Goal: Transaction & Acquisition: Subscribe to service/newsletter

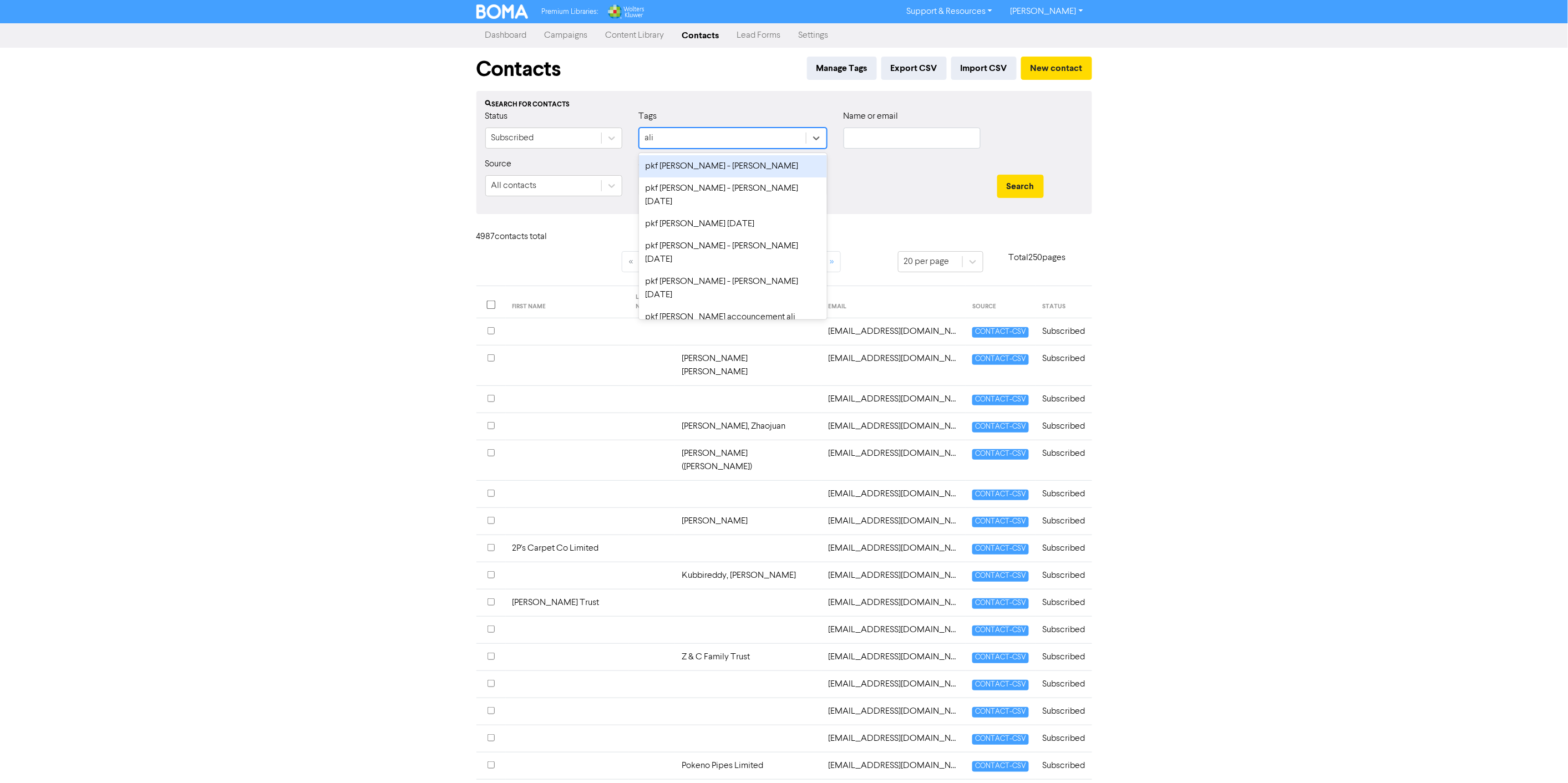
click at [717, 168] on div "pkf [PERSON_NAME] - [PERSON_NAME]" at bounding box center [733, 166] width 188 height 22
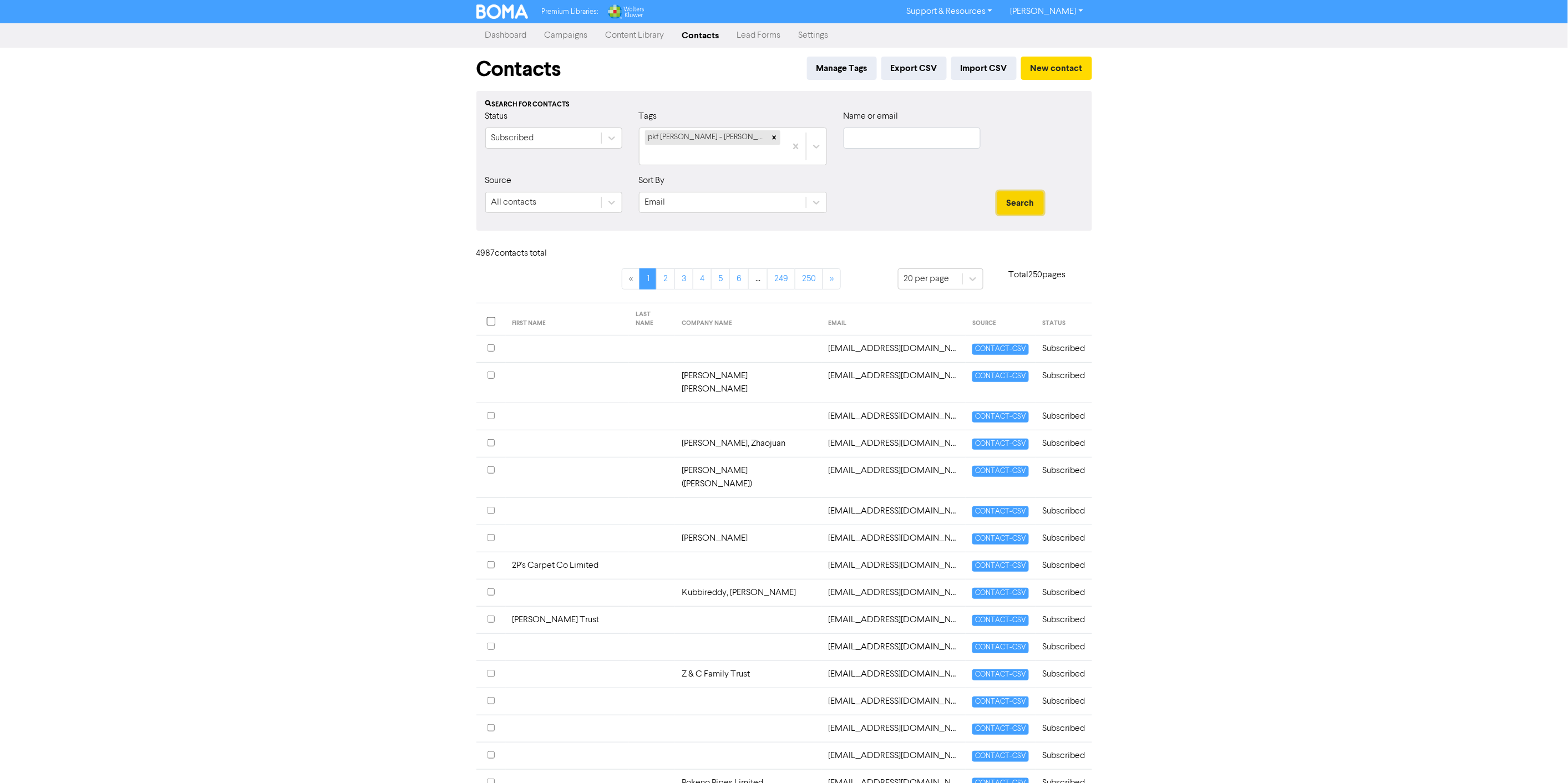
click at [1020, 192] on button "Search" at bounding box center [1020, 203] width 46 height 23
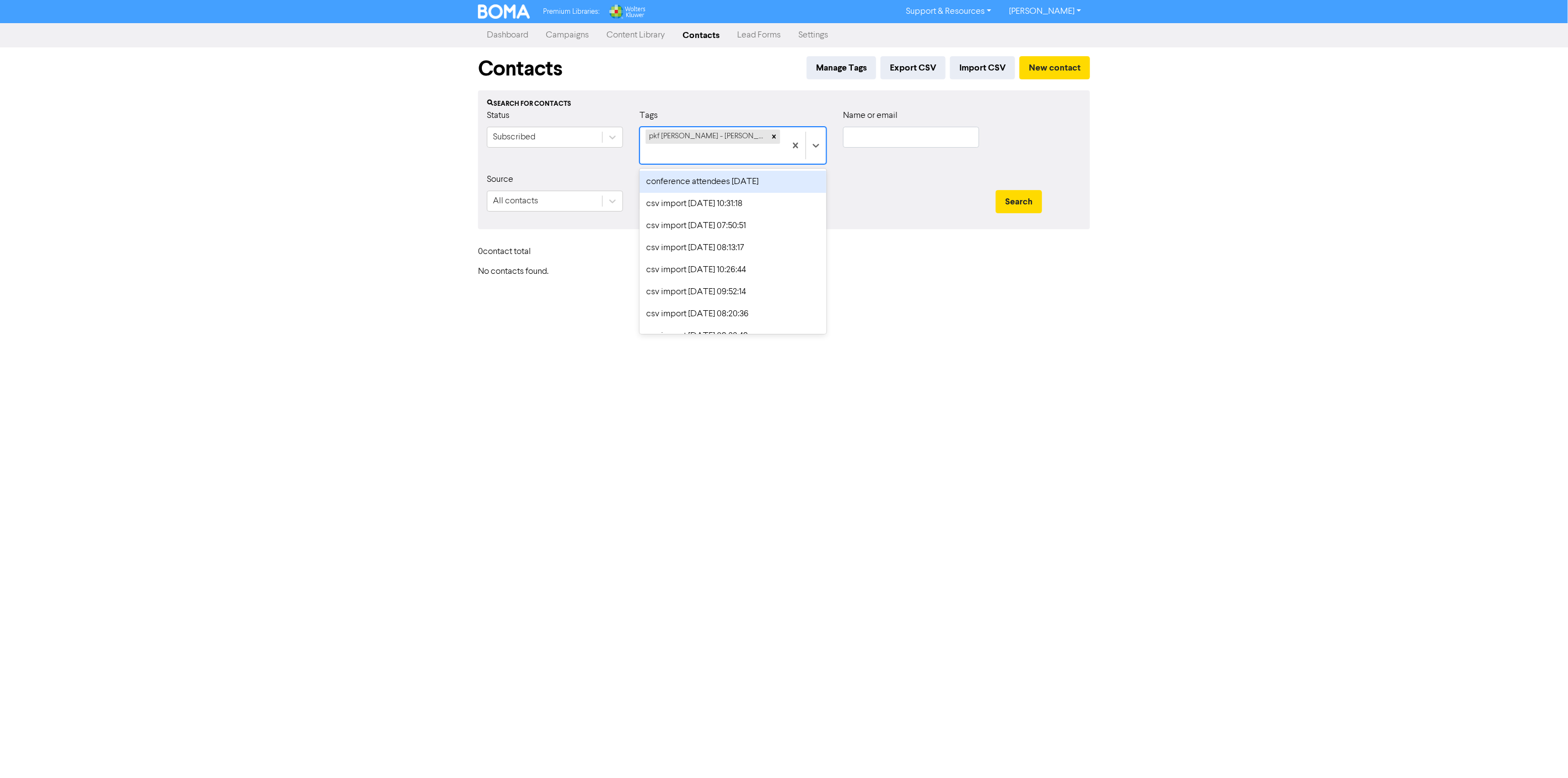
click at [745, 136] on div "pkf [PERSON_NAME] - [PERSON_NAME]" at bounding box center [713, 145] width 145 height 36
type input "p"
type input "ali"
click at [713, 171] on div "pkf [PERSON_NAME] - [PERSON_NAME] [DATE]" at bounding box center [732, 189] width 187 height 35
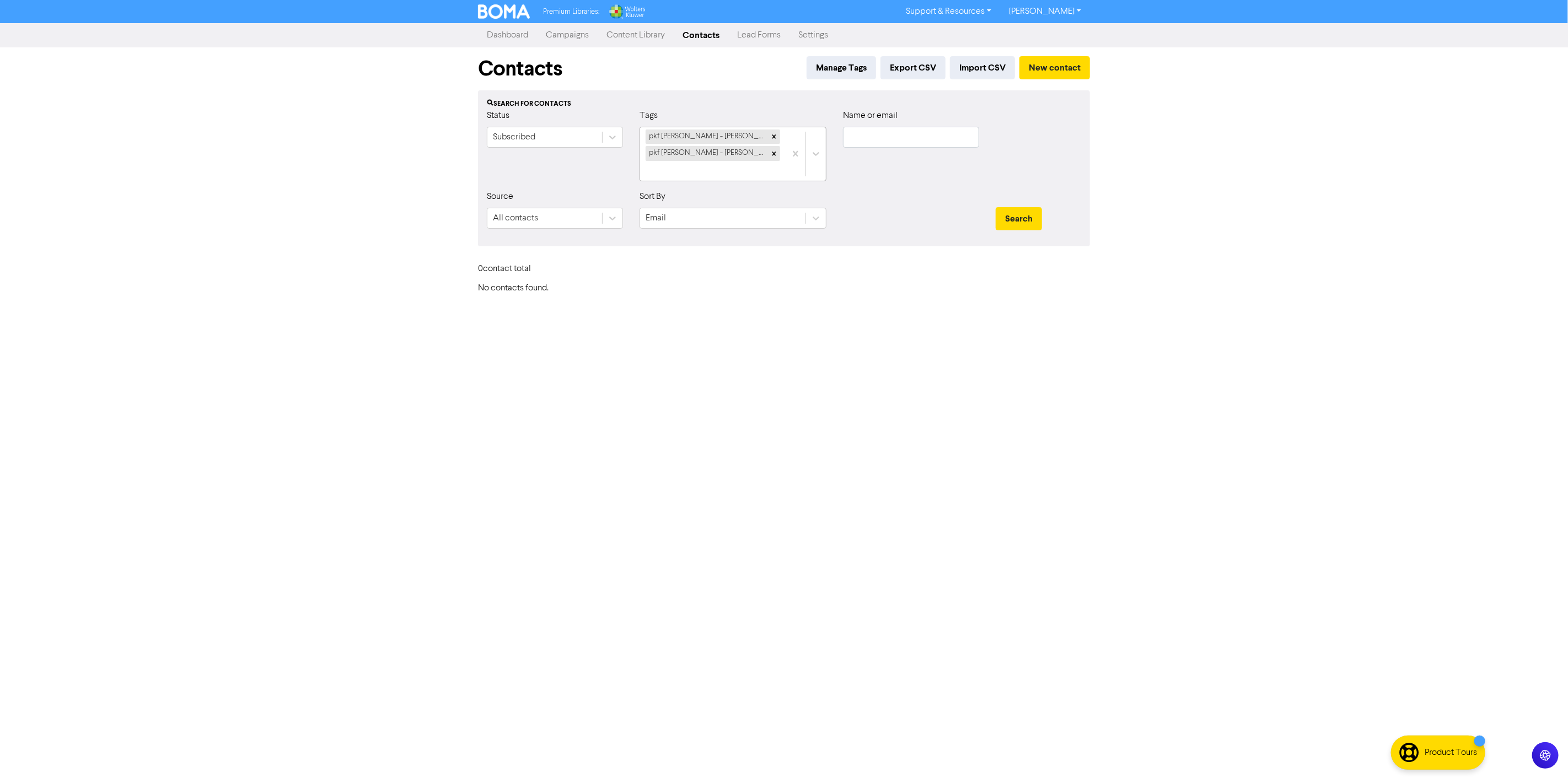
click at [775, 158] on div "pkf [PERSON_NAME] - [PERSON_NAME] pkf [PERSON_NAME] - [PERSON_NAME] [DATE]" at bounding box center [713, 154] width 145 height 53
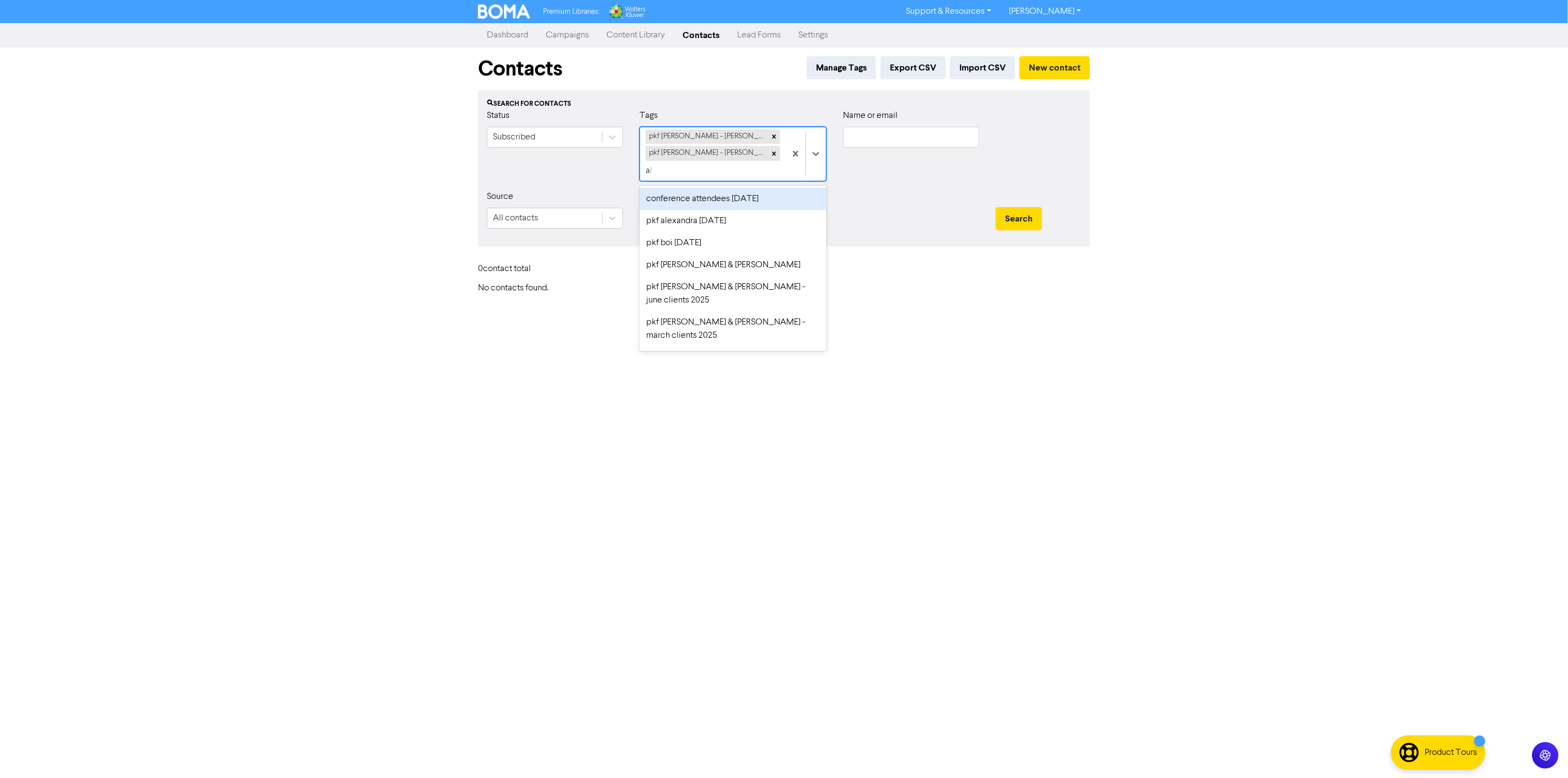
type input "ali"
click at [730, 188] on div "pkf [PERSON_NAME] [DATE]" at bounding box center [732, 198] width 187 height 22
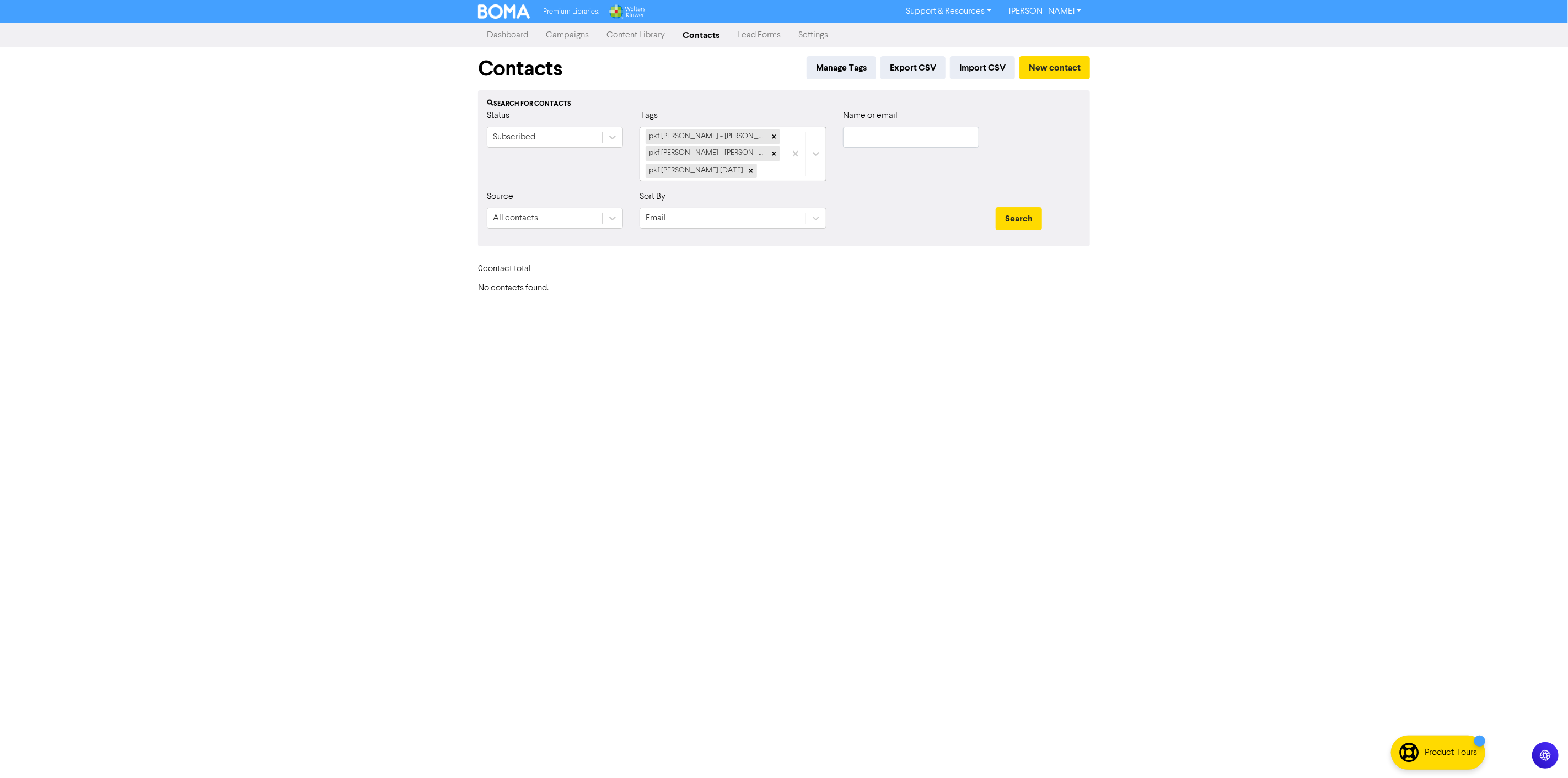
click at [772, 171] on div "pkf [PERSON_NAME] - [PERSON_NAME] pkf [PERSON_NAME] - [PERSON_NAME] [DATE] pkf …" at bounding box center [713, 154] width 145 height 53
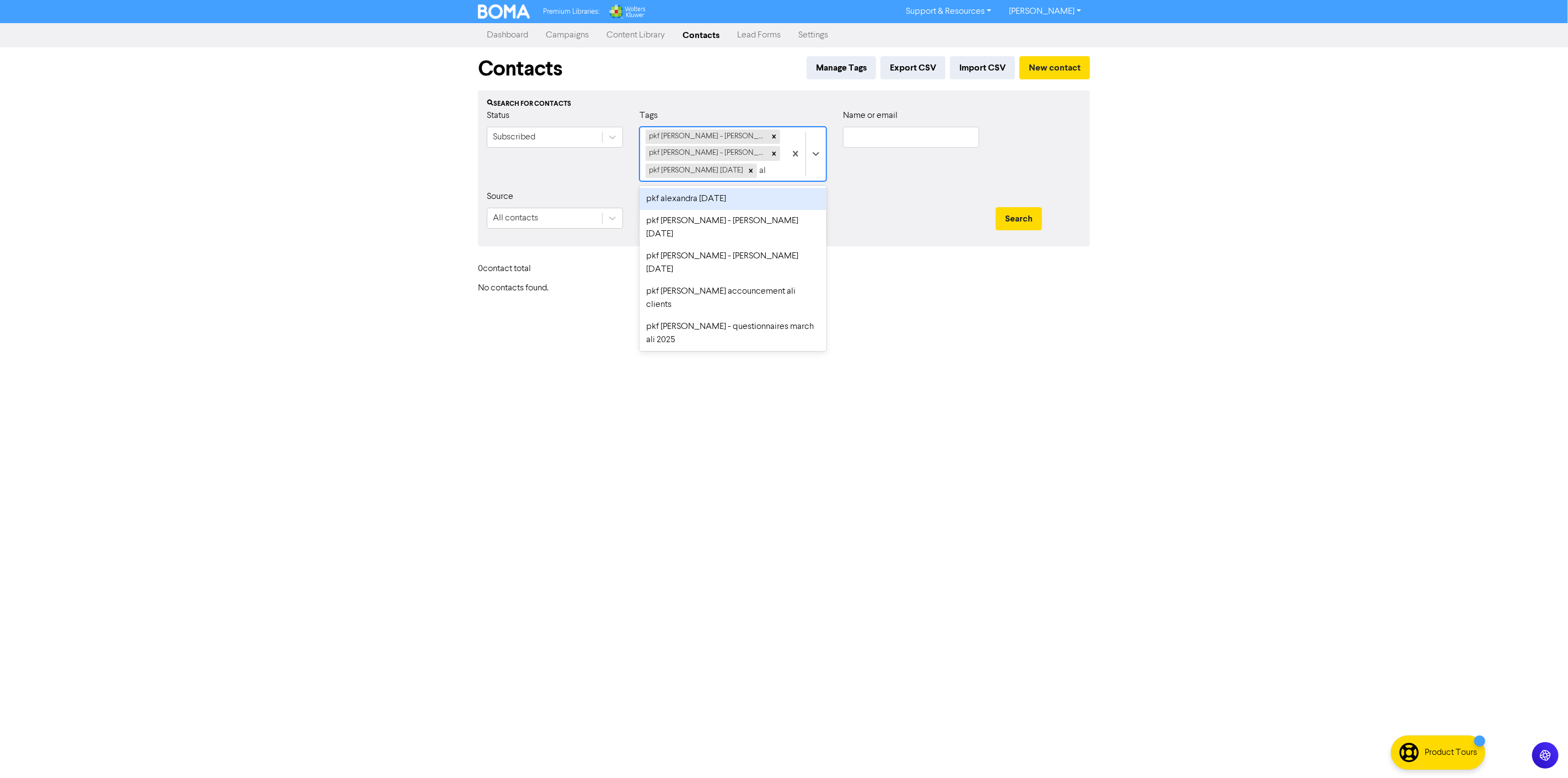
type input "ali"
click at [742, 196] on div "pkf [PERSON_NAME] - [PERSON_NAME] [DATE]" at bounding box center [732, 205] width 187 height 35
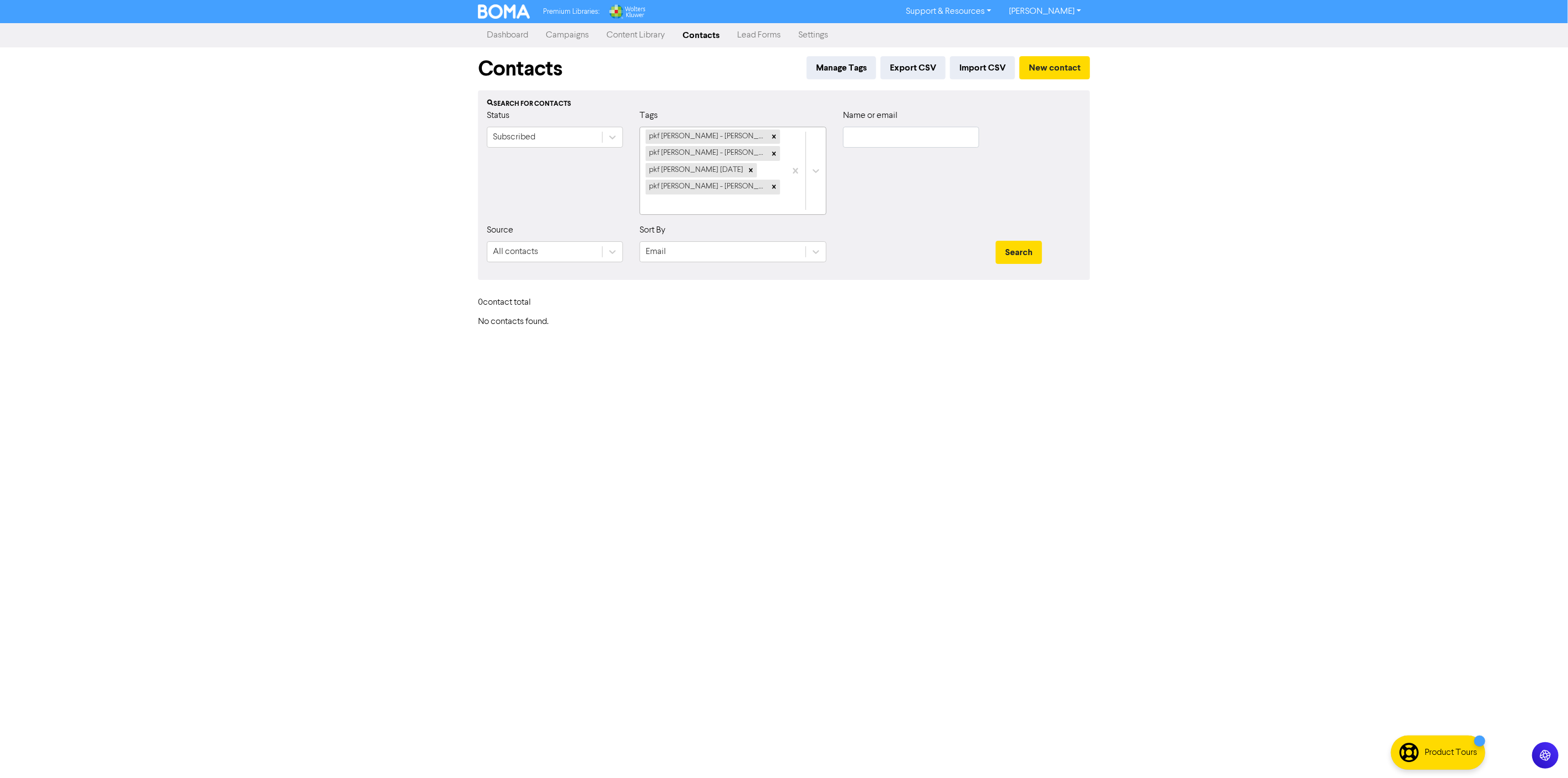
click at [779, 191] on div "pkf [PERSON_NAME] - [PERSON_NAME] pkf [PERSON_NAME] - [PERSON_NAME] [DATE] pkf …" at bounding box center [713, 171] width 145 height 87
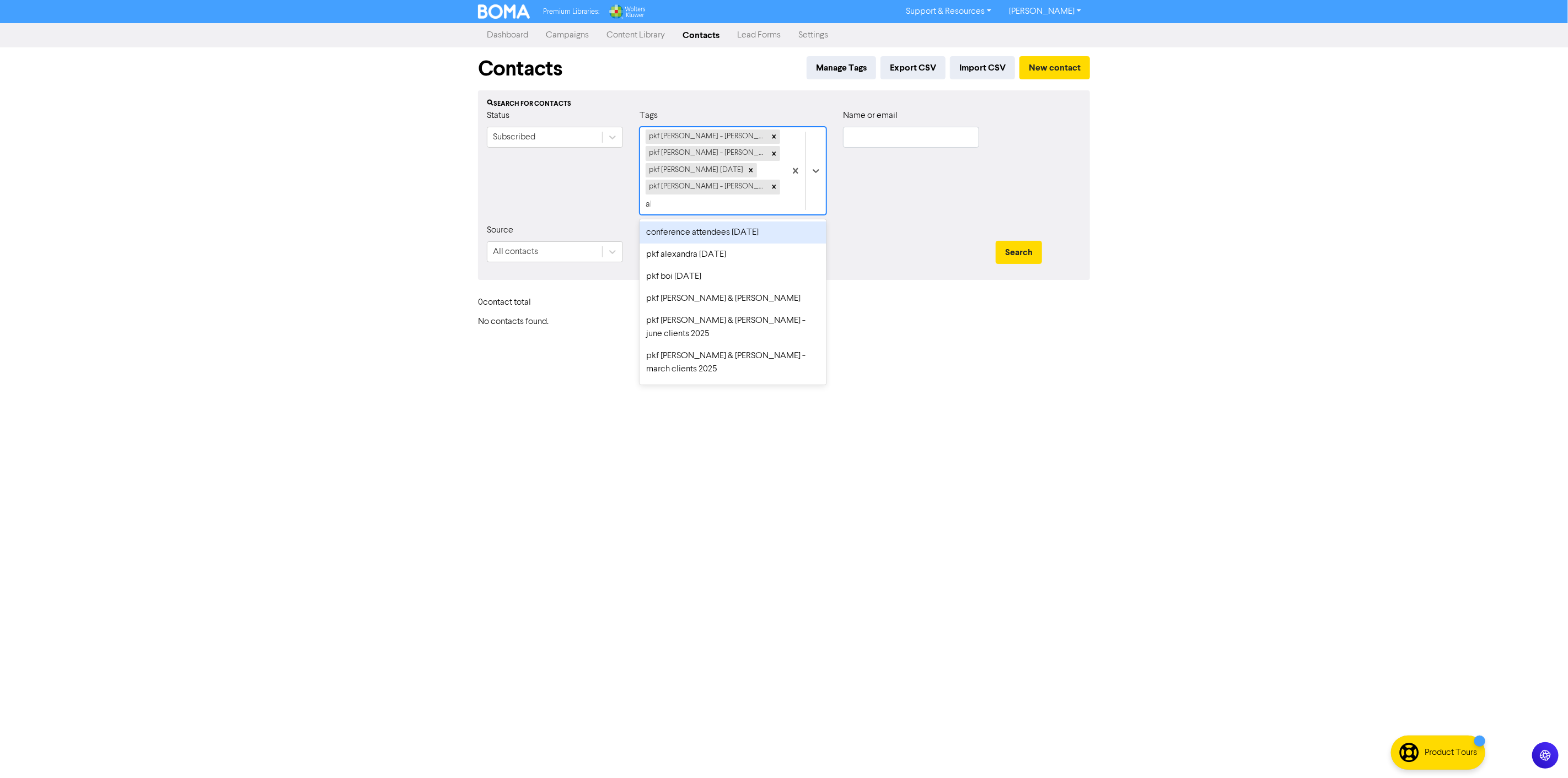
type input "ali"
click at [746, 221] on div "pkf [PERSON_NAME] - [PERSON_NAME] [DATE]" at bounding box center [732, 239] width 187 height 35
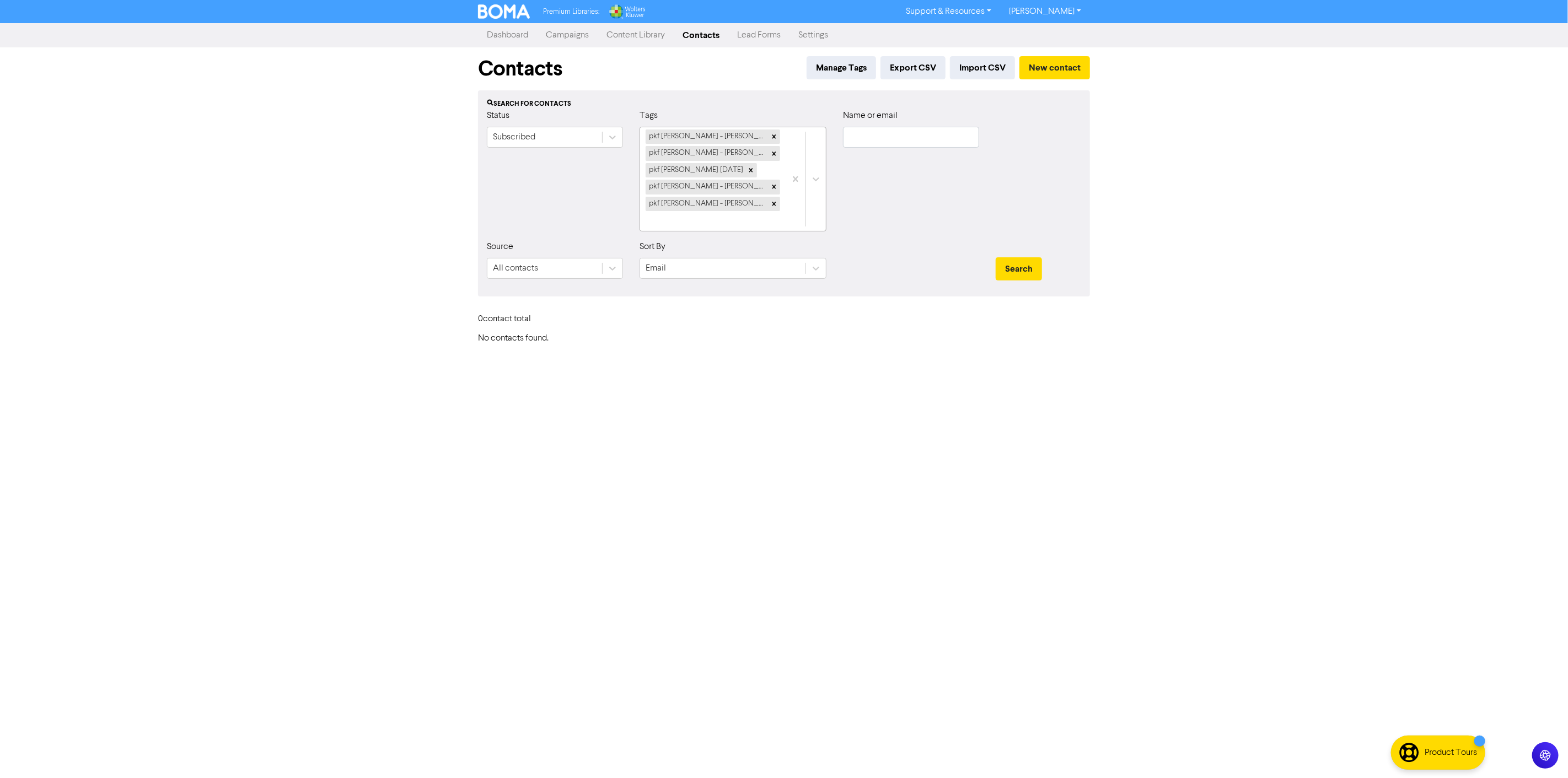
click at [796, 201] on div at bounding box center [806, 179] width 40 height 104
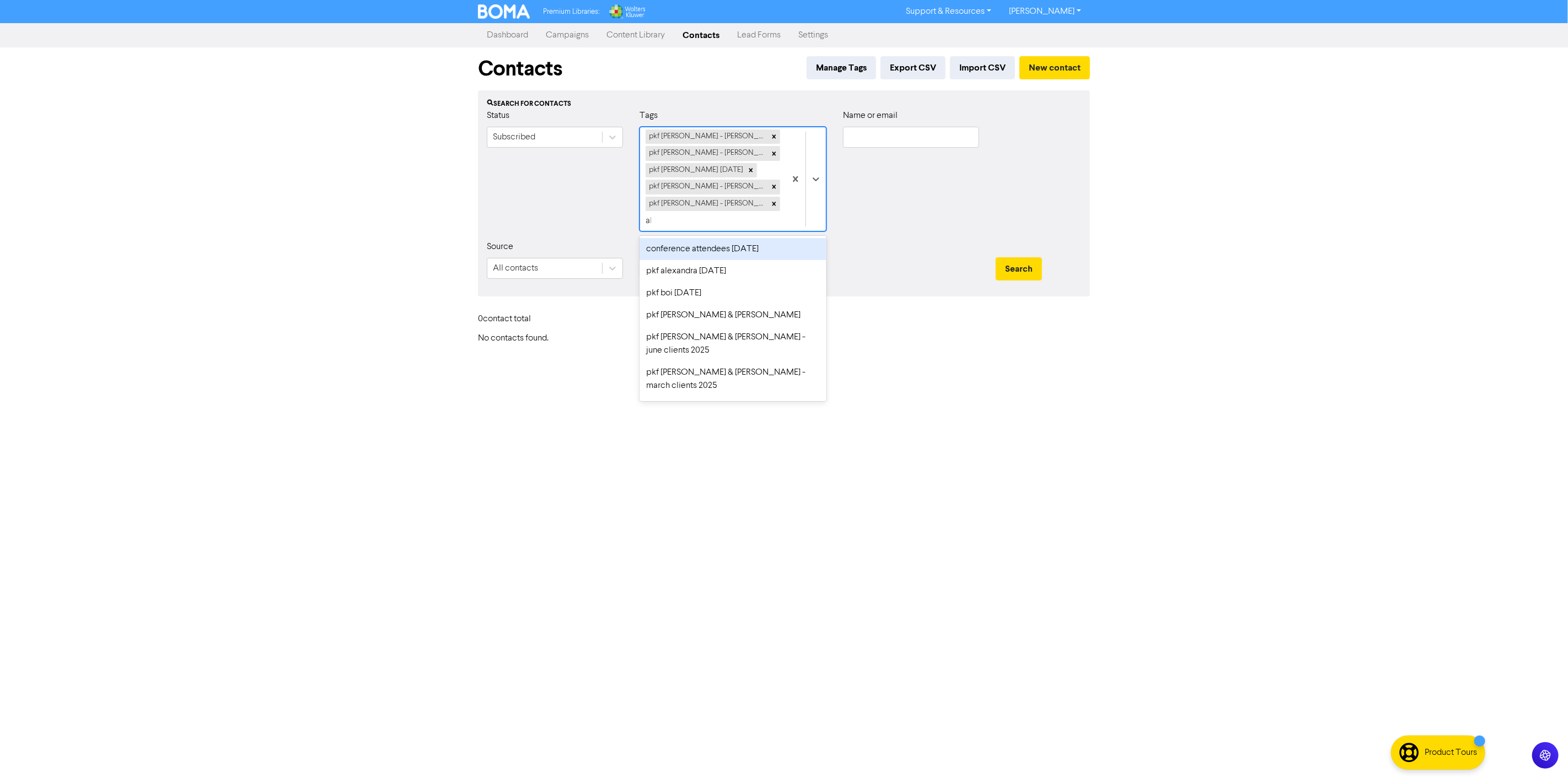
type input "ali"
click at [751, 238] on div "pkf [PERSON_NAME] accouncement ali clients" at bounding box center [732, 256] width 187 height 35
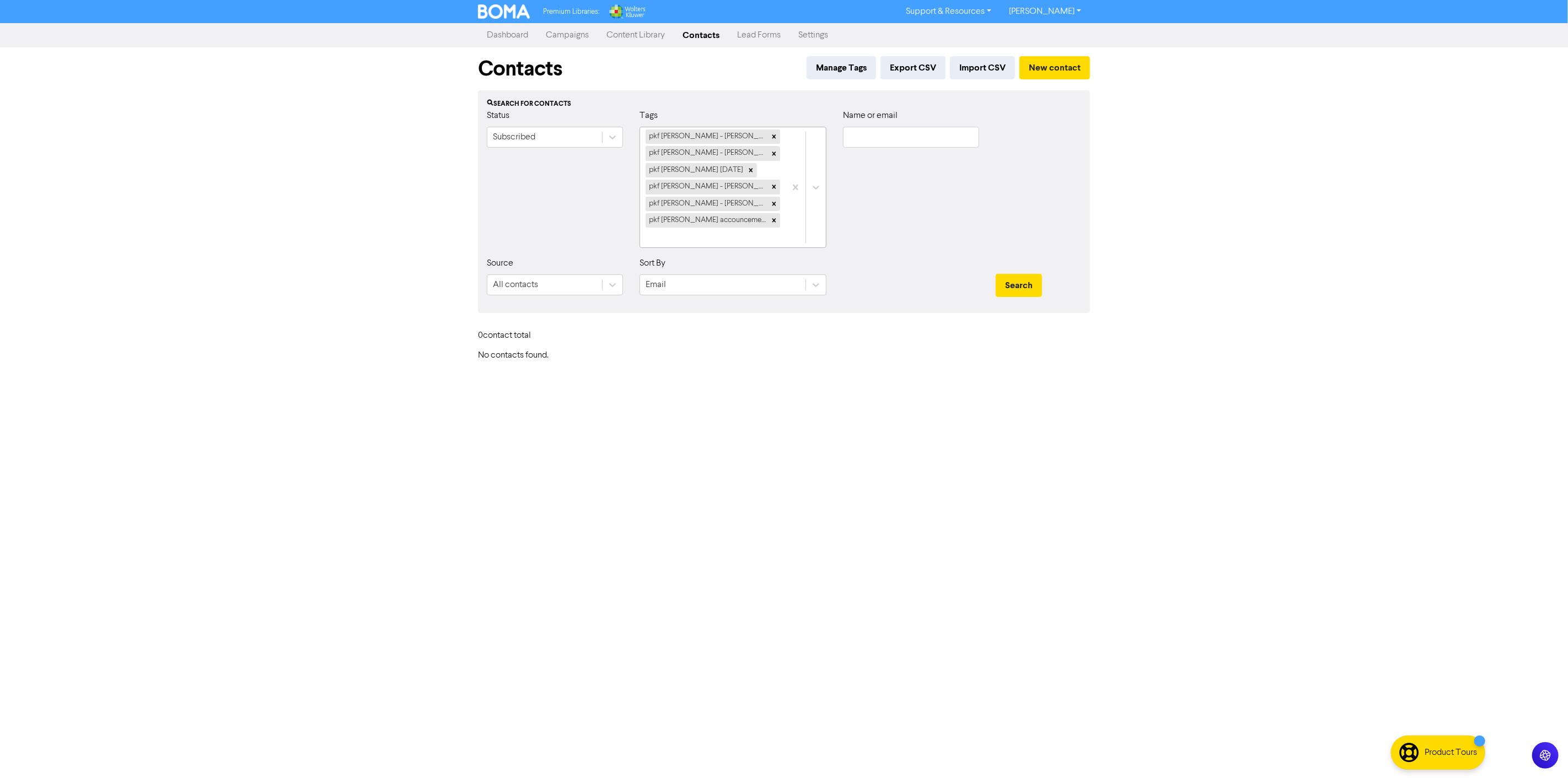
click at [782, 235] on div "pkf [PERSON_NAME] - [PERSON_NAME] pkf [PERSON_NAME] - [PERSON_NAME] [DATE] pkf …" at bounding box center [713, 188] width 145 height 120
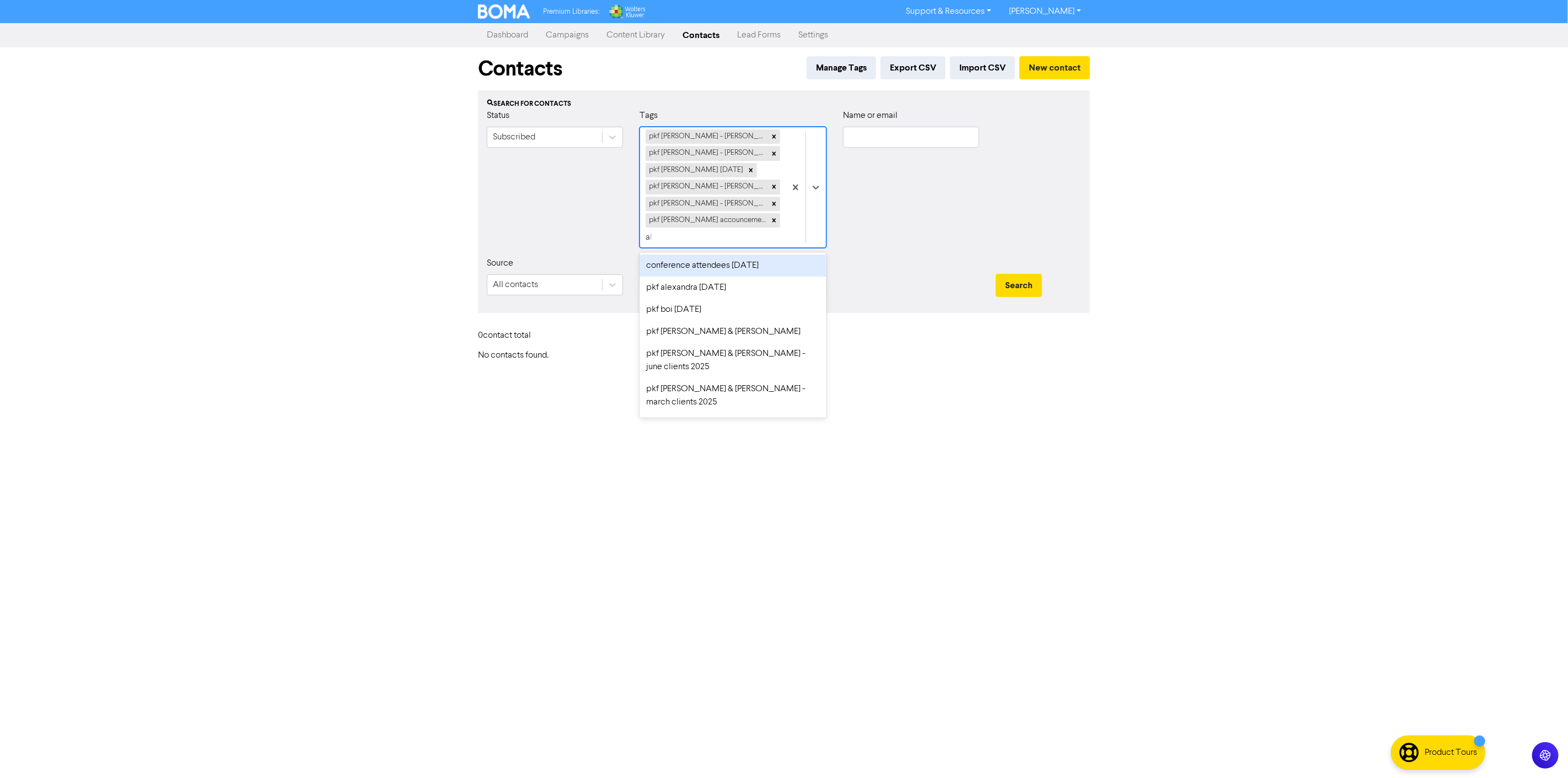
type input "ali"
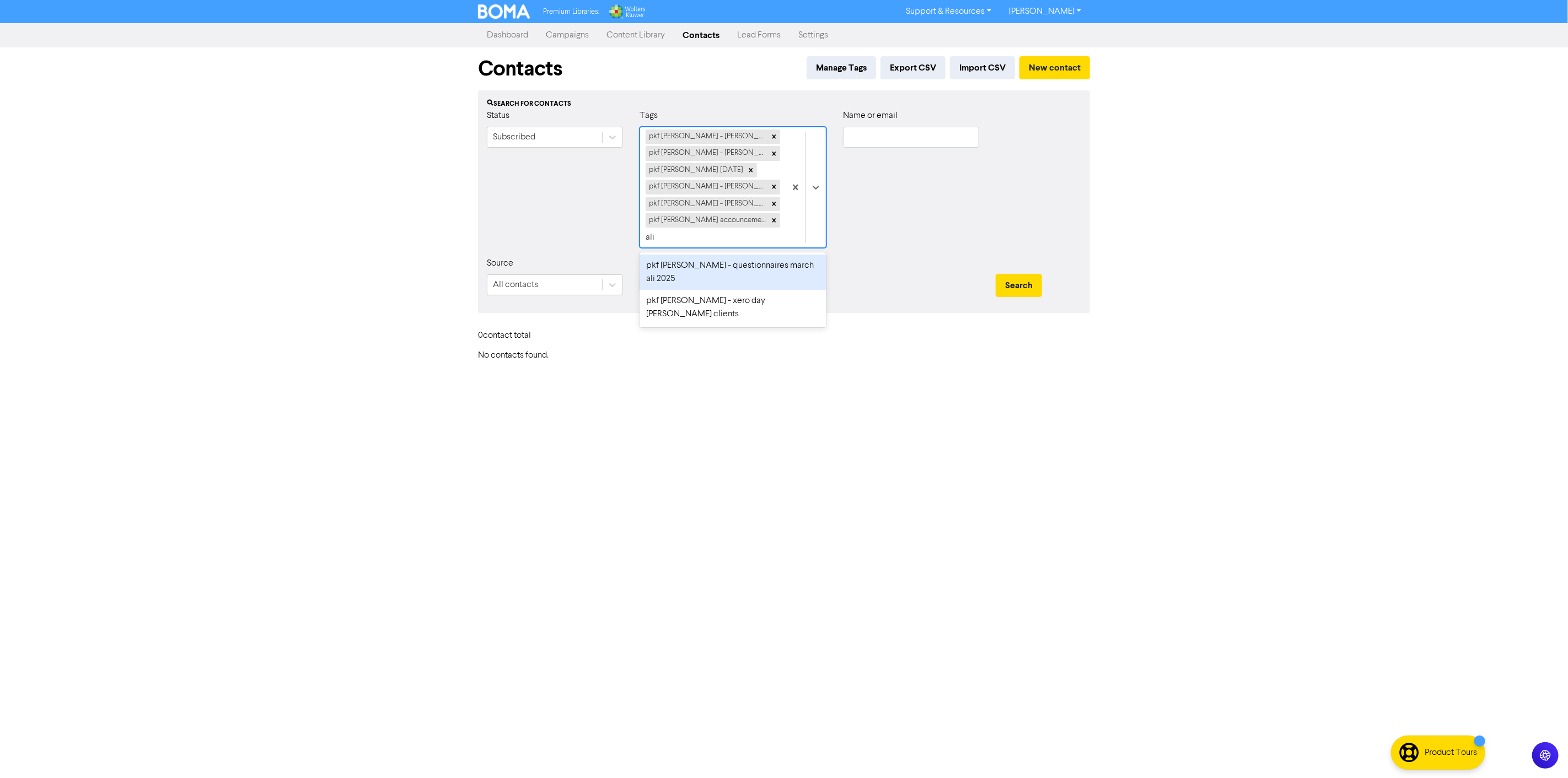
click at [758, 261] on div "pkf [PERSON_NAME] - questionnaires march ali 2025" at bounding box center [732, 273] width 187 height 35
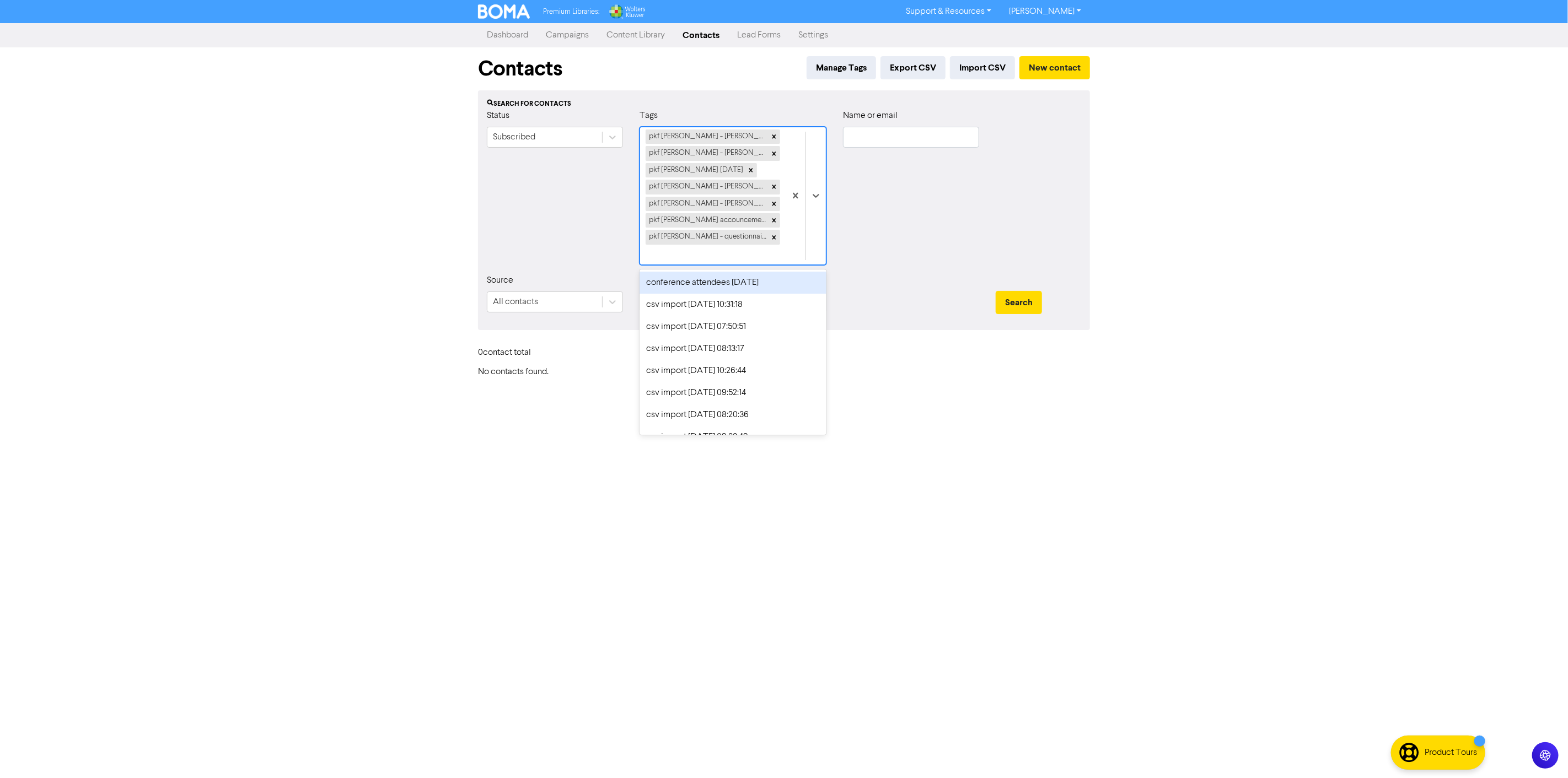
click at [742, 252] on div "pkf [PERSON_NAME] - [PERSON_NAME] pkf [PERSON_NAME] - [PERSON_NAME] [DATE] pkf …" at bounding box center [713, 196] width 145 height 137
type input "ali"
click at [717, 289] on div "pkf [PERSON_NAME] - xero day [PERSON_NAME] clients" at bounding box center [732, 289] width 187 height 35
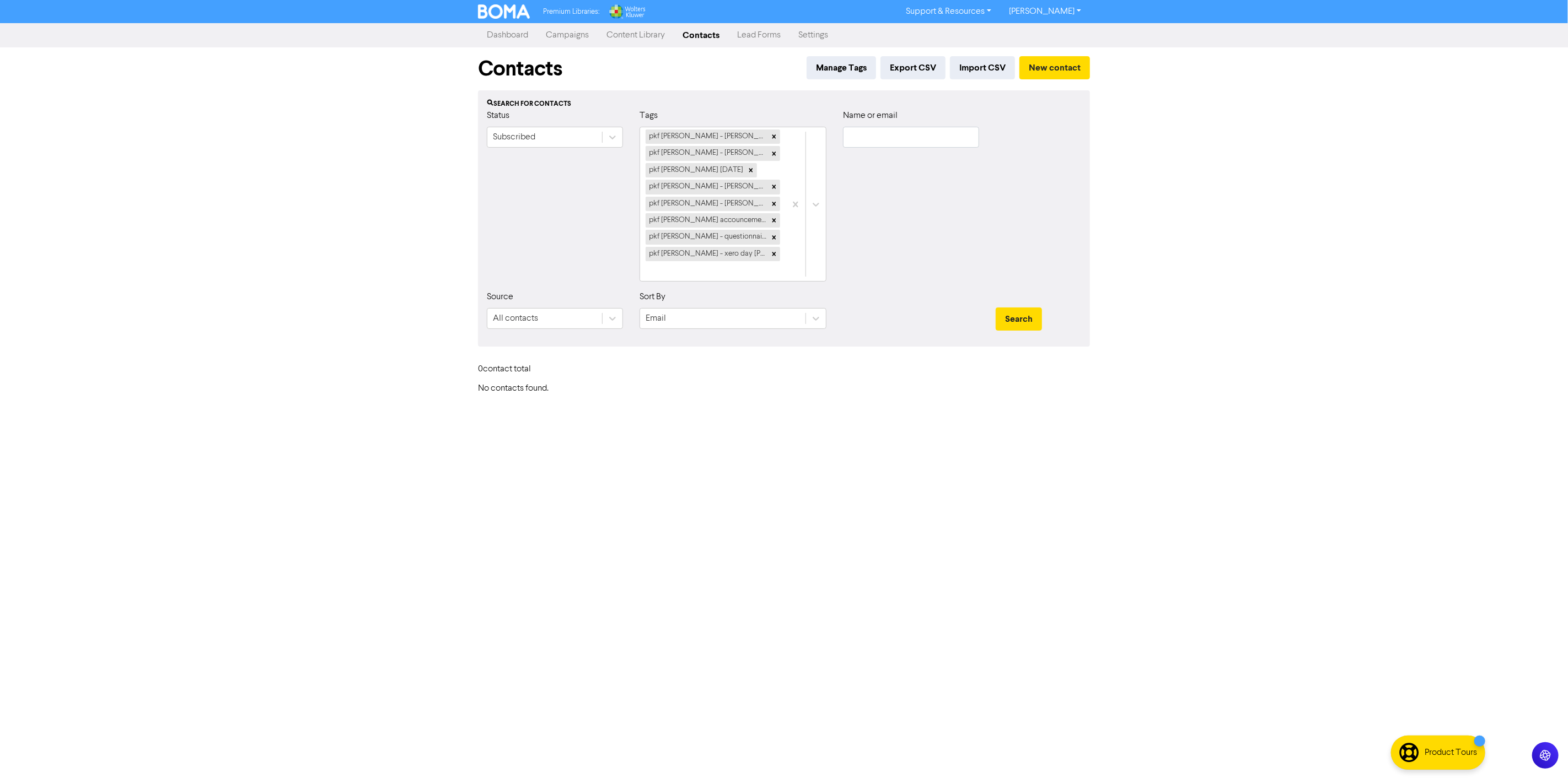
click at [834, 341] on div "Contacts Manage Tags Export CSV Import CSV New contact Search for contacts Stat…" at bounding box center [784, 221] width 629 height 347
click at [1005, 308] on button "Search" at bounding box center [1019, 320] width 46 height 23
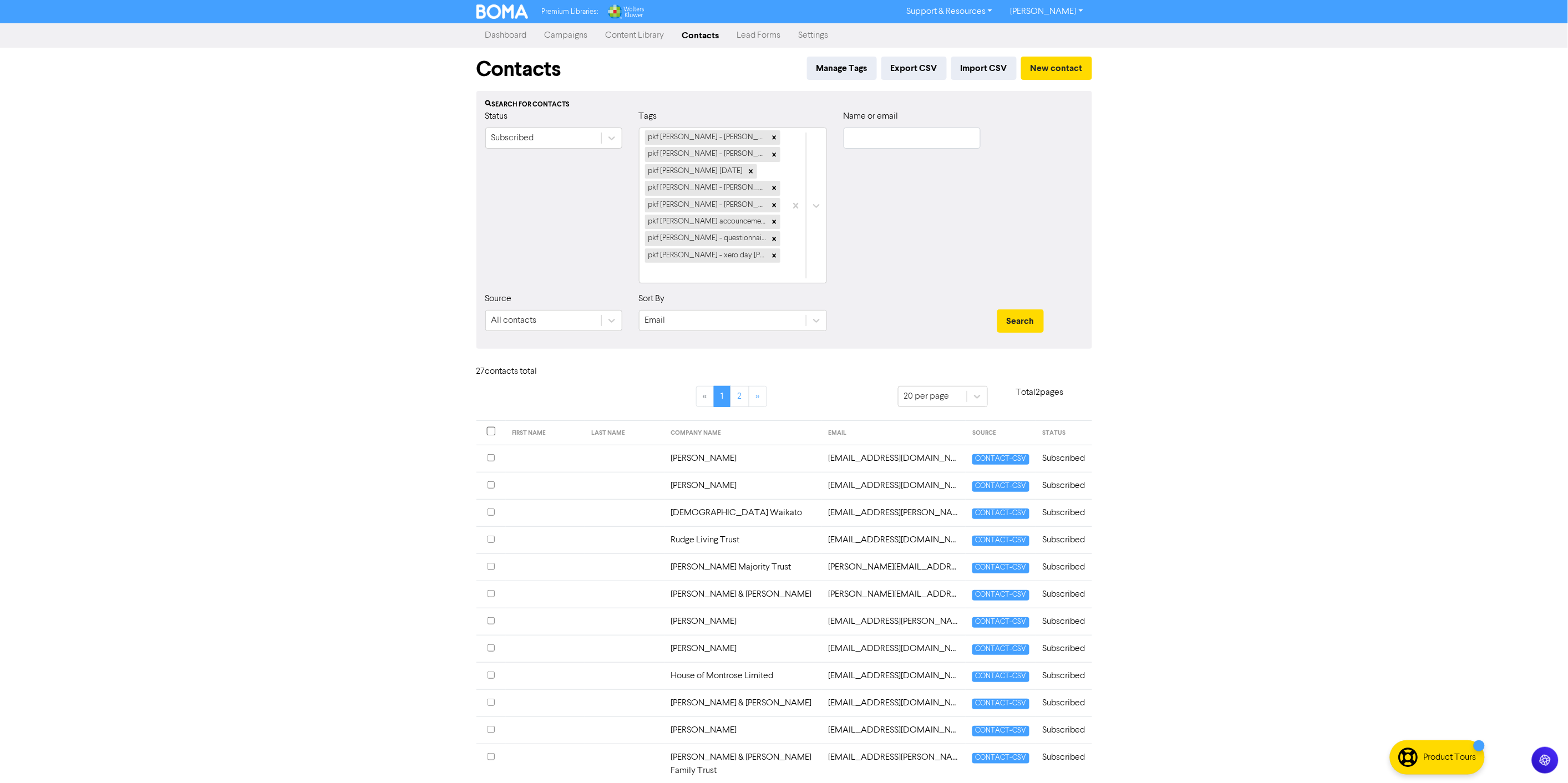
click at [858, 445] on td "[EMAIL_ADDRESS][DOMAIN_NAME]" at bounding box center [893, 459] width 144 height 28
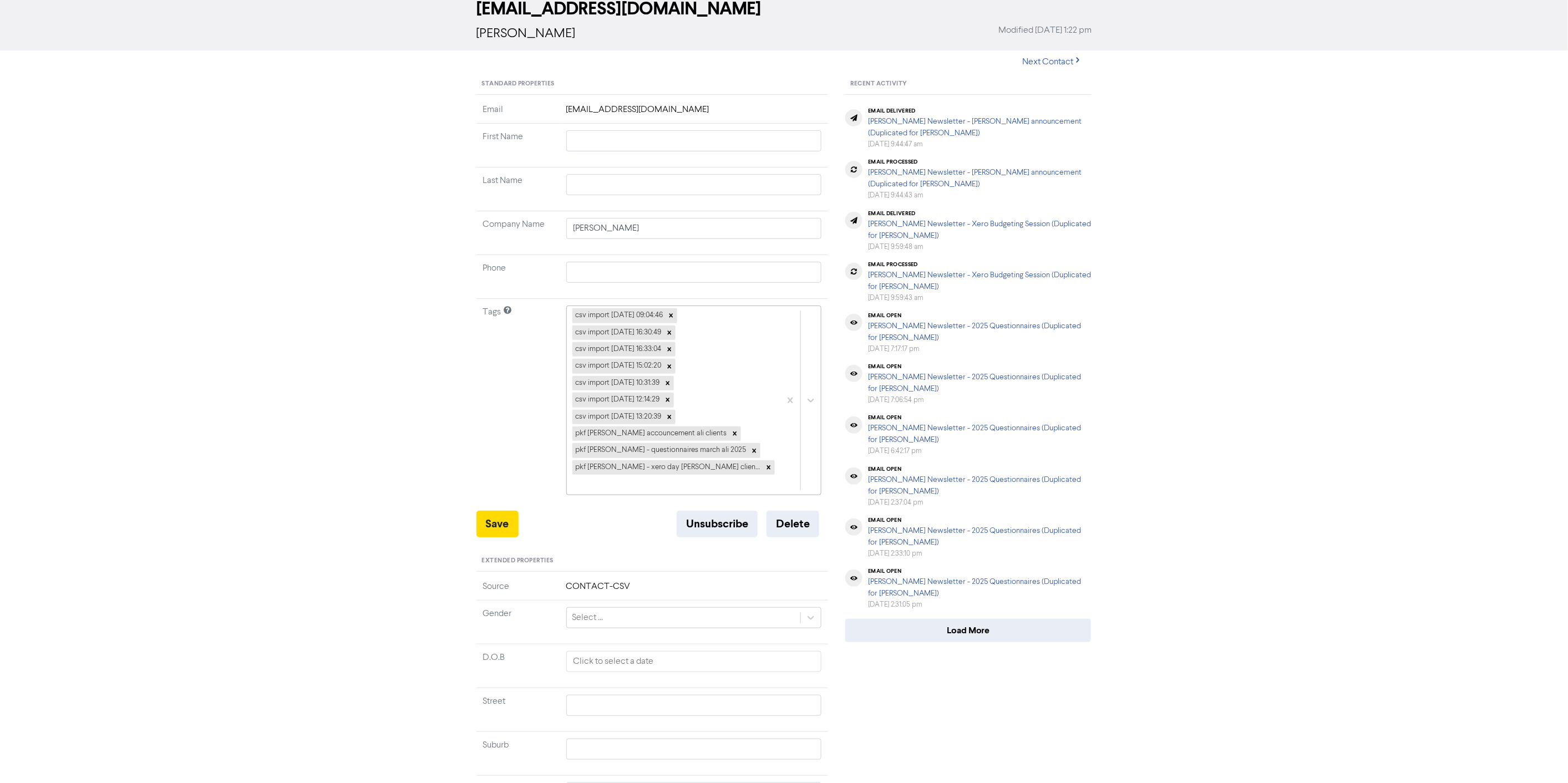
scroll to position [60, 0]
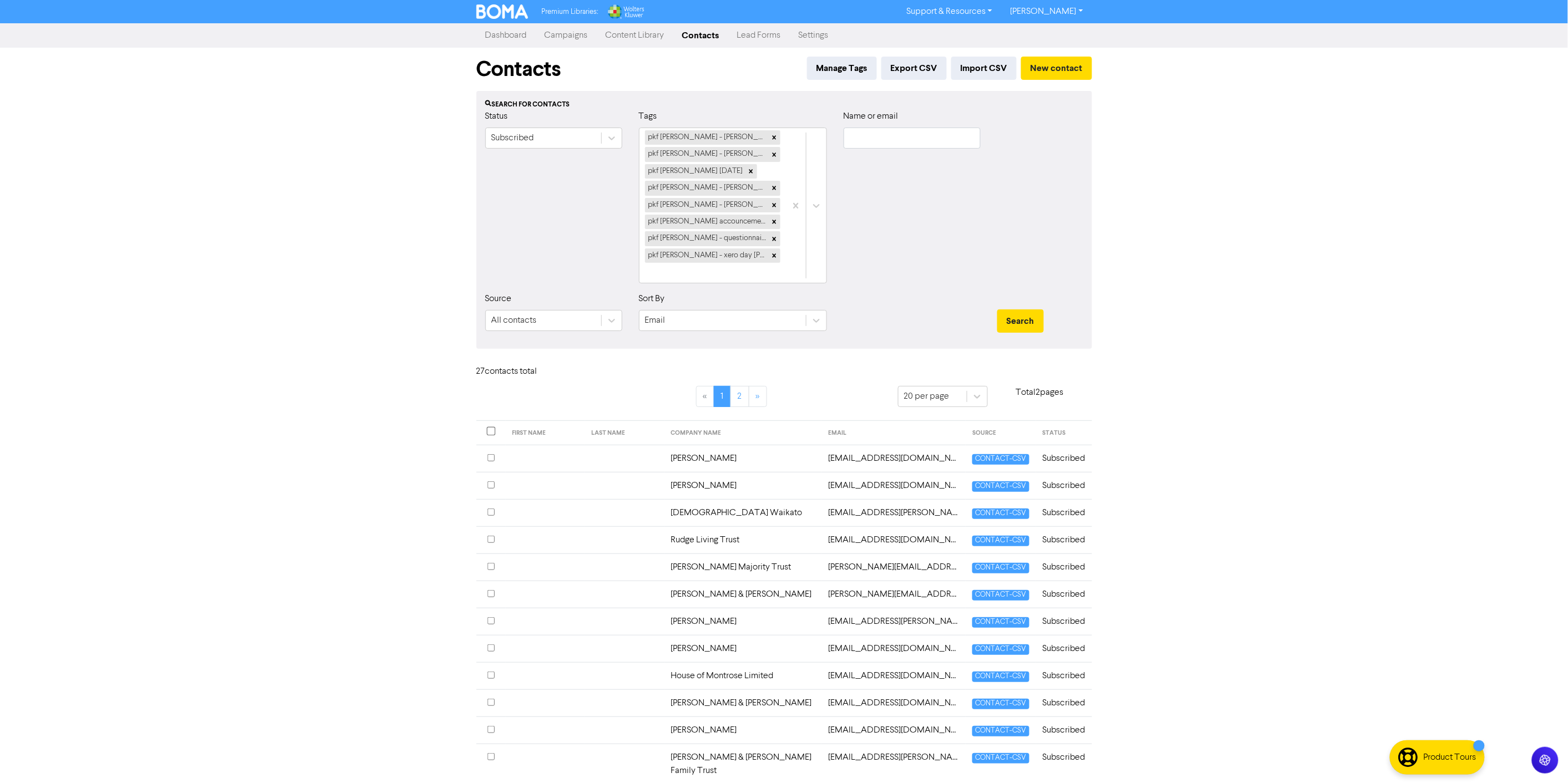
scroll to position [233, 0]
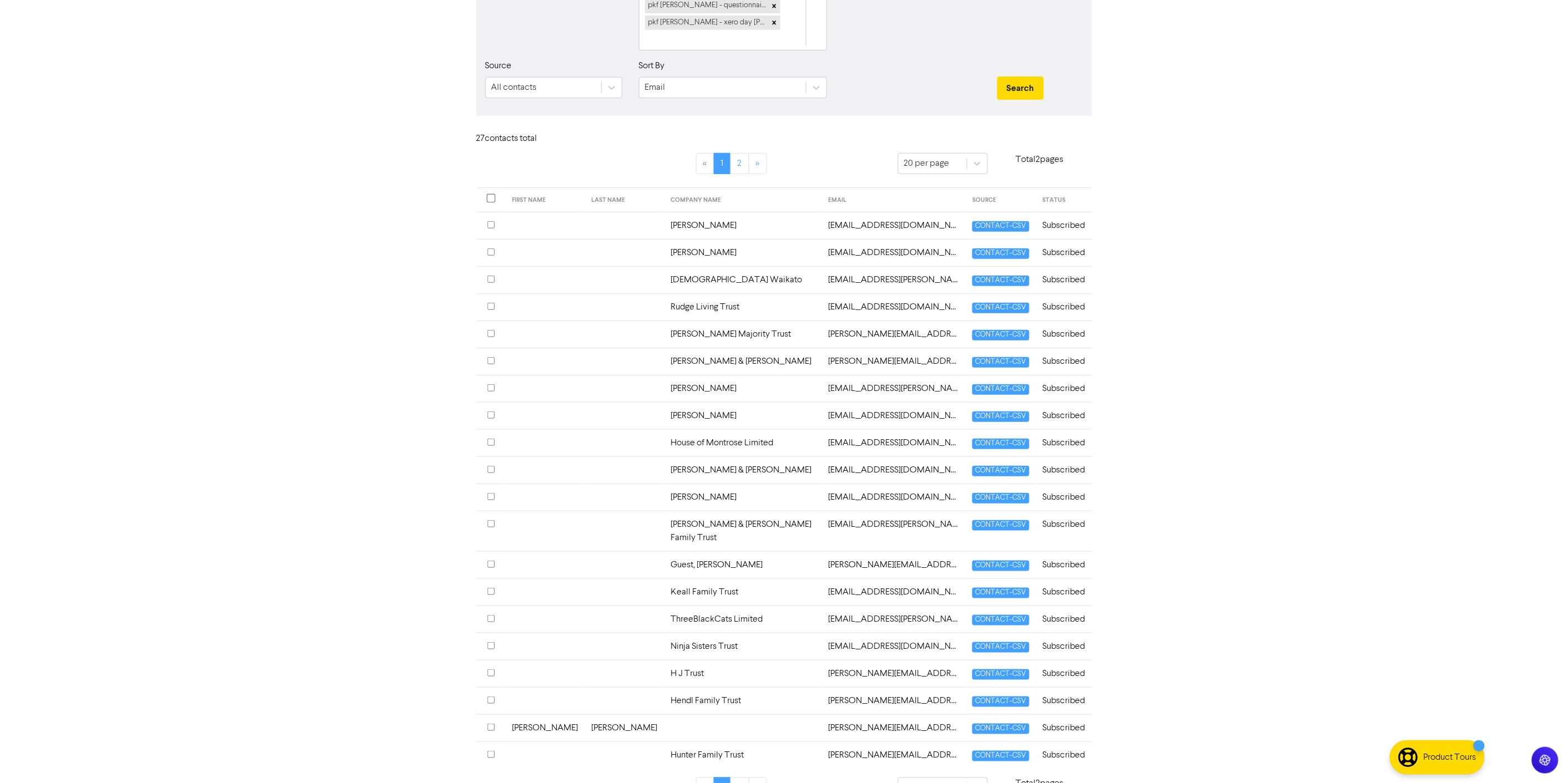
click at [825, 266] on td "[EMAIL_ADDRESS][PERSON_NAME][DOMAIN_NAME]" at bounding box center [893, 280] width 144 height 28
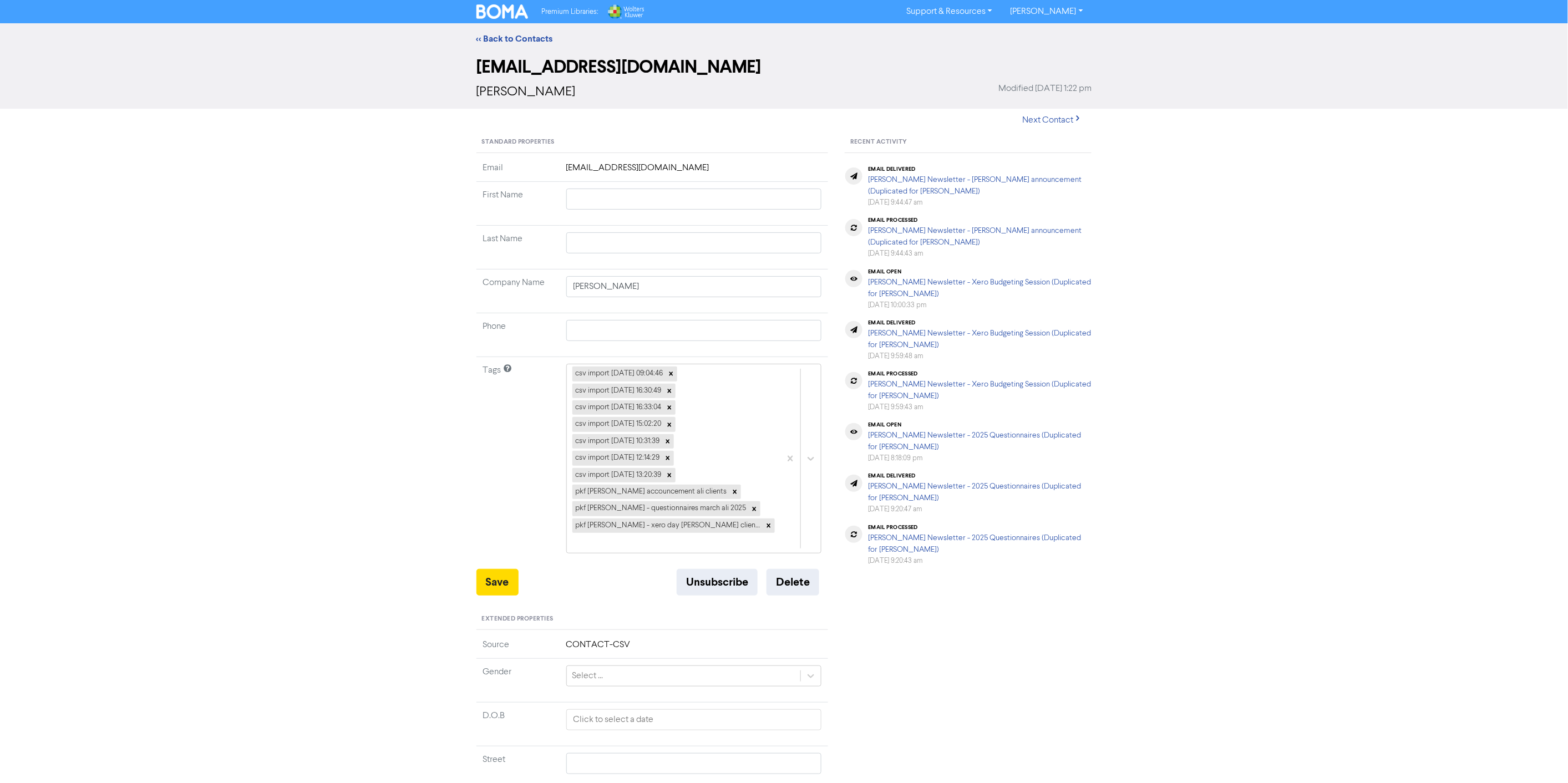
type input "[DEMOGRAPHIC_DATA] Waikato"
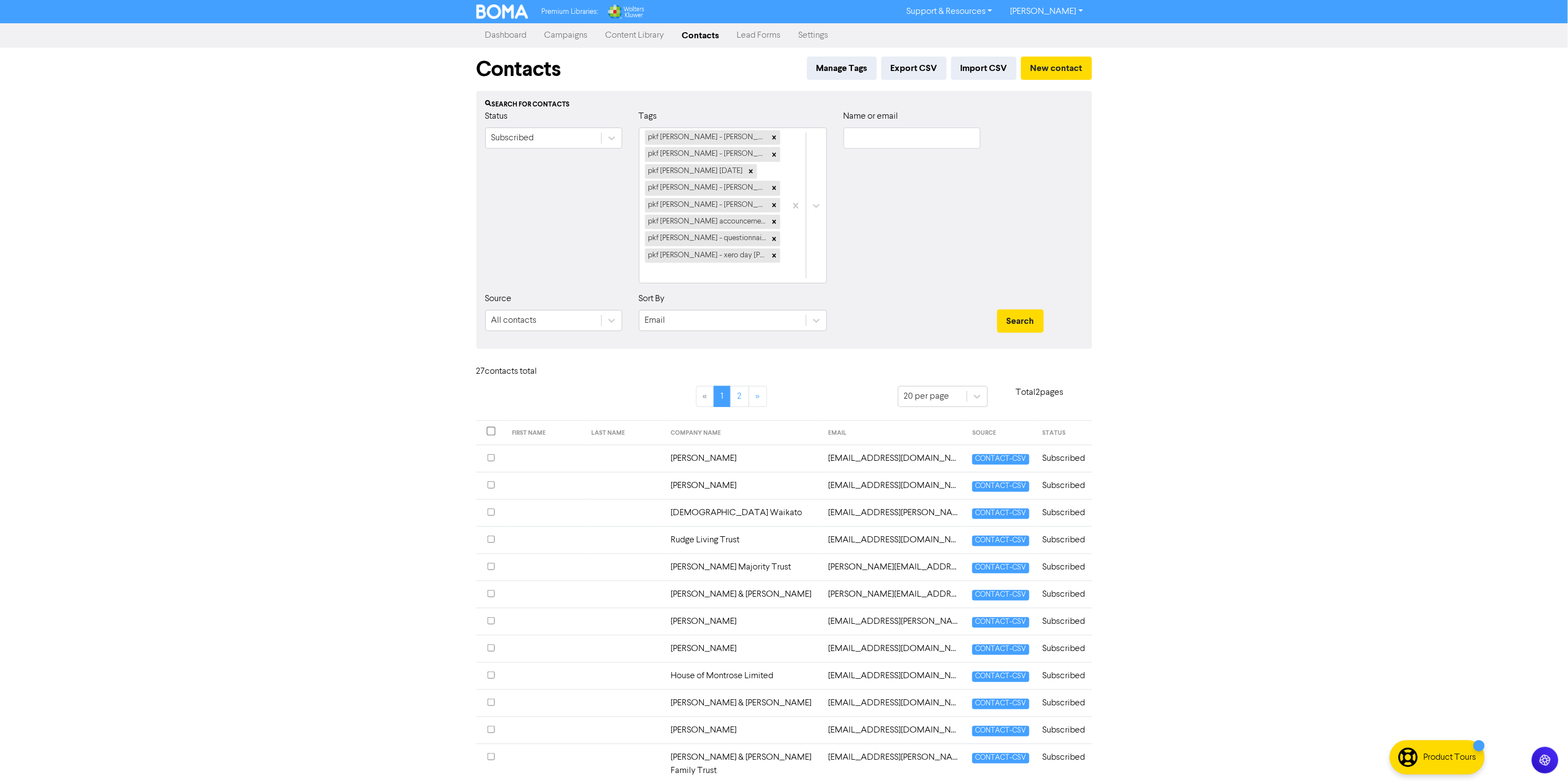
click at [492, 428] on input "checkbox" at bounding box center [491, 432] width 9 height 9
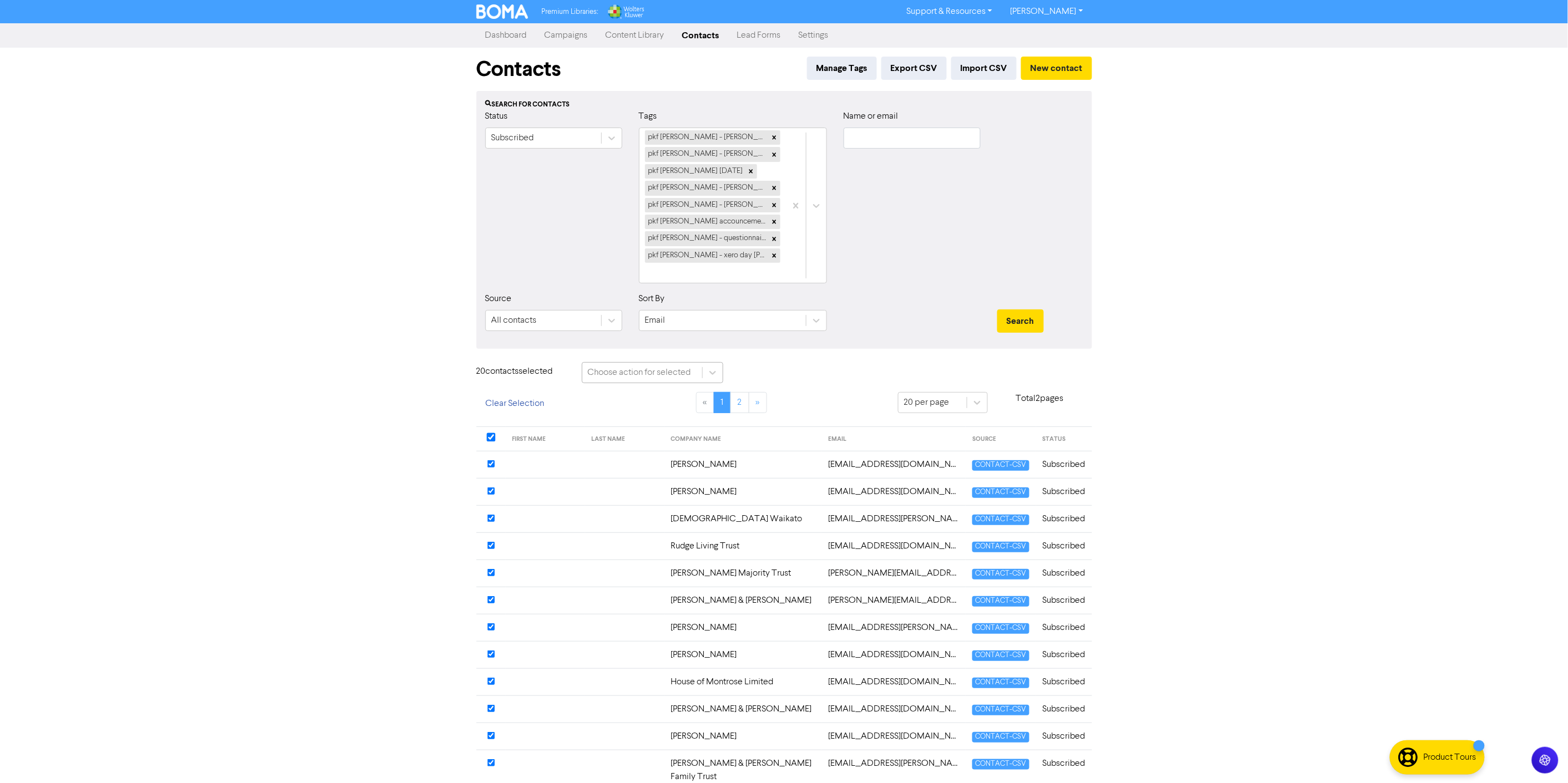
click at [614, 366] on div "Choose action for selected" at bounding box center [639, 372] width 103 height 13
click at [613, 412] on div "Delete Contacts" at bounding box center [652, 423] width 142 height 22
click at [764, 363] on button "Delete 20 contact s" at bounding box center [785, 374] width 91 height 23
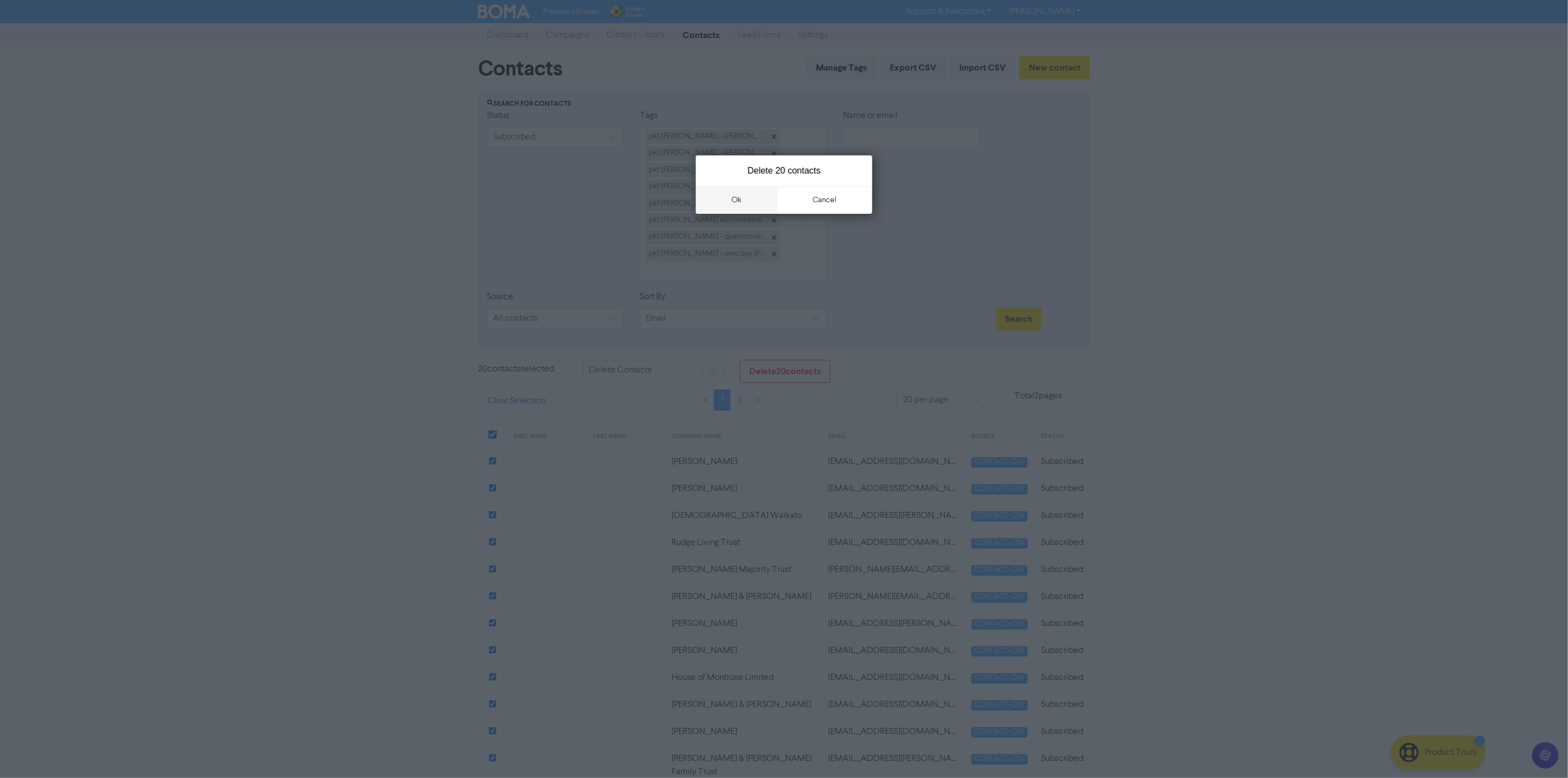
click at [736, 205] on button "ok" at bounding box center [737, 200] width 81 height 27
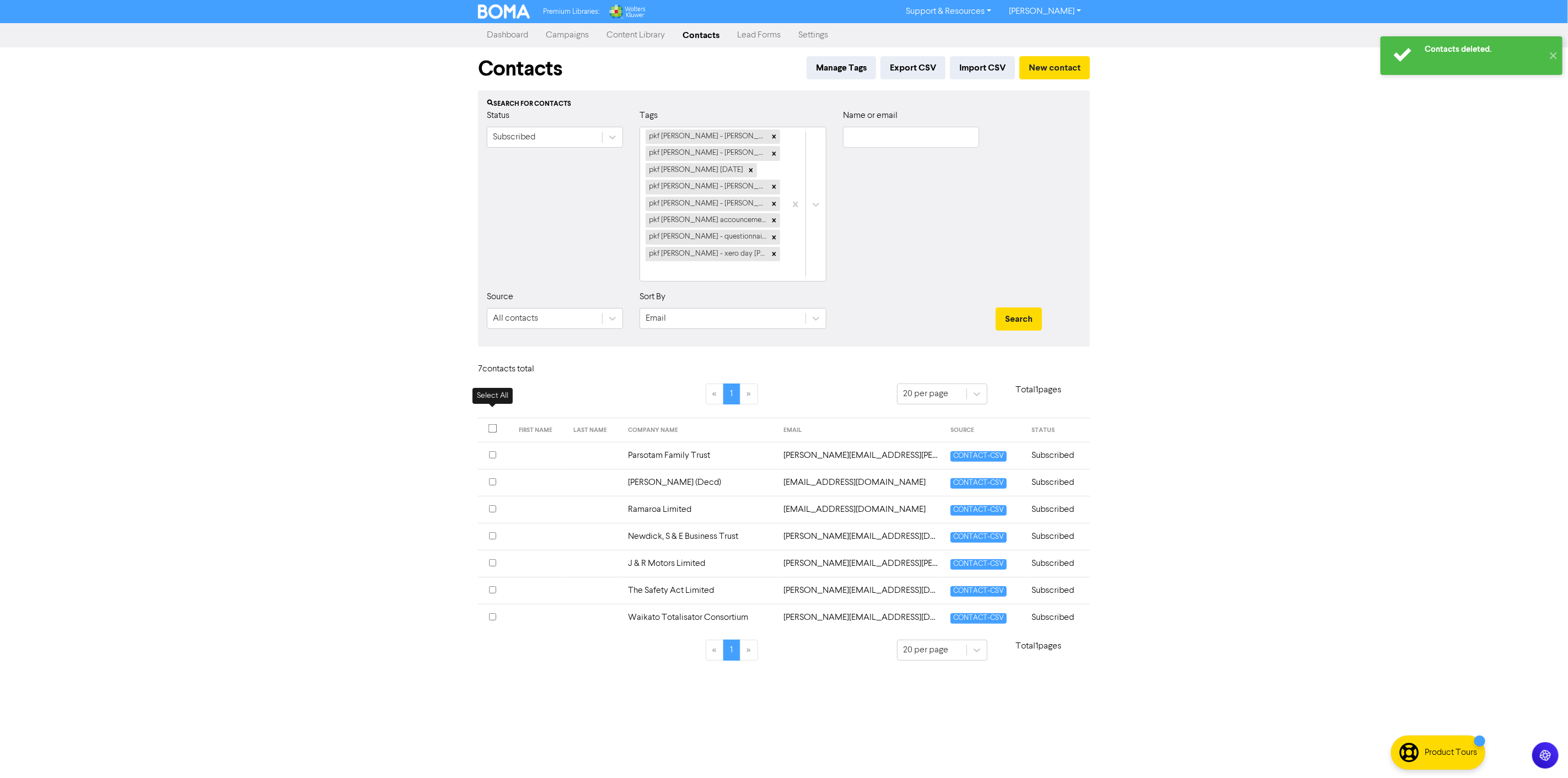
click at [489, 425] on input "checkbox" at bounding box center [493, 429] width 9 height 9
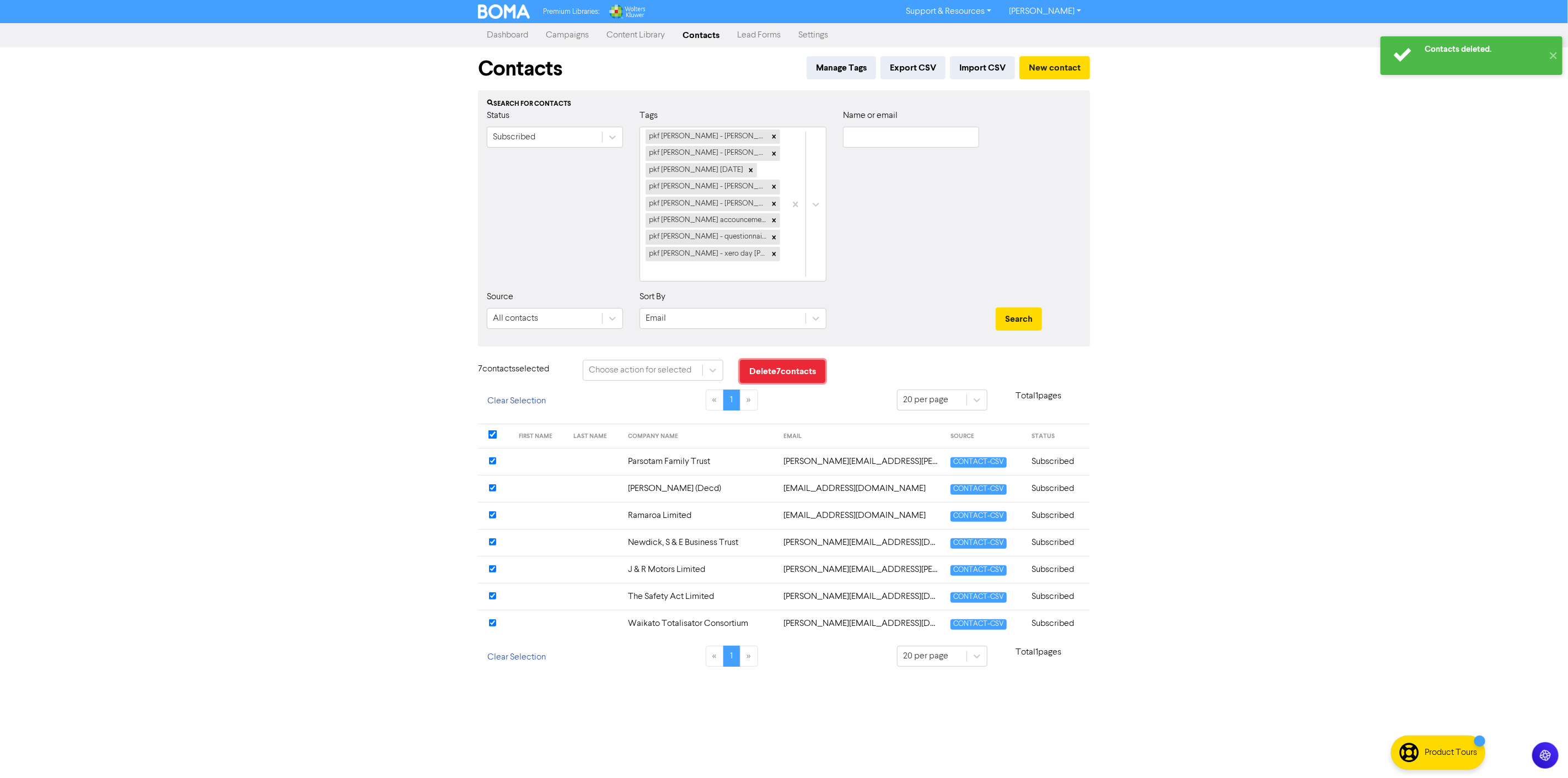
click at [782, 360] on button "Delete 7 contact s" at bounding box center [783, 372] width 86 height 23
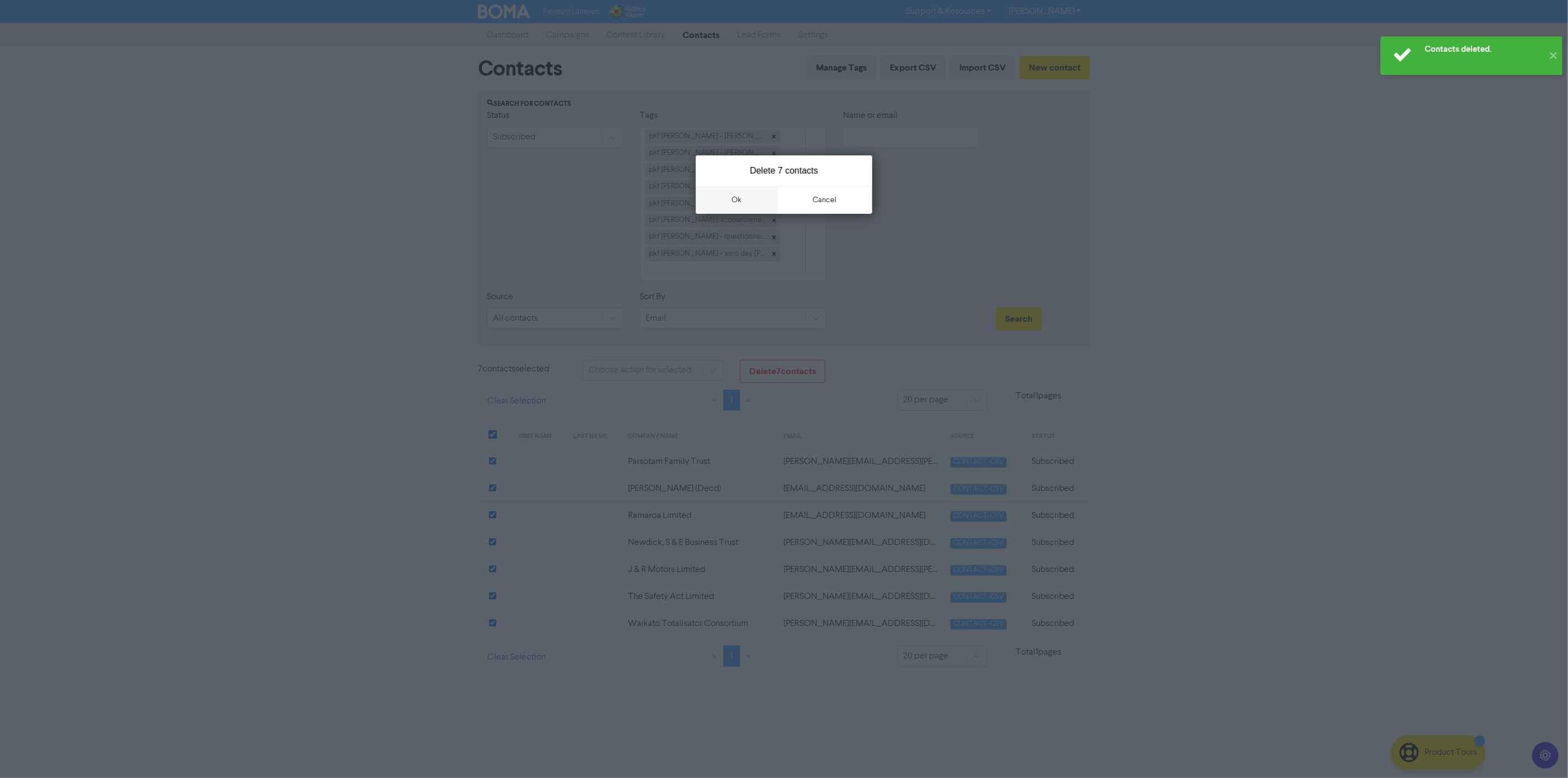
click at [736, 190] on button "ok" at bounding box center [737, 200] width 81 height 27
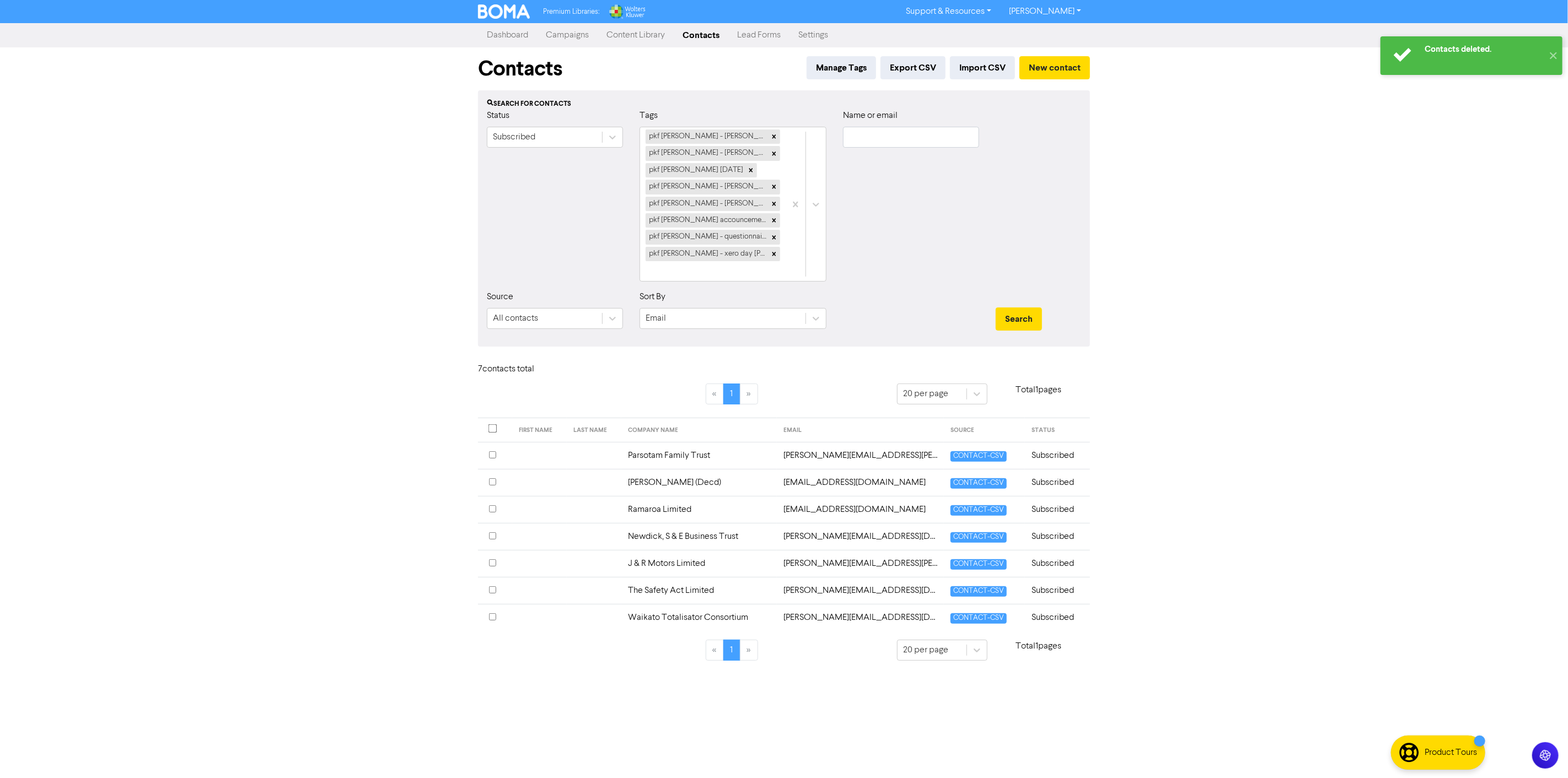
click at [351, 271] on div "Contacts deleted. ✕ Premium Libraries: Support & Resources Video Tutorials FAQ …" at bounding box center [784, 389] width 1568 height 778
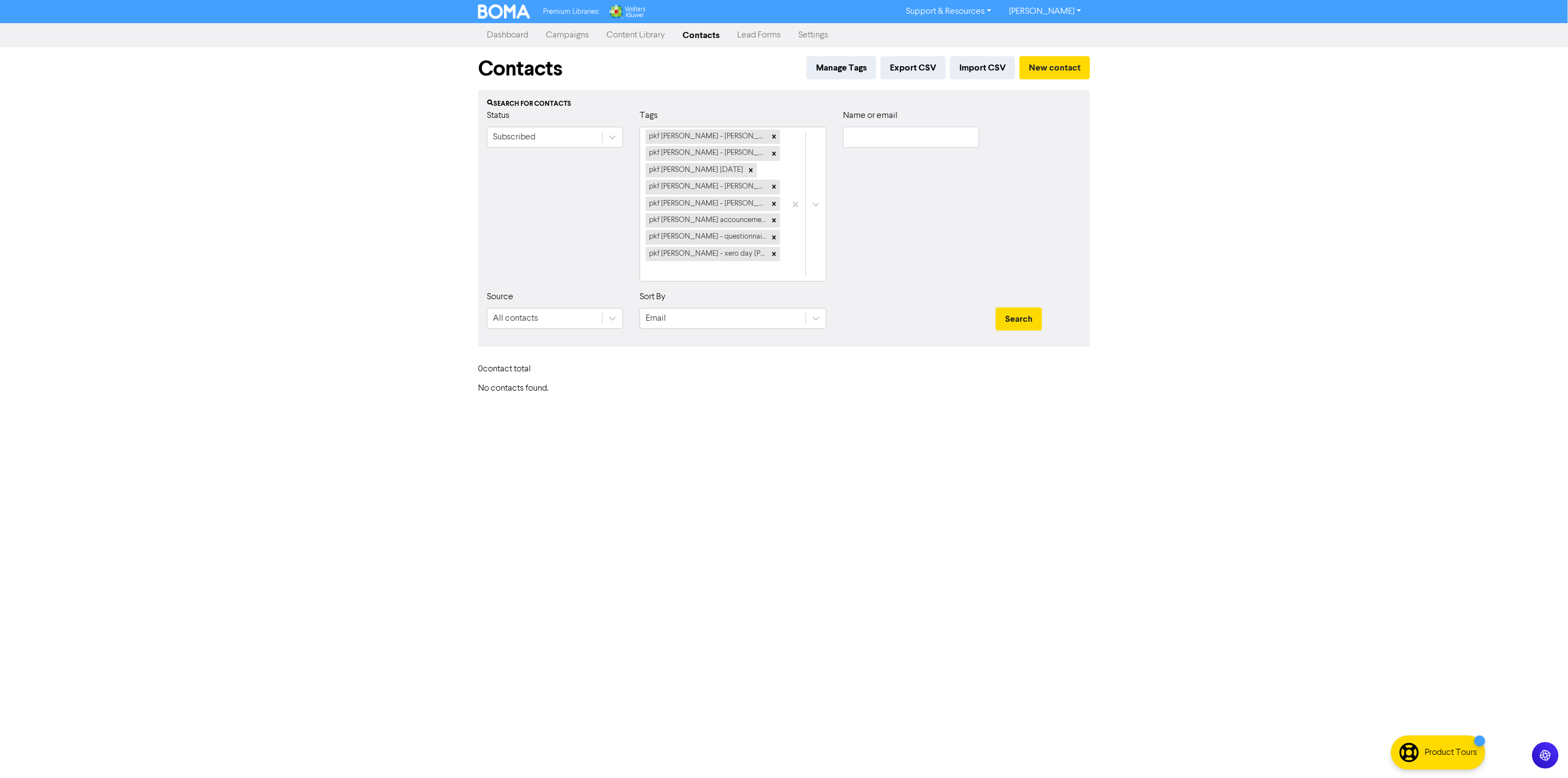
click at [280, 436] on div "Premium Libraries: Support & Resources Video Tutorials FAQ & Guides Marketing E…" at bounding box center [784, 389] width 1568 height 778
click at [697, 41] on link "Contacts" at bounding box center [701, 35] width 55 height 22
click at [973, 61] on button "Import CSV" at bounding box center [982, 68] width 65 height 23
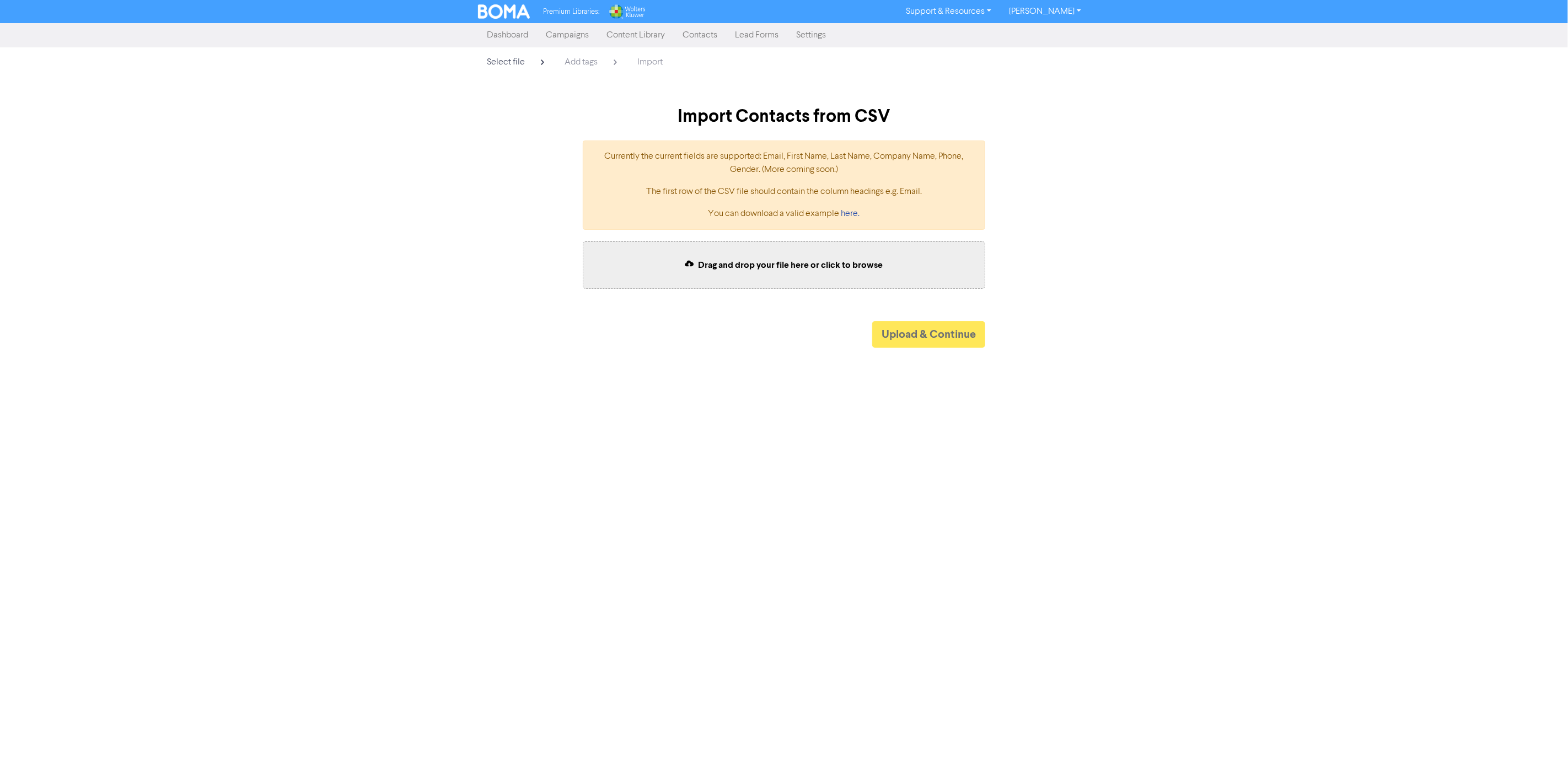
click at [747, 259] on span "Drag and drop your file here or click to browse" at bounding box center [791, 265] width 185 height 11
click at [776, 349] on div "Premium Libraries: Support & Resources Video Tutorials FAQ & Guides Marketing E…" at bounding box center [784, 389] width 1568 height 778
click at [837, 254] on div "Drag and drop your file here or click to browse" at bounding box center [784, 266] width 403 height 48
click at [676, 359] on div "Premium Libraries: Support & Resources Video Tutorials FAQ & Guides Marketing E…" at bounding box center [784, 389] width 1568 height 778
click at [904, 346] on button "Upload & Continue" at bounding box center [929, 335] width 113 height 27
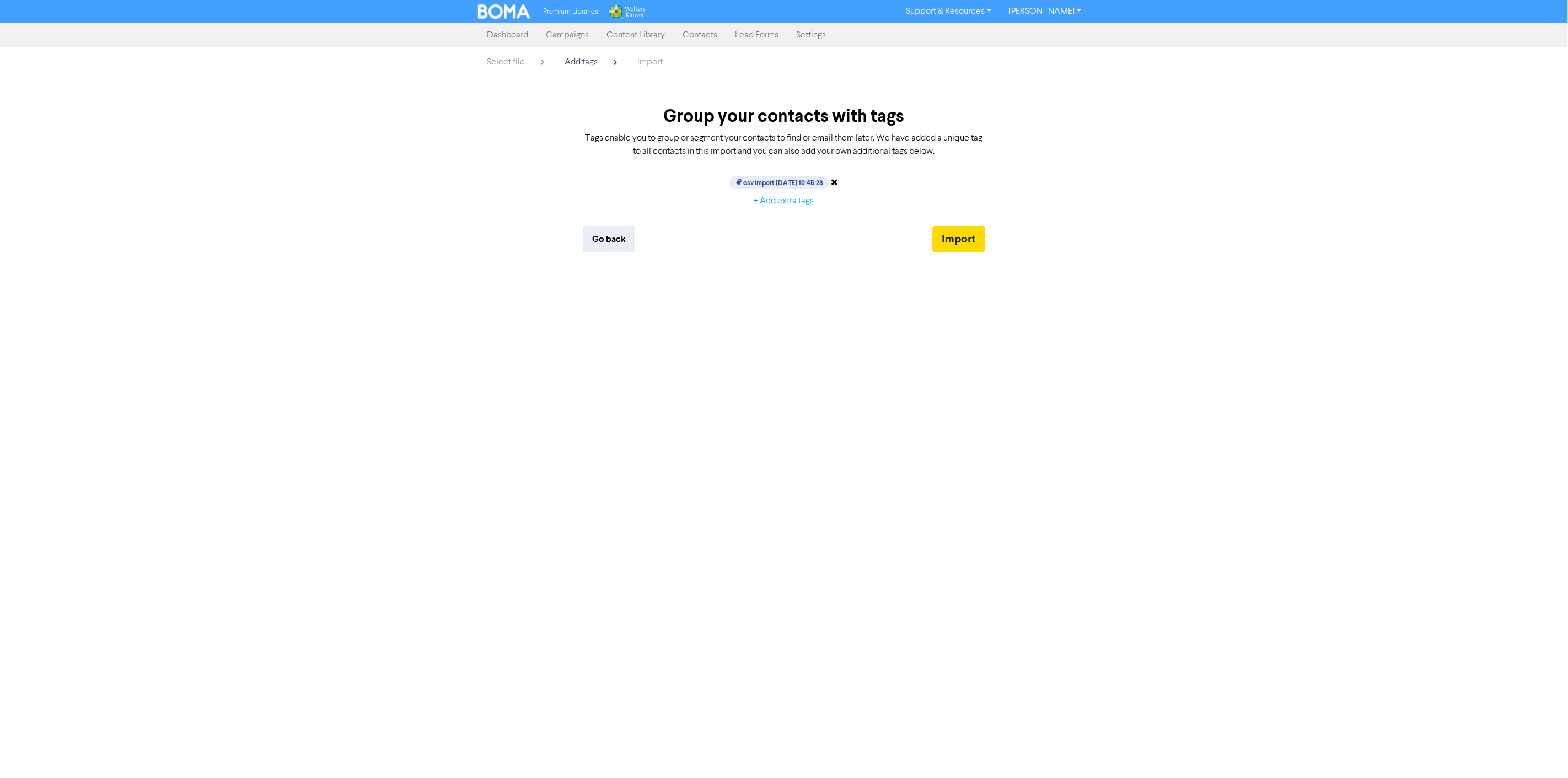
click at [792, 197] on button "+ Add extra tags" at bounding box center [784, 201] width 79 height 23
click at [917, 254] on div "Type here to add tags" at bounding box center [879, 254] width 172 height 19
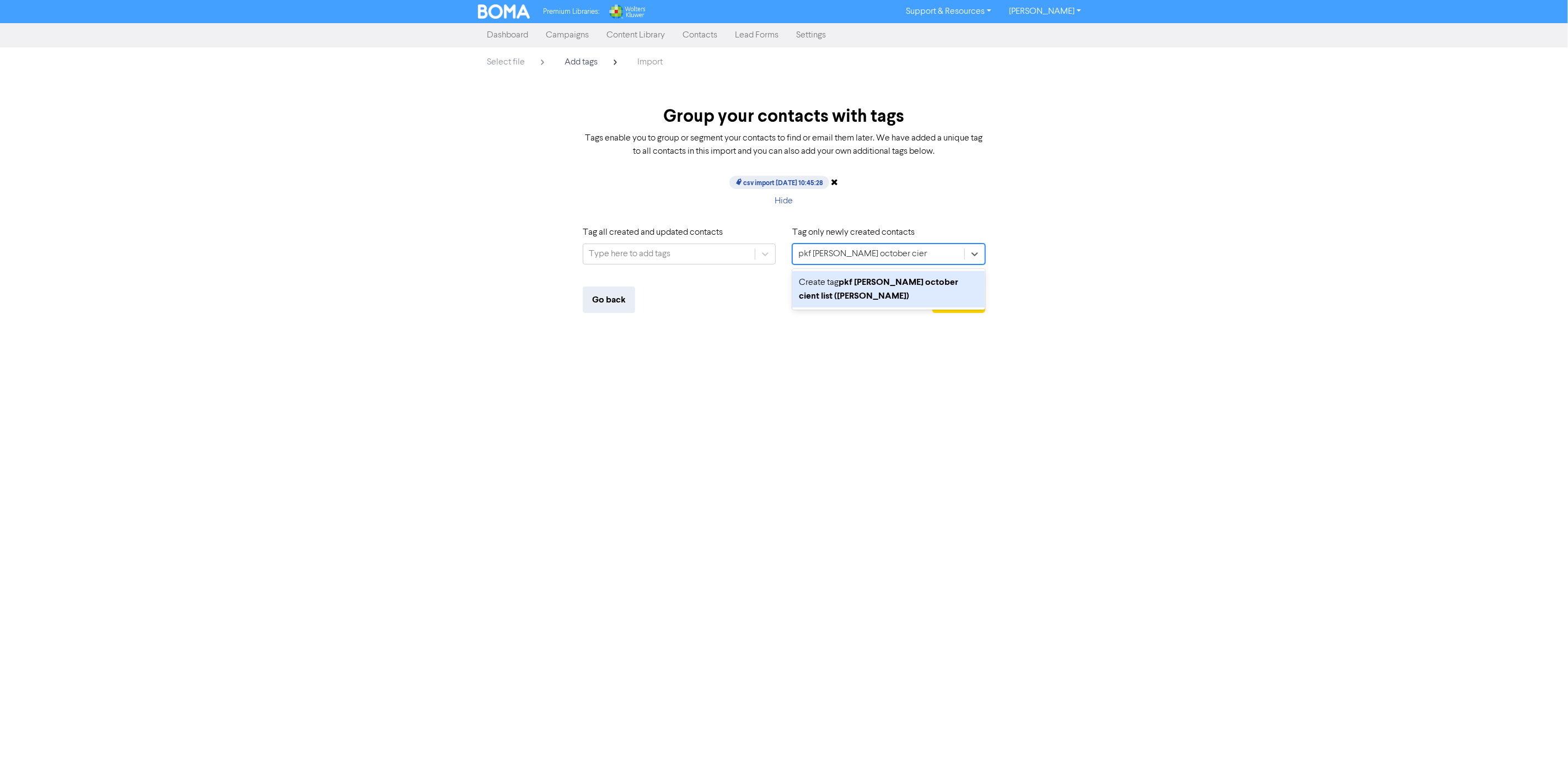
click at [881, 255] on input "pkf [PERSON_NAME] october cient list ([PERSON_NAME])" at bounding box center [863, 254] width 129 height 13
type input "pkf [PERSON_NAME] october client list ([PERSON_NAME])"
click at [885, 290] on div "Create tag pkf [PERSON_NAME] october client list ([PERSON_NAME])" at bounding box center [889, 289] width 193 height 36
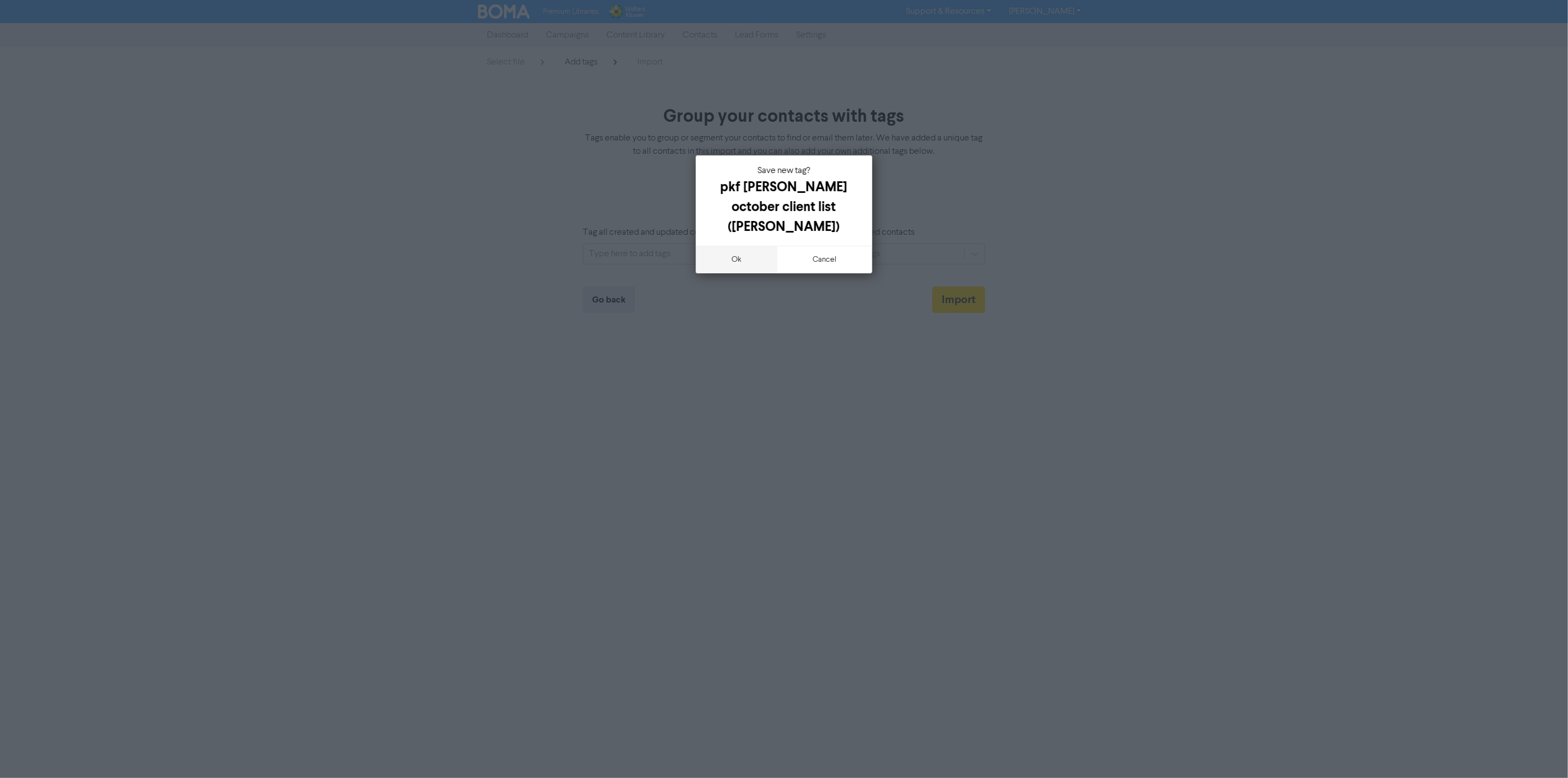
click at [739, 246] on button "ok" at bounding box center [737, 259] width 81 height 27
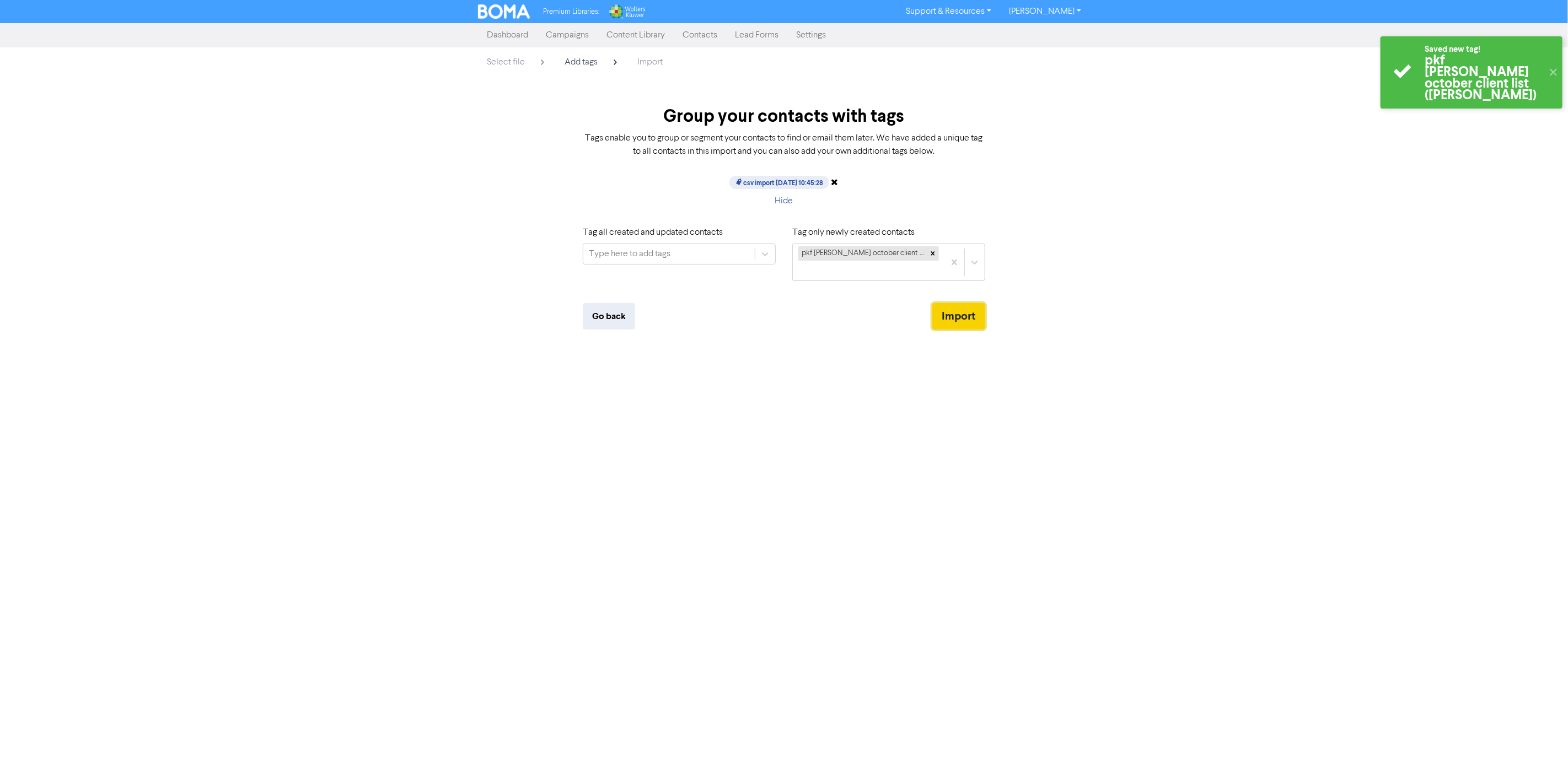
click at [960, 304] on button "Import" at bounding box center [959, 317] width 53 height 27
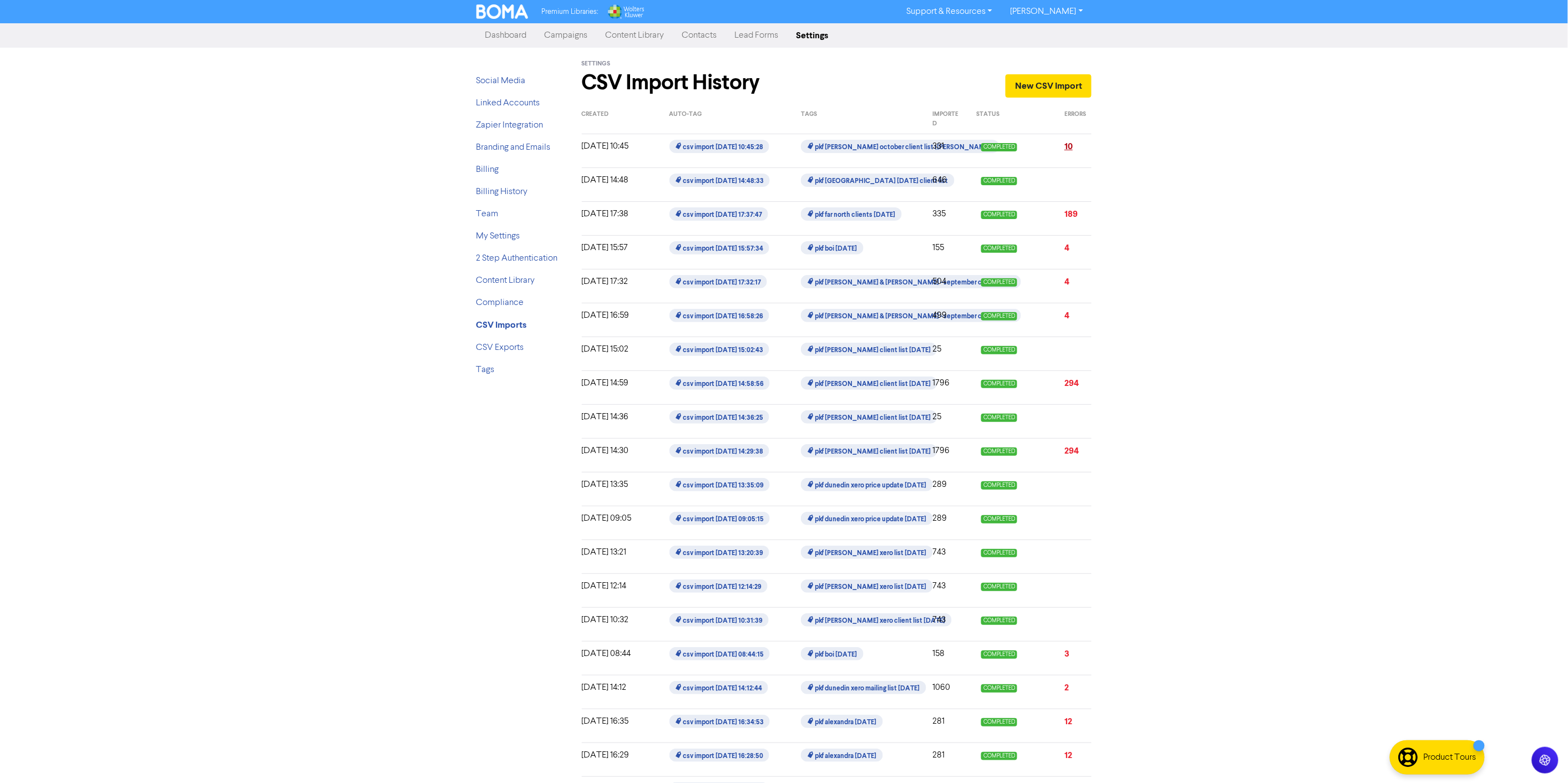
click at [1069, 146] on link "10" at bounding box center [1068, 146] width 8 height 11
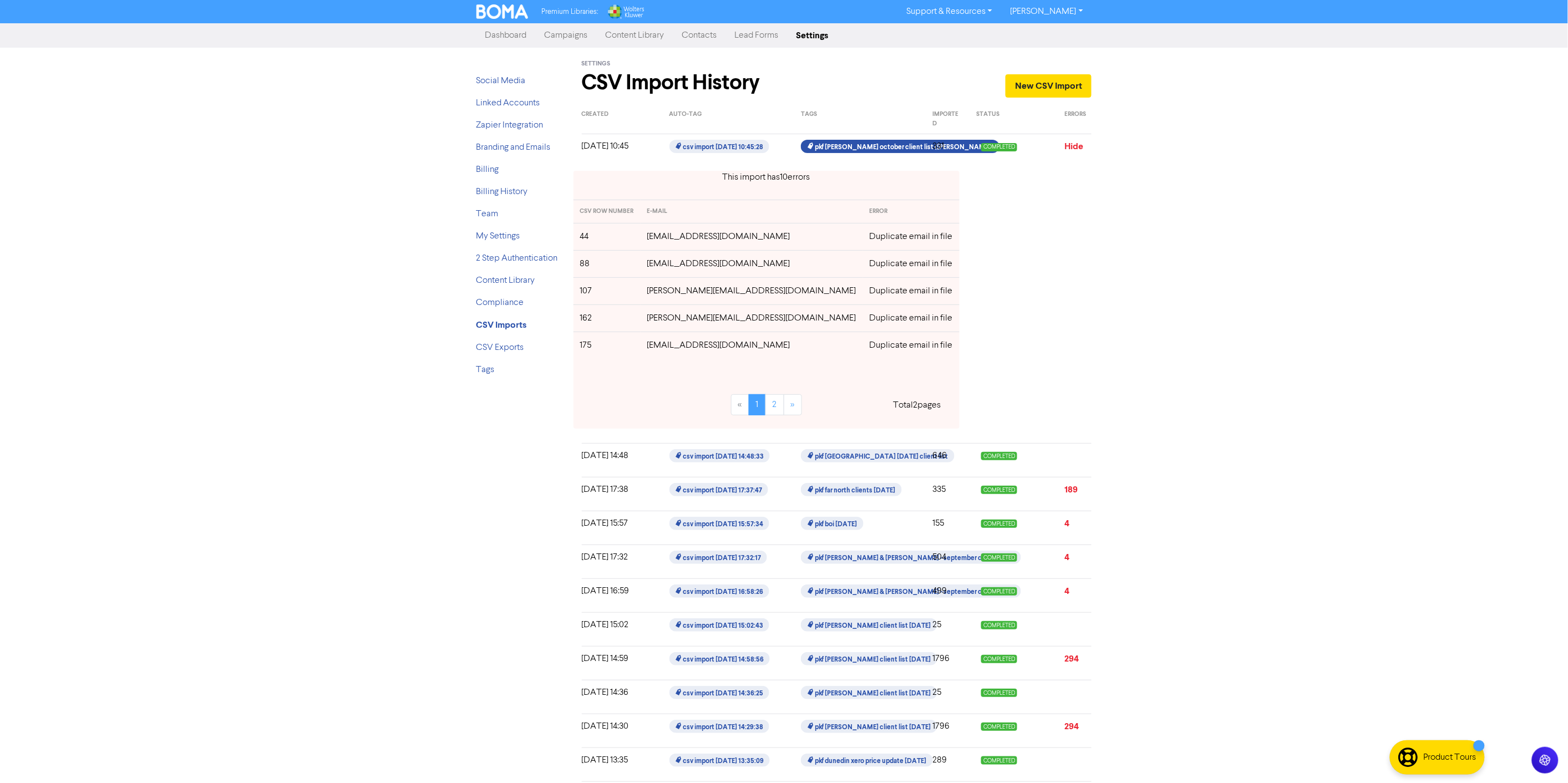
click at [841, 145] on span "pkf [PERSON_NAME] october client list ([PERSON_NAME])" at bounding box center [899, 146] width 198 height 13
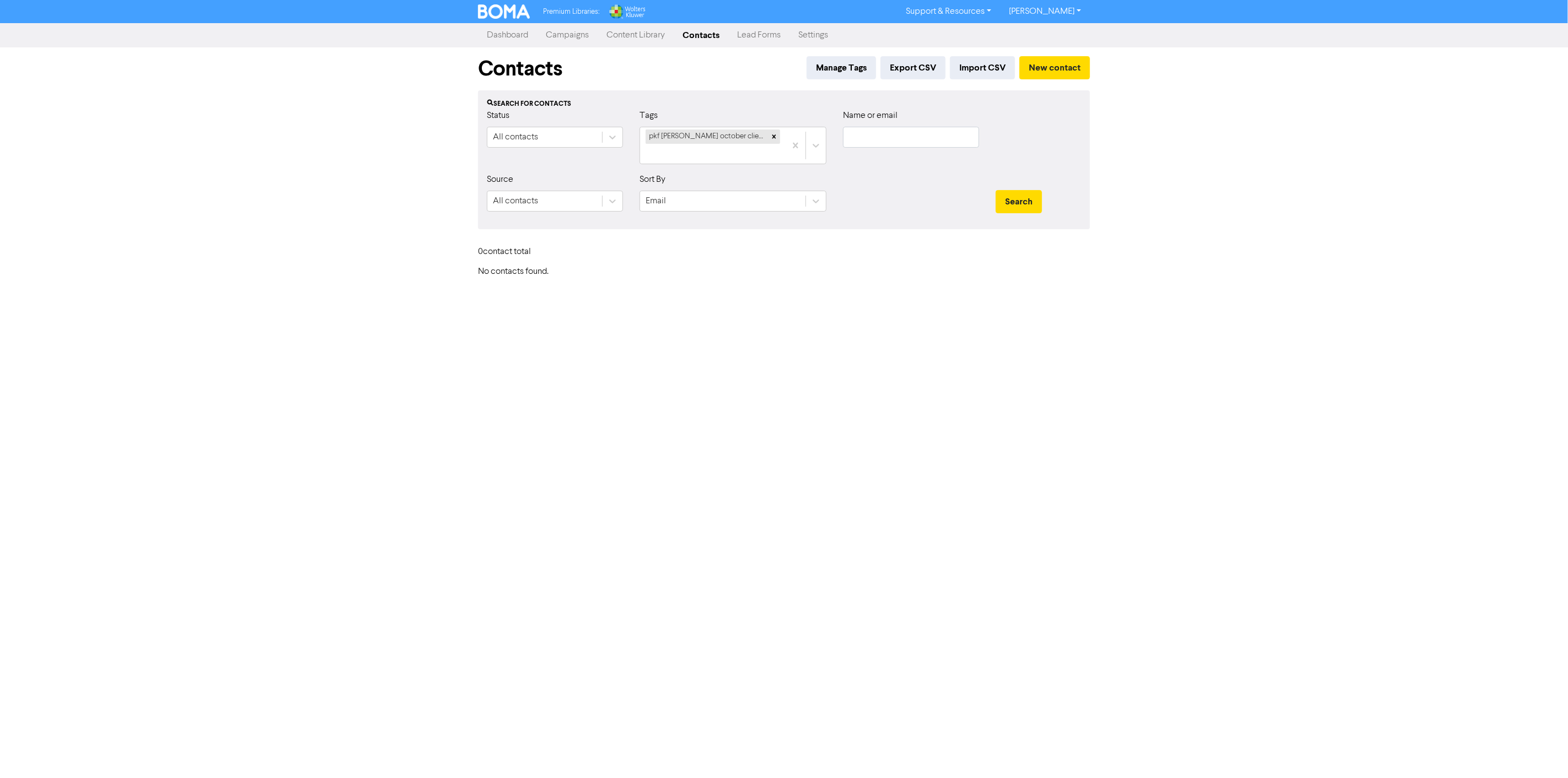
click at [426, 333] on div "Premium Libraries: Support & Resources Video Tutorials FAQ & Guides Marketing E…" at bounding box center [784, 389] width 1568 height 778
click at [656, 29] on link "Content Library" at bounding box center [636, 35] width 76 height 22
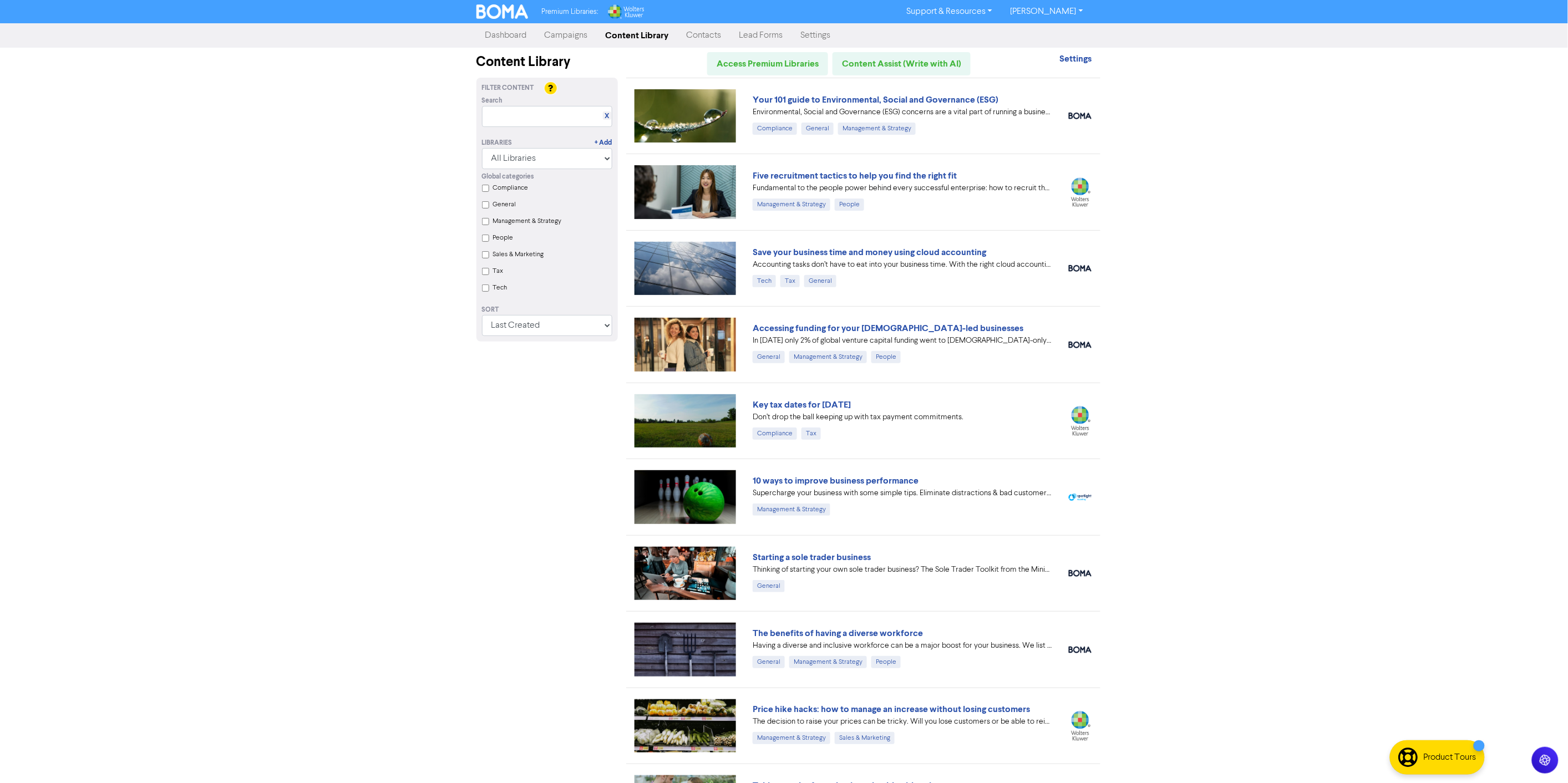
click at [557, 36] on link "Campaigns" at bounding box center [566, 35] width 61 height 22
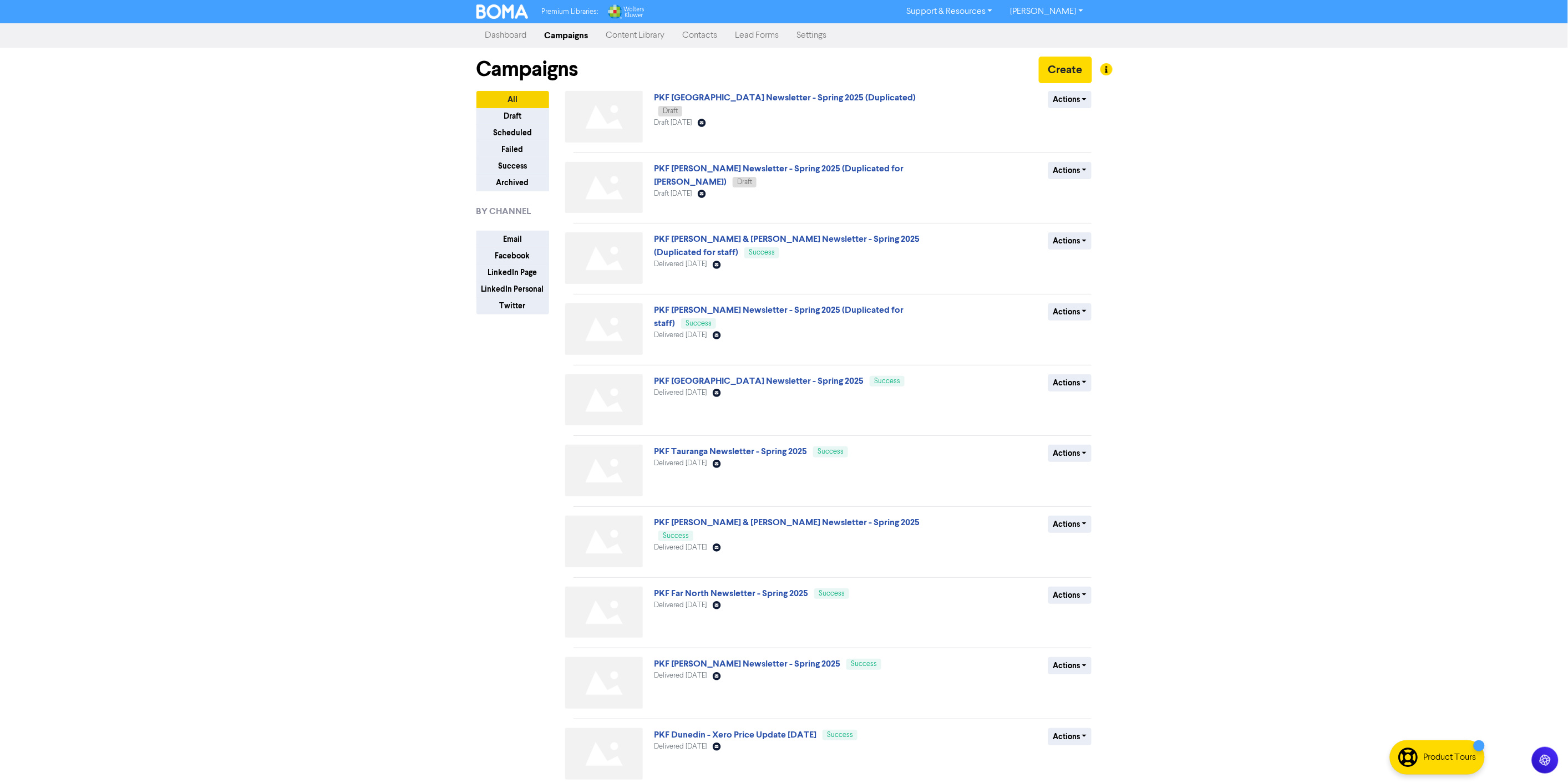
click at [398, 412] on div "Premium Libraries: Support & Resources Video Tutorials FAQ & Guides Marketing E…" at bounding box center [784, 391] width 1568 height 783
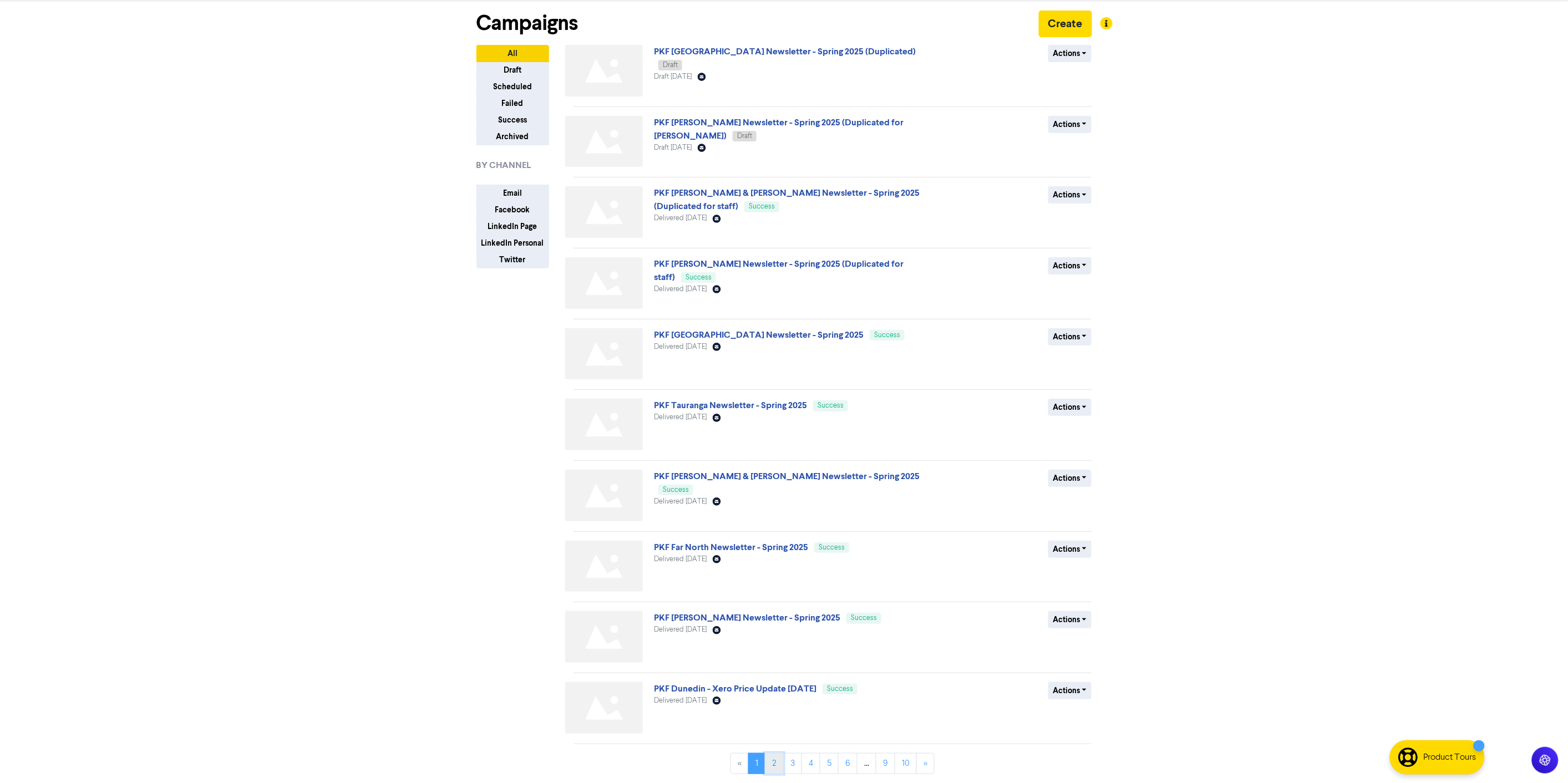
click at [776, 764] on link "2" at bounding box center [774, 764] width 19 height 21
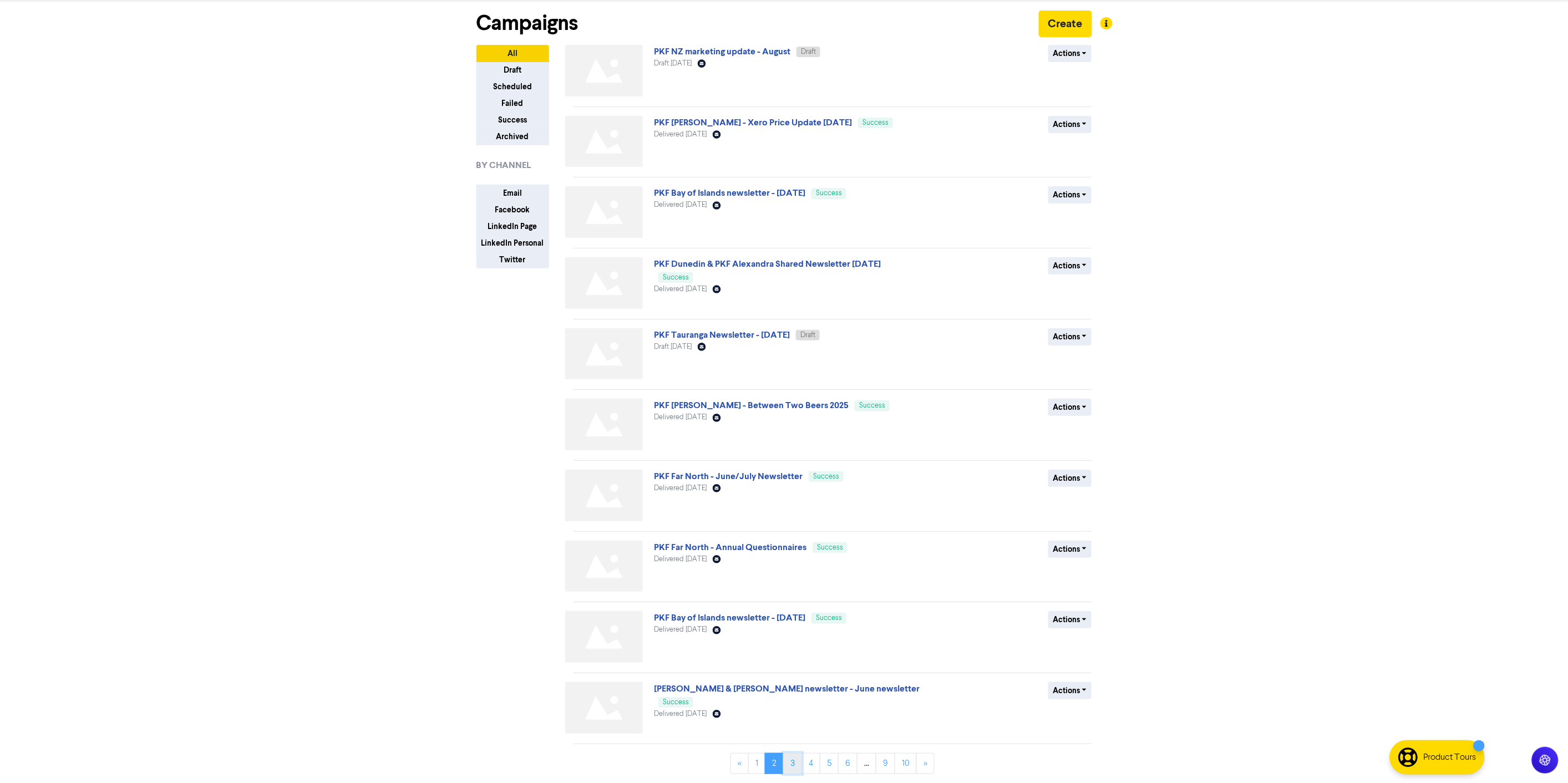
click at [796, 761] on link "3" at bounding box center [792, 764] width 19 height 21
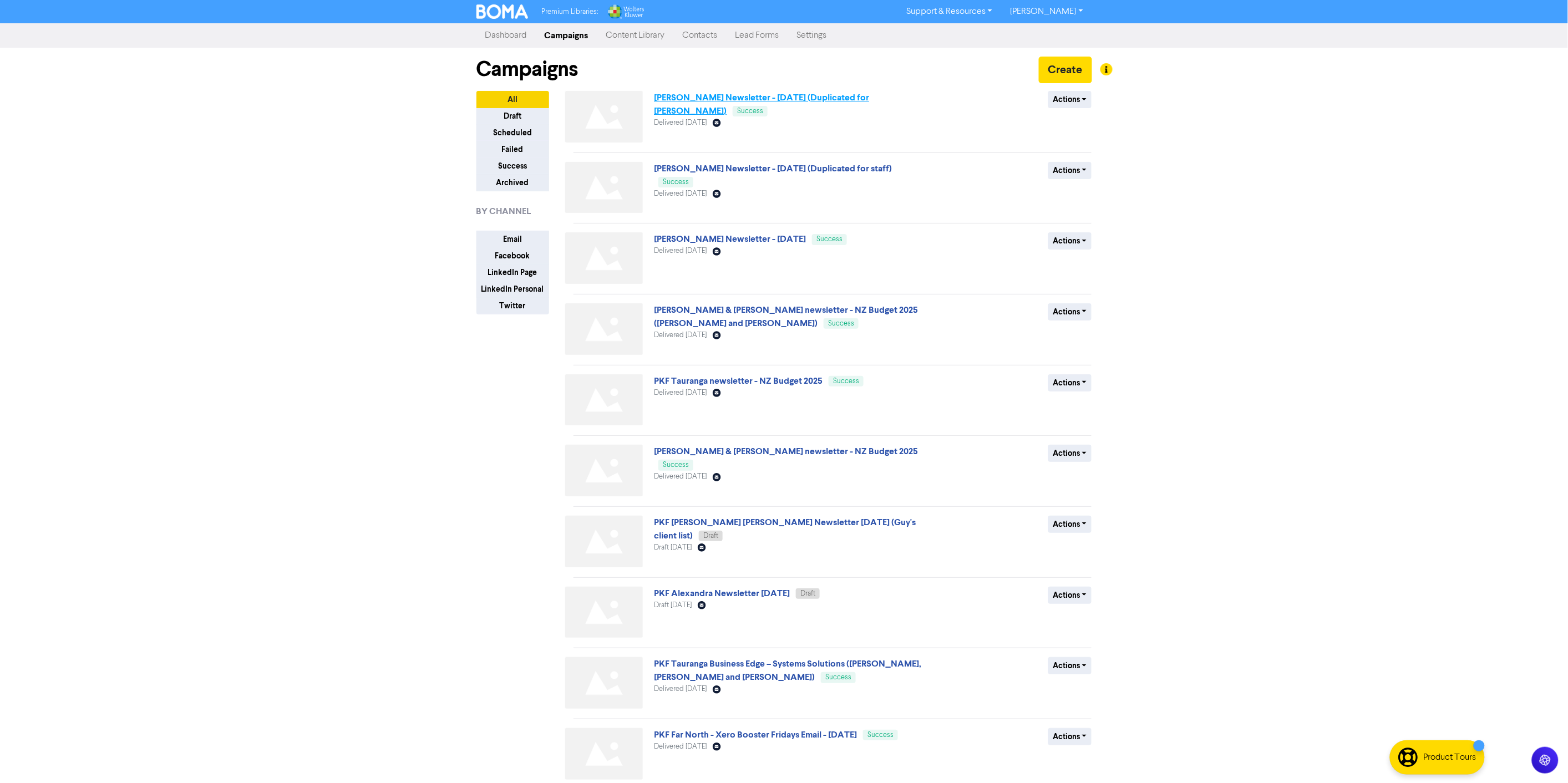
click at [787, 94] on link "[PERSON_NAME] Newsletter - [DATE] (Duplicated for [PERSON_NAME])" at bounding box center [761, 103] width 215 height 24
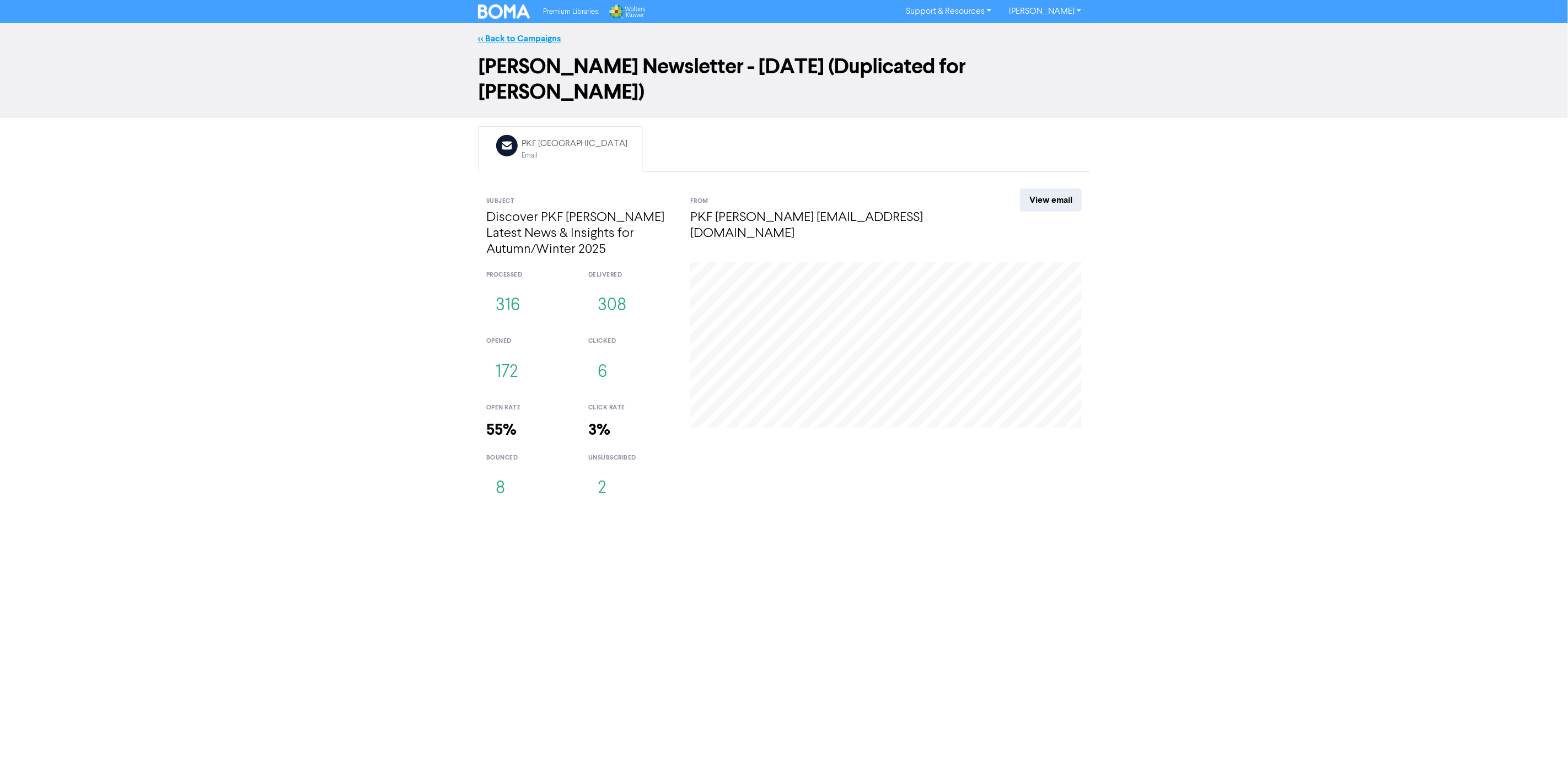
click at [506, 33] on link "<< Back to Campaigns" at bounding box center [519, 38] width 82 height 11
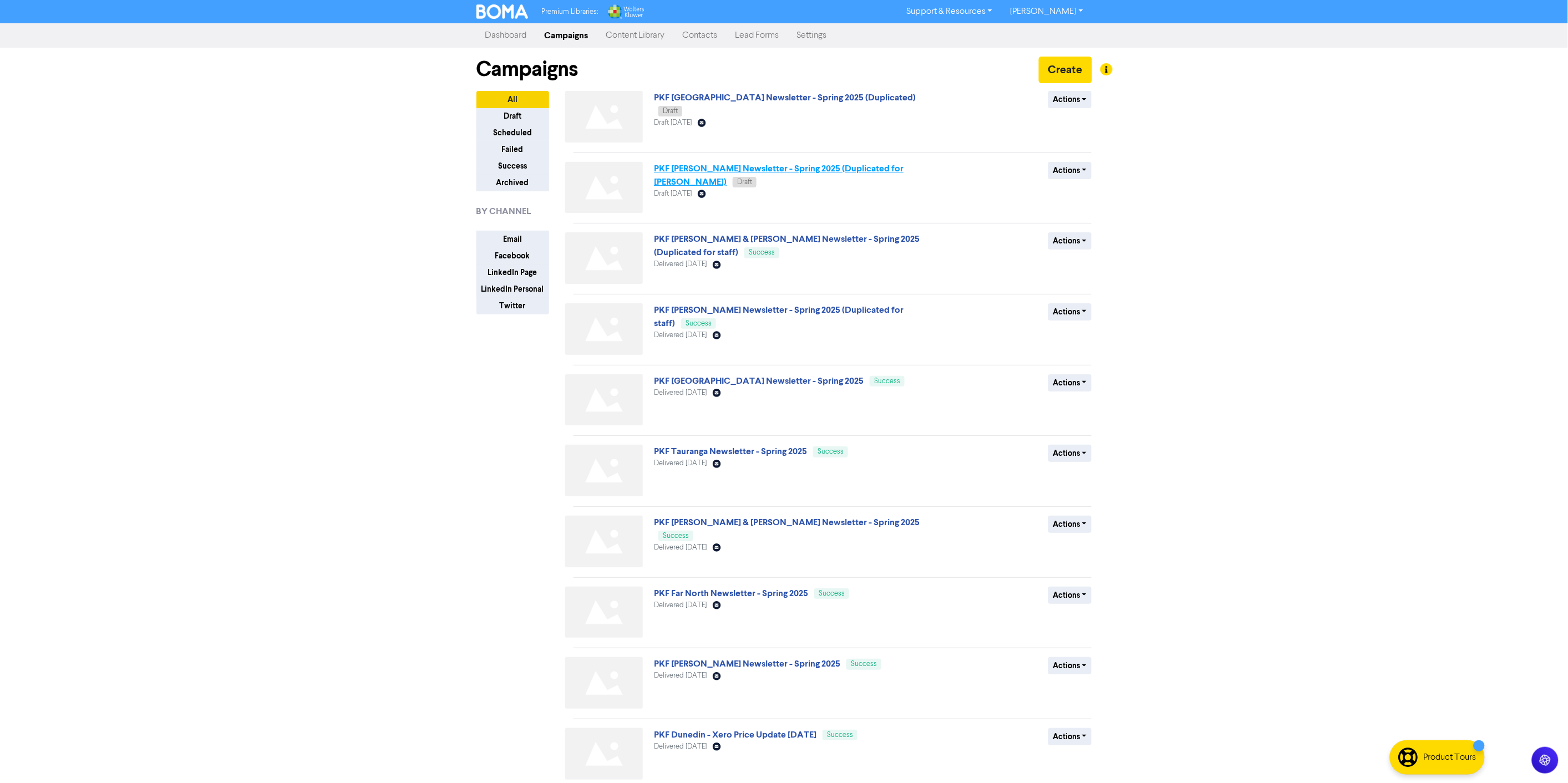
click at [862, 168] on link "PKF [PERSON_NAME] Newsletter - Spring 2025 (Duplicated for [PERSON_NAME])" at bounding box center [778, 175] width 249 height 24
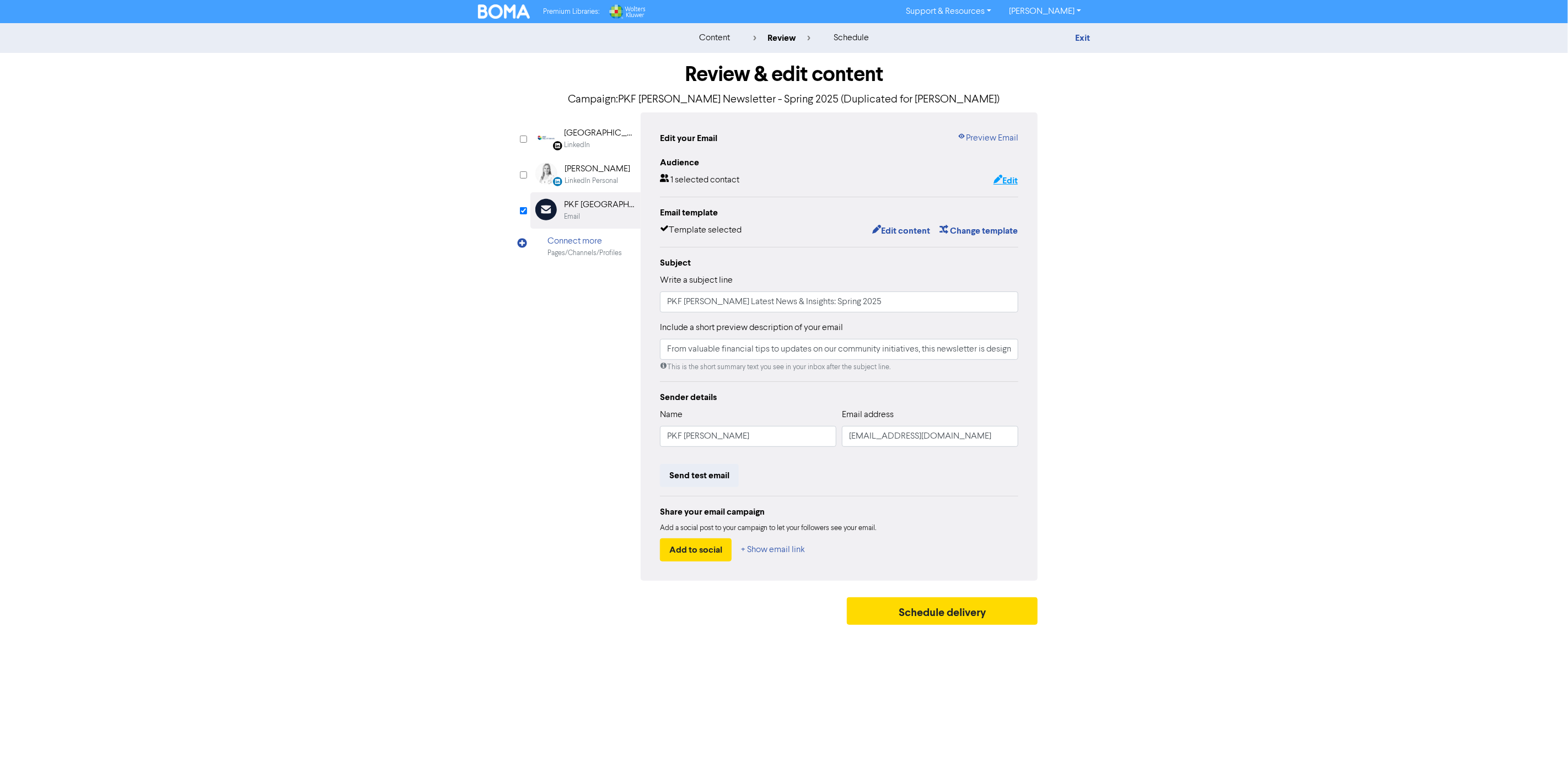
click at [1011, 177] on button "Edit" at bounding box center [1006, 181] width 26 height 14
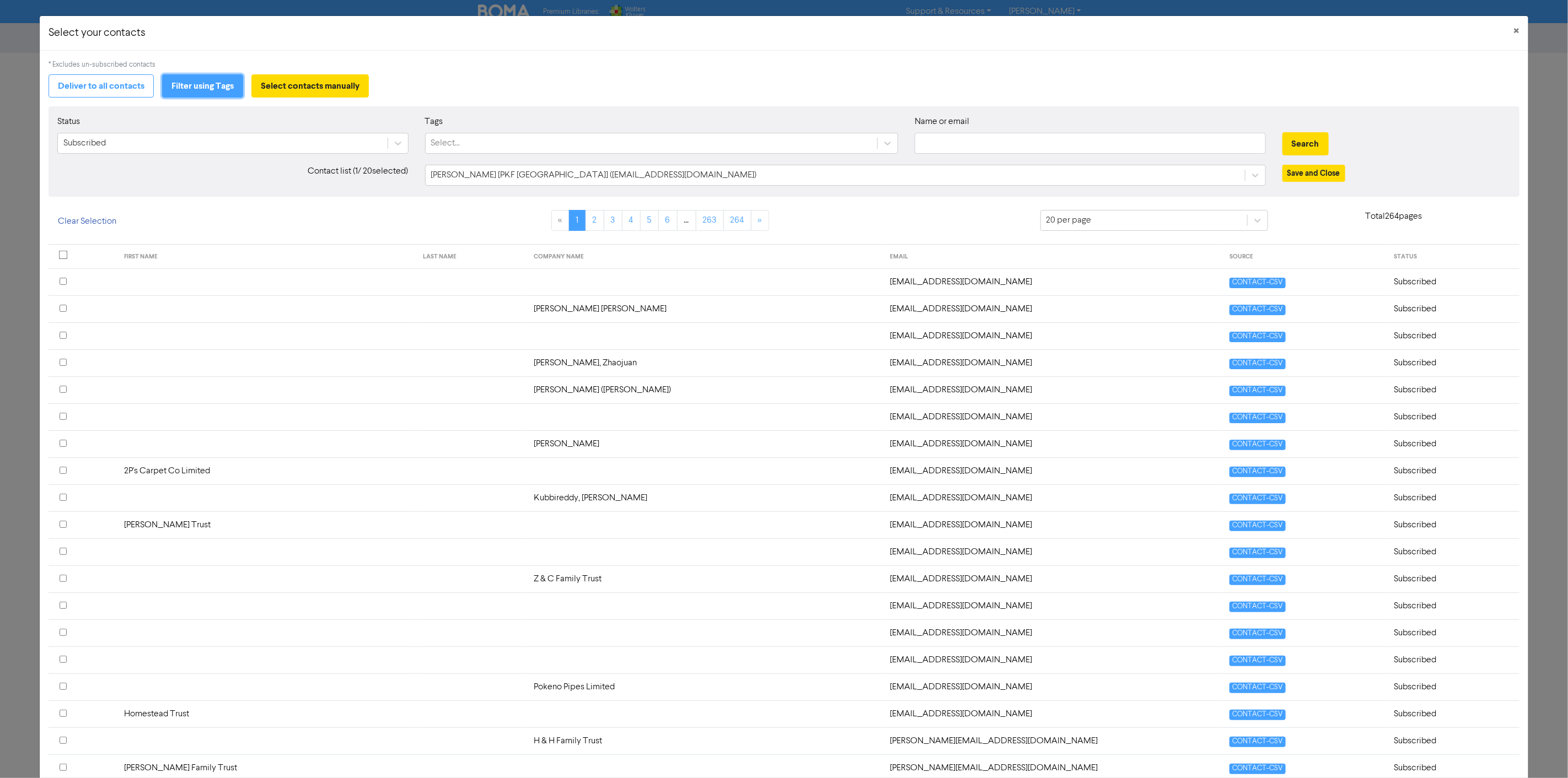
click at [181, 87] on button "Filter using Tags" at bounding box center [203, 86] width 81 height 23
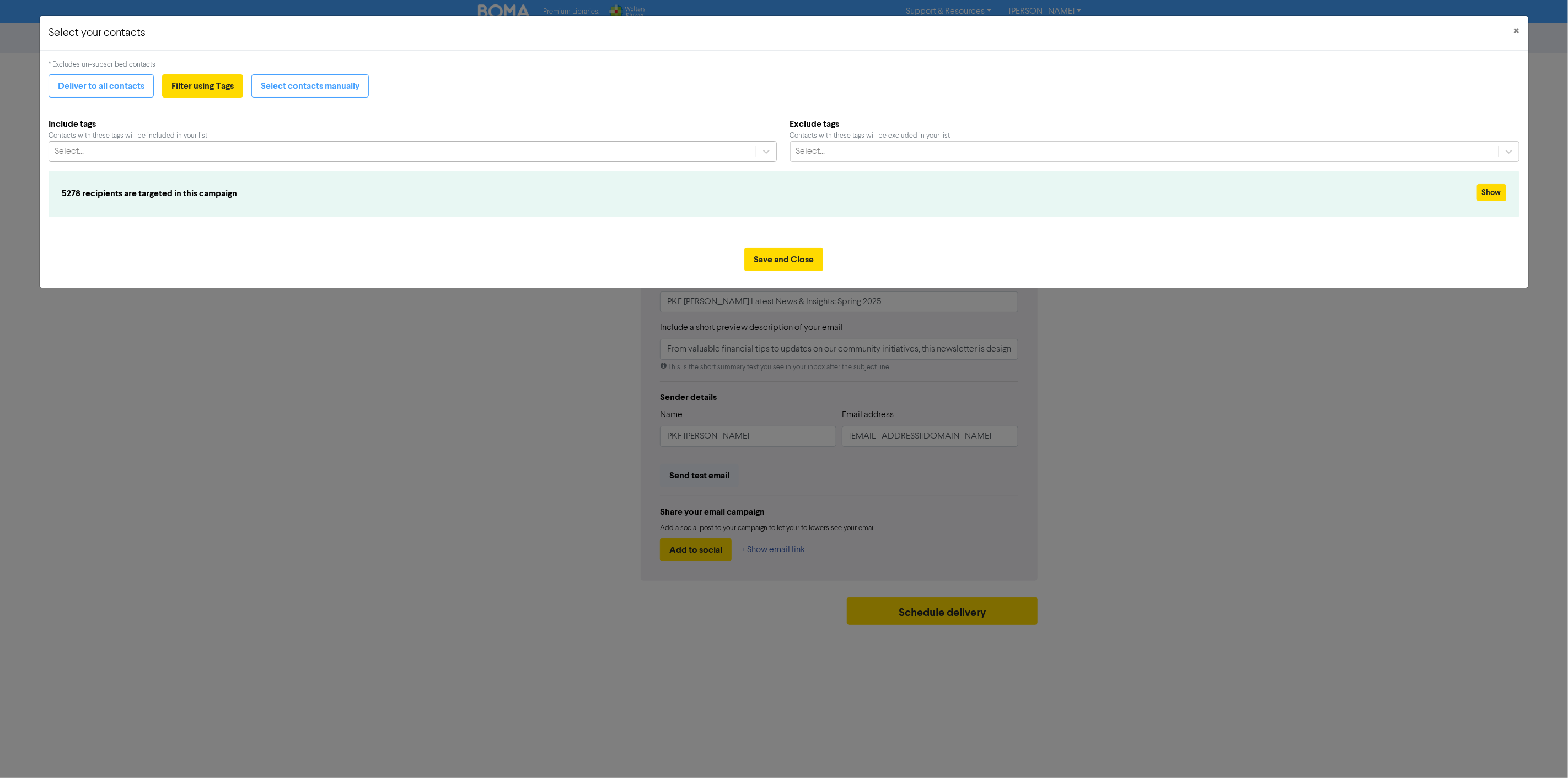
click at [133, 150] on div "Select..." at bounding box center [402, 151] width 707 height 19
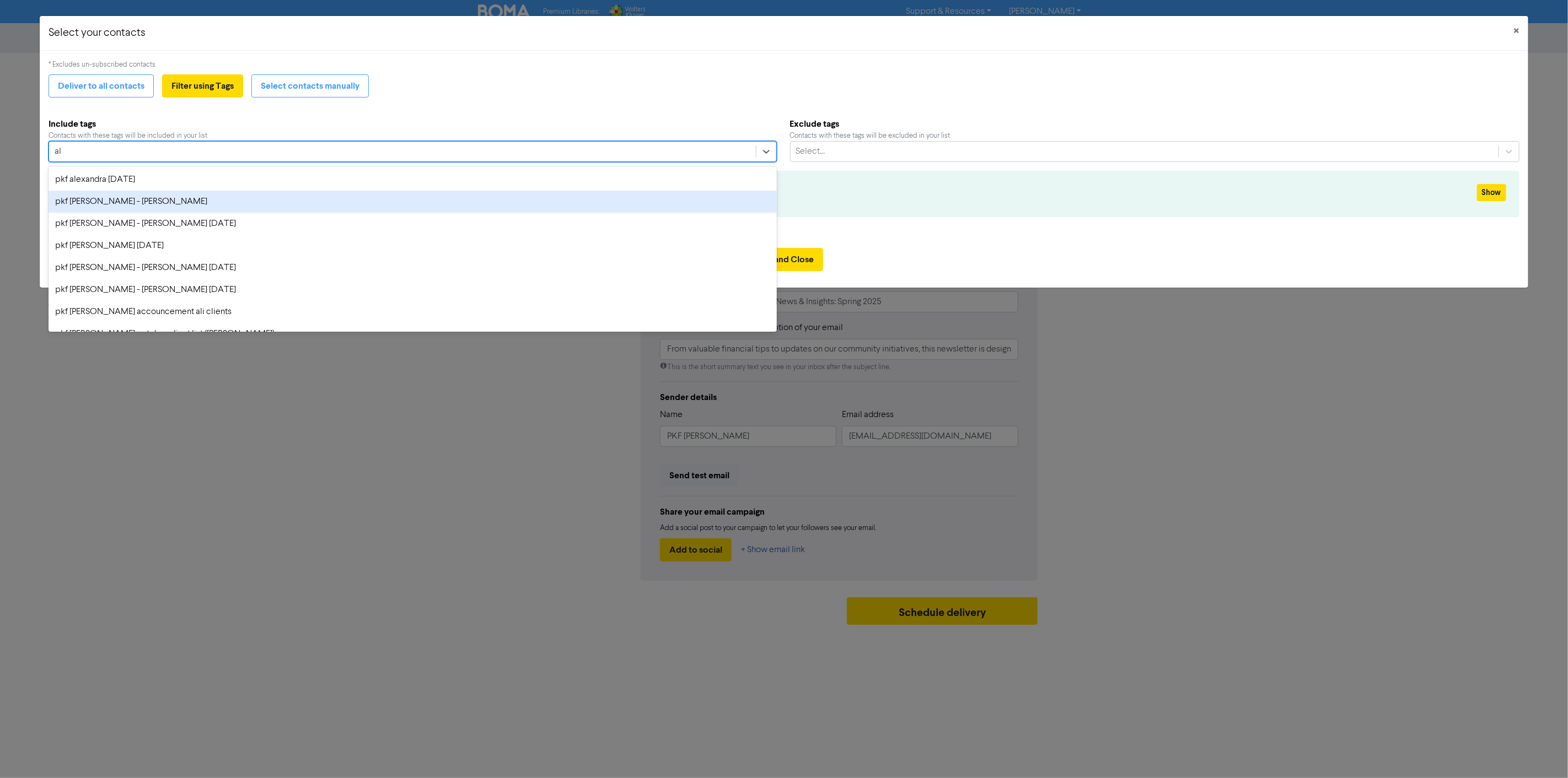
type input "a"
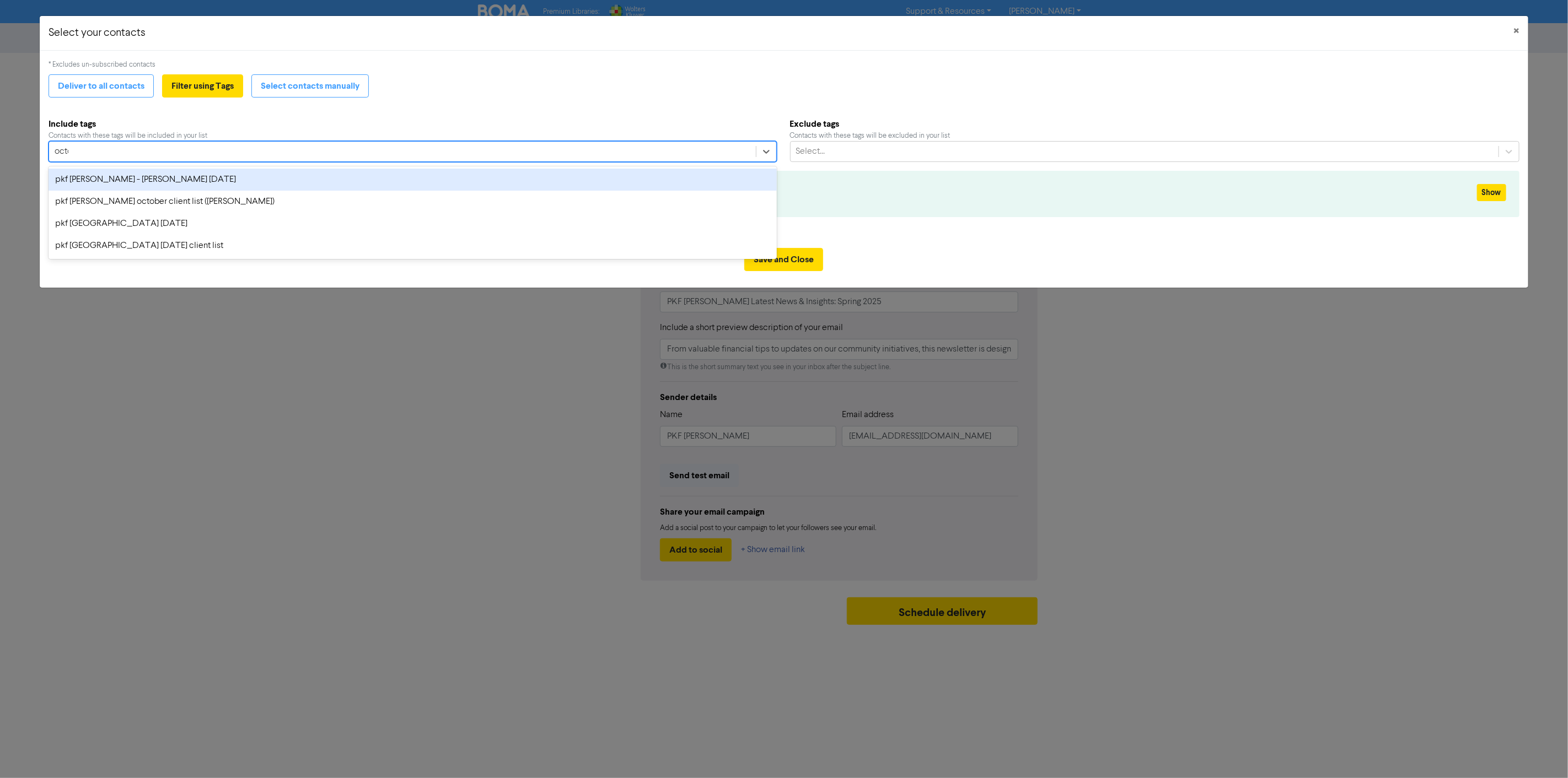
type input "octob"
click at [151, 182] on div "pkf [PERSON_NAME] october client list ([PERSON_NAME])" at bounding box center [413, 180] width 728 height 22
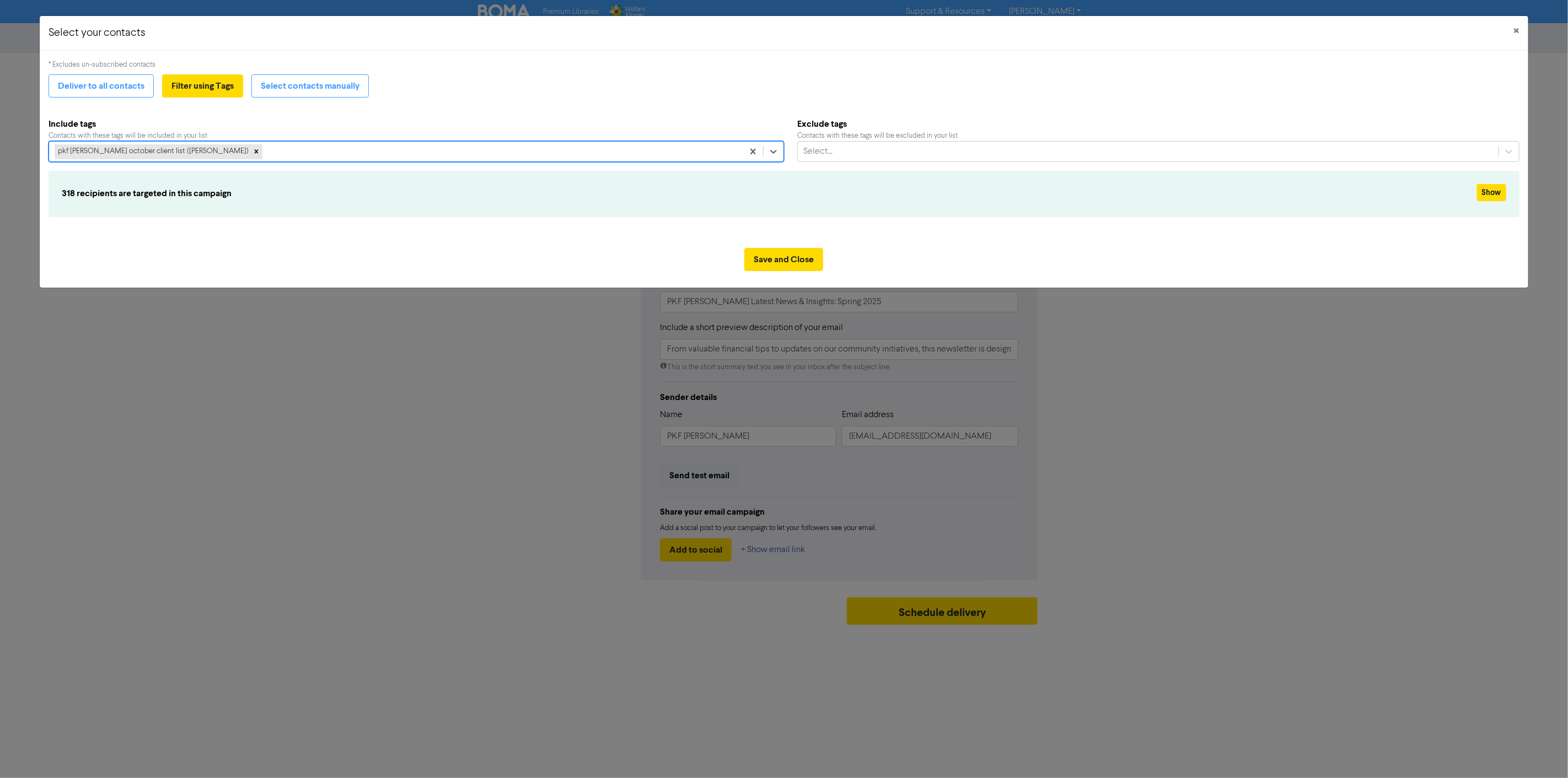
click at [477, 86] on div "Deliver to all contacts Filter using Tags Select contacts manually" at bounding box center [784, 86] width 1471 height 23
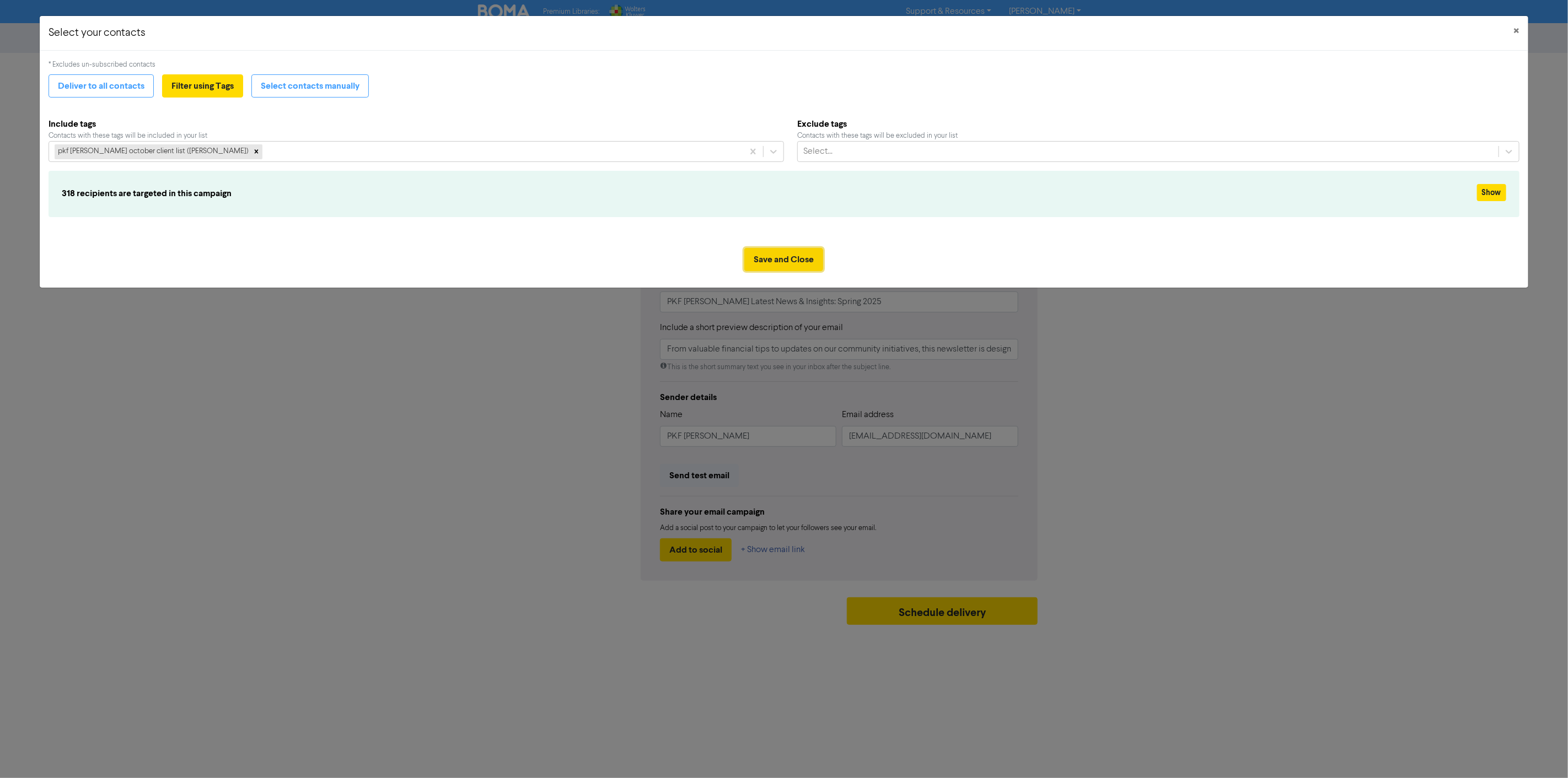
click at [775, 259] on button "Save and Close" at bounding box center [784, 259] width 79 height 23
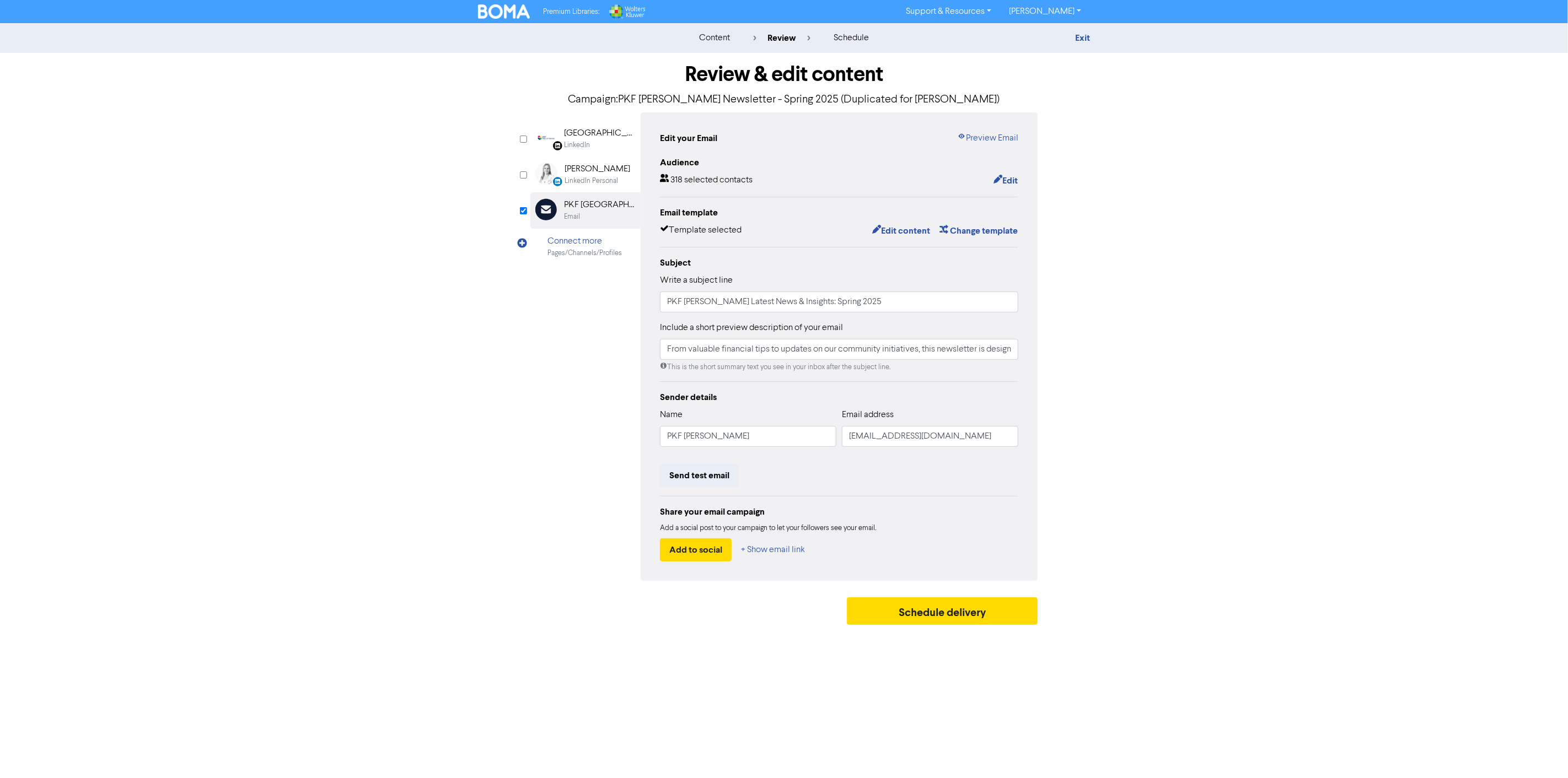
click at [443, 430] on div "content review schedule Exit Review & edit content Campaign: PKF [PERSON_NAME] …" at bounding box center [784, 327] width 1568 height 607
click at [1000, 142] on link "Preview Email" at bounding box center [987, 138] width 61 height 13
click at [347, 473] on div "content review schedule Exit Review & edit content Campaign: PKF [PERSON_NAME] …" at bounding box center [784, 327] width 1568 height 607
click at [499, 455] on div "Review & edit content Campaign: PKF [PERSON_NAME] Newsletter - Spring 2025 (Dup…" at bounding box center [784, 342] width 629 height 578
click at [705, 477] on button "Send test email" at bounding box center [699, 475] width 79 height 23
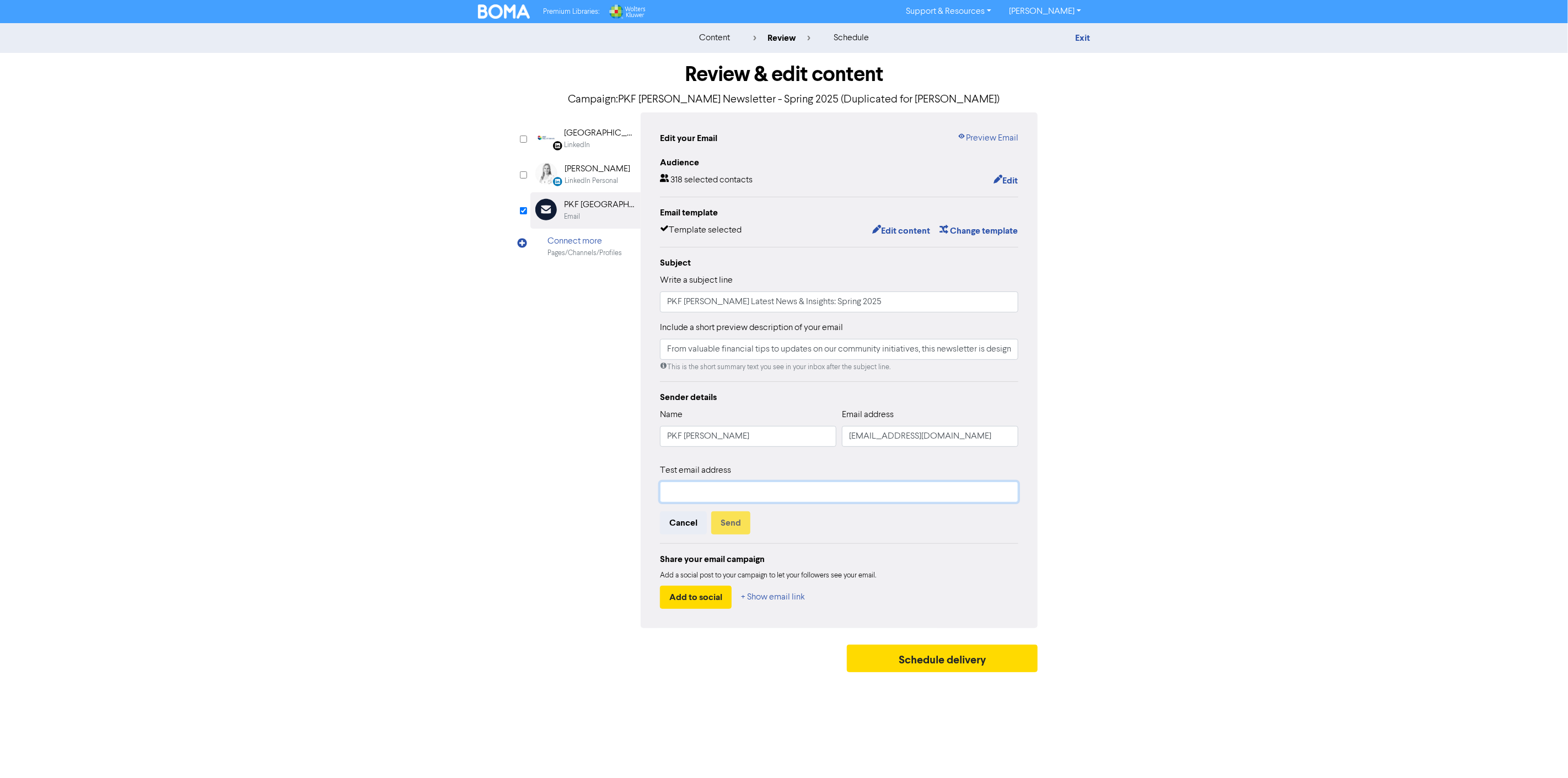
click at [696, 493] on input "text" at bounding box center [839, 492] width 359 height 21
type input "[EMAIL_ADDRESS][DOMAIN_NAME]"
drag, startPoint x: 762, startPoint y: 490, endPoint x: 563, endPoint y: 482, distance: 199.2
click at [563, 482] on div "LinkedIn Page Created with Sketch. [GEOGRAPHIC_DATA] LinkedIn LinkedIn Personal…" at bounding box center [784, 370] width 507 height 516
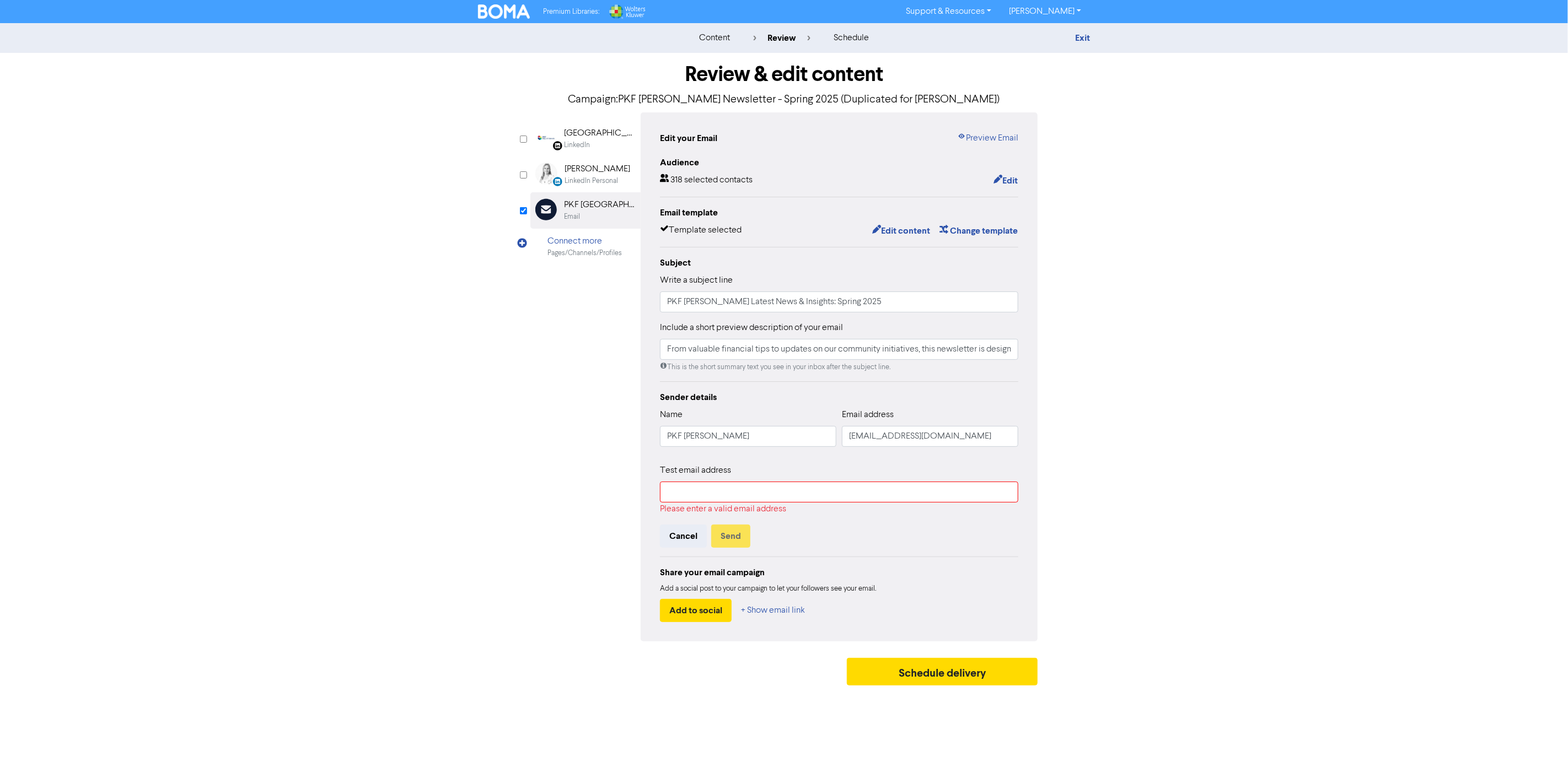
click at [493, 479] on div "Review & edit content Campaign: PKF [PERSON_NAME] Newsletter - Spring 2025 (Dup…" at bounding box center [784, 372] width 629 height 638
click at [879, 353] on input "From valuable financial tips to updates on our community initiatives, this news…" at bounding box center [839, 350] width 359 height 21
click at [561, 381] on div "LinkedIn Page Created with Sketch. [GEOGRAPHIC_DATA] LinkedIn LinkedIn Personal…" at bounding box center [784, 377] width 507 height 529
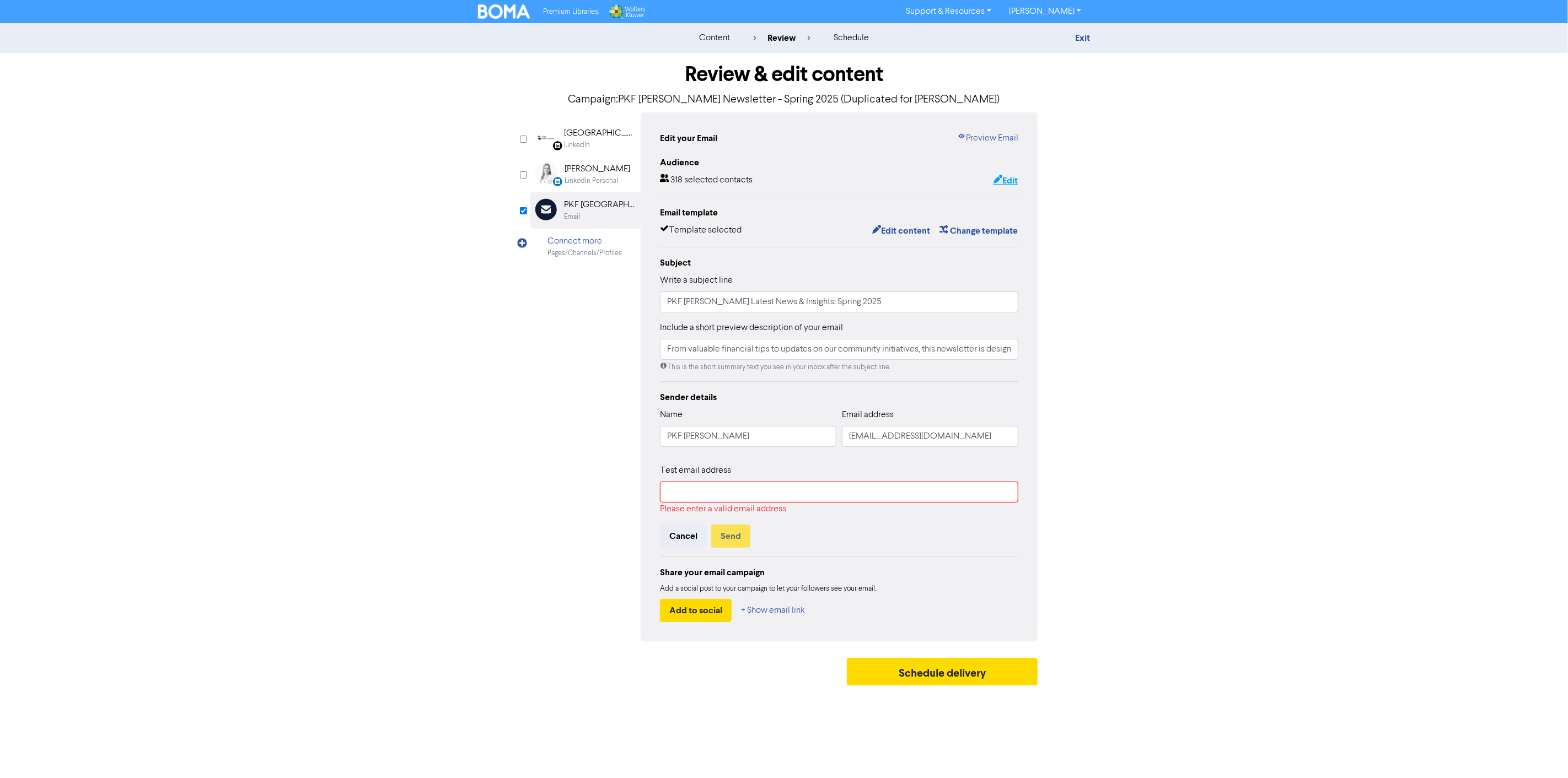
click at [1011, 183] on button "Edit" at bounding box center [1006, 181] width 26 height 14
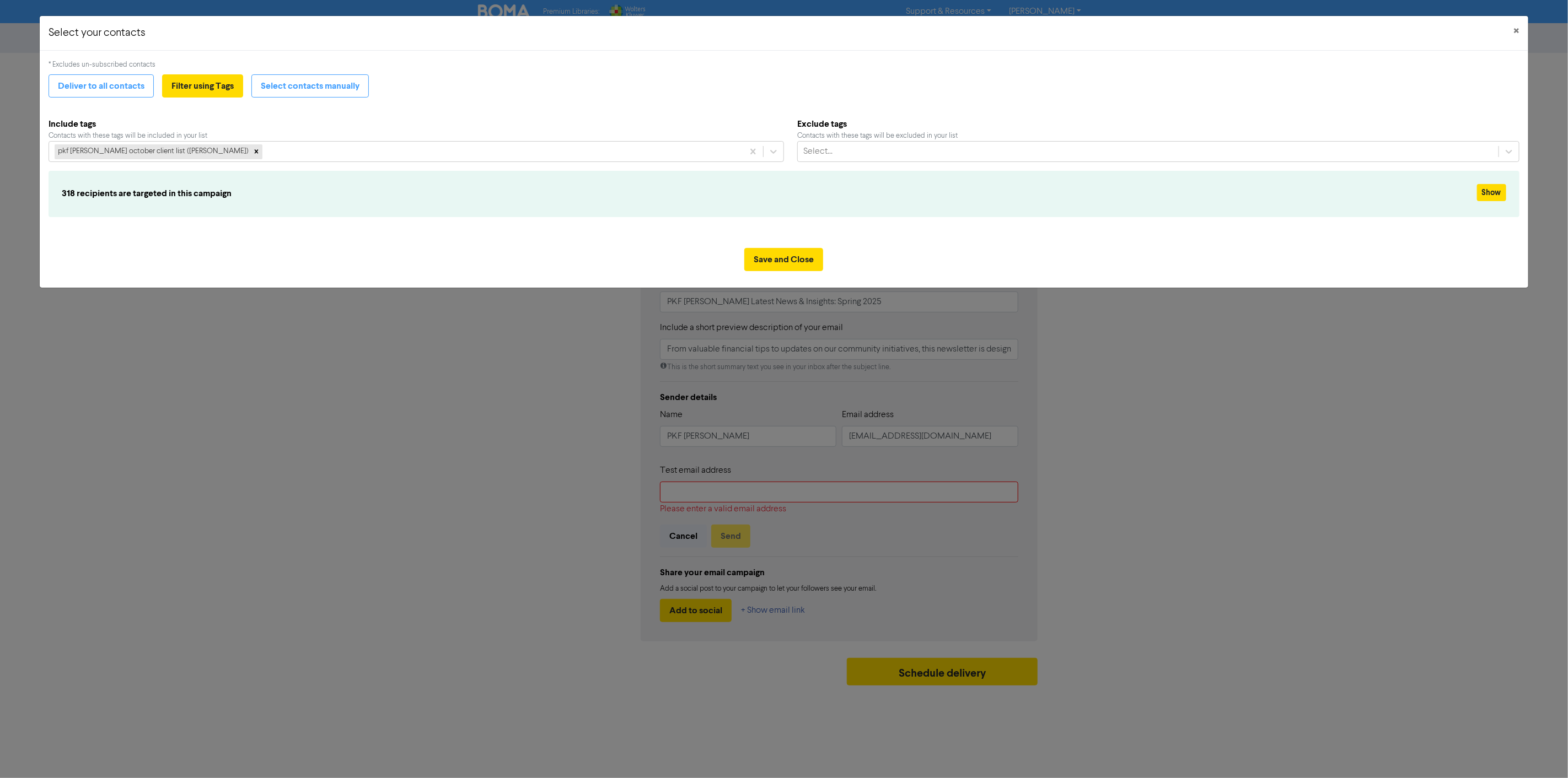
click at [1495, 182] on div "318 recipients are targeted in this campaign Show" at bounding box center [784, 194] width 1471 height 46
click at [1492, 196] on button "Show" at bounding box center [1492, 192] width 29 height 17
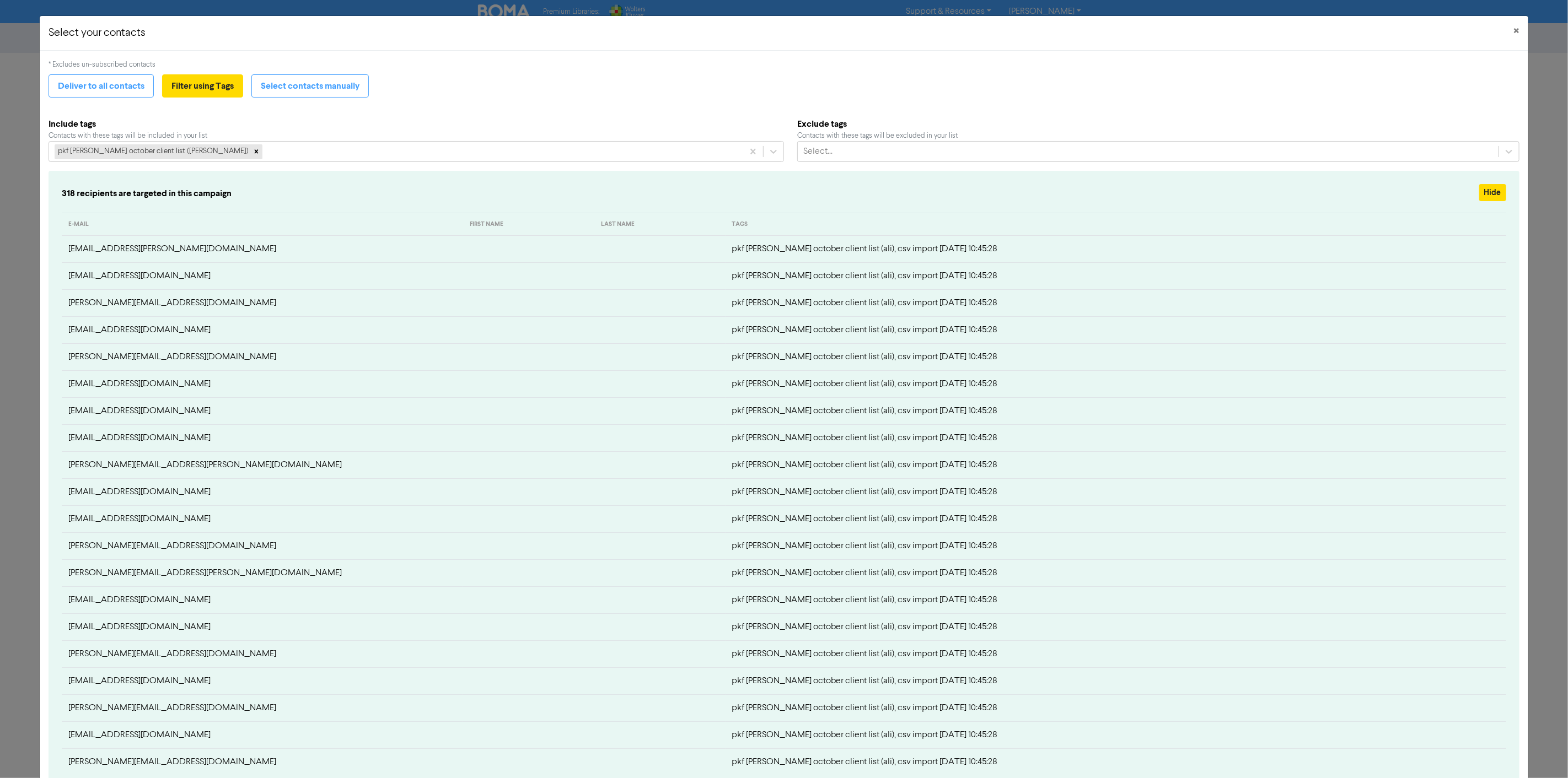
click at [0, 276] on div "Select your contacts × * Excludes un-subscribed contacts Deliver to all contact…" at bounding box center [784, 389] width 1568 height 778
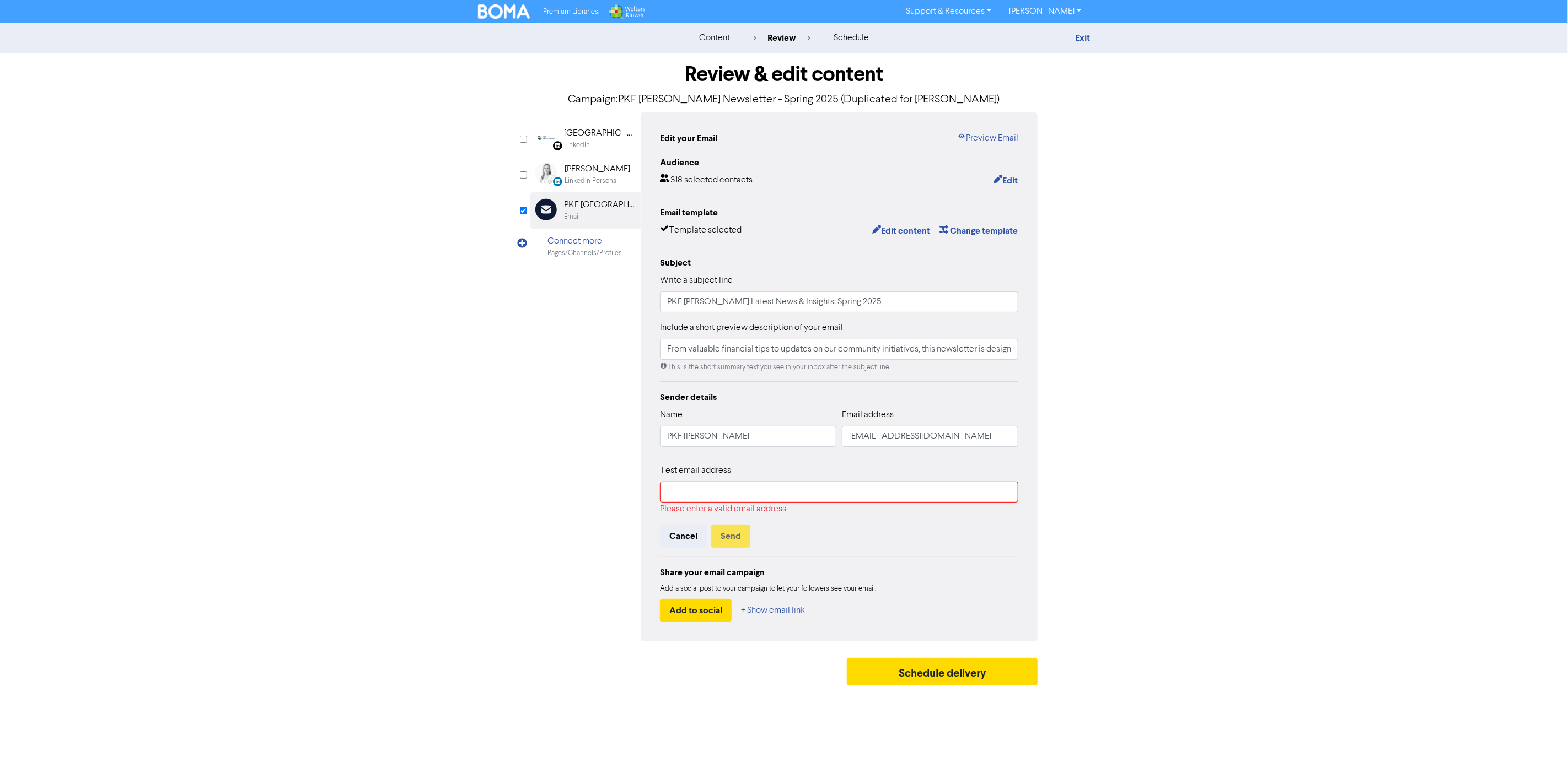
click at [502, 10] on img at bounding box center [504, 12] width 52 height 14
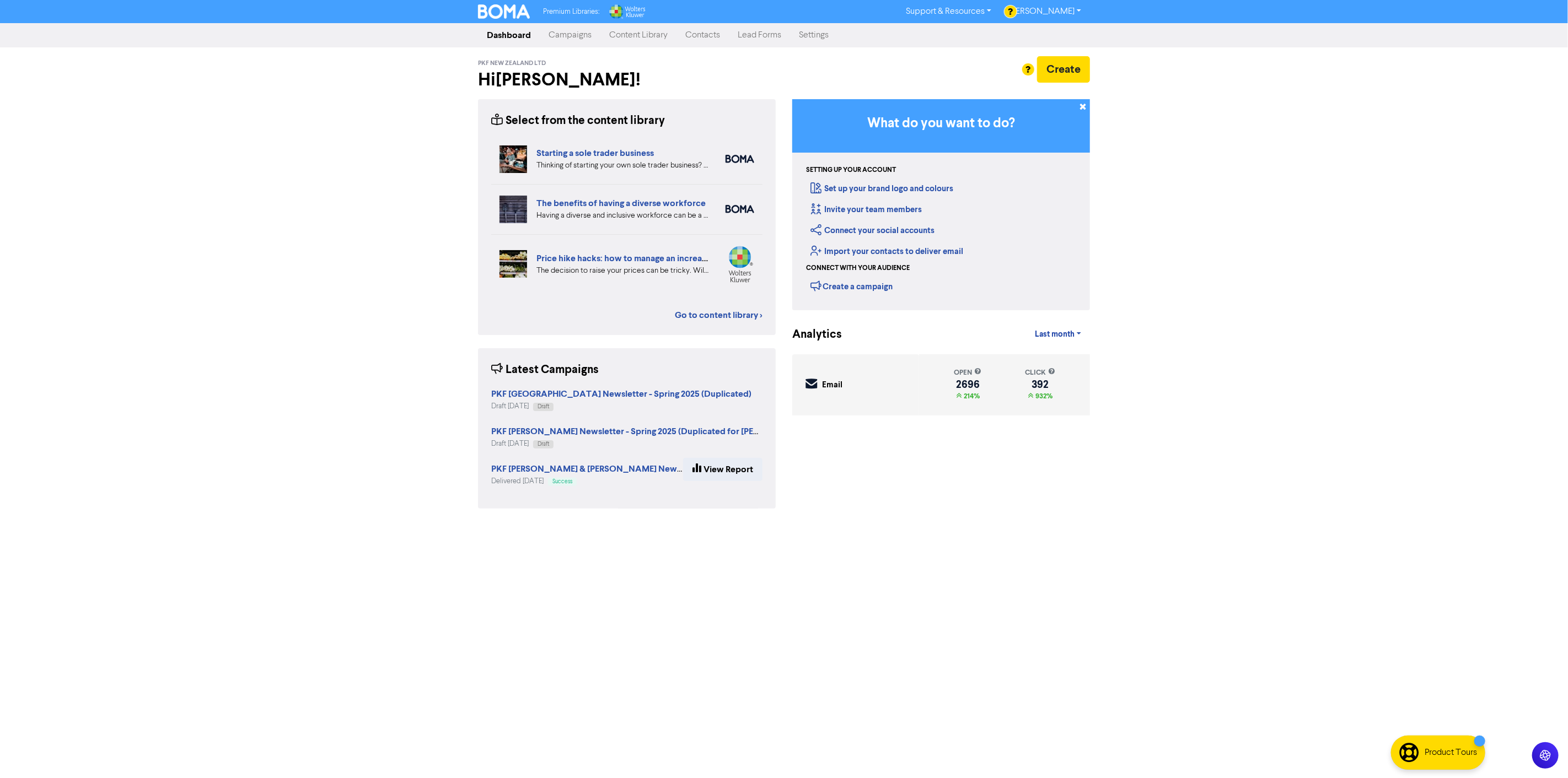
click at [693, 36] on link "Contacts" at bounding box center [702, 35] width 52 height 22
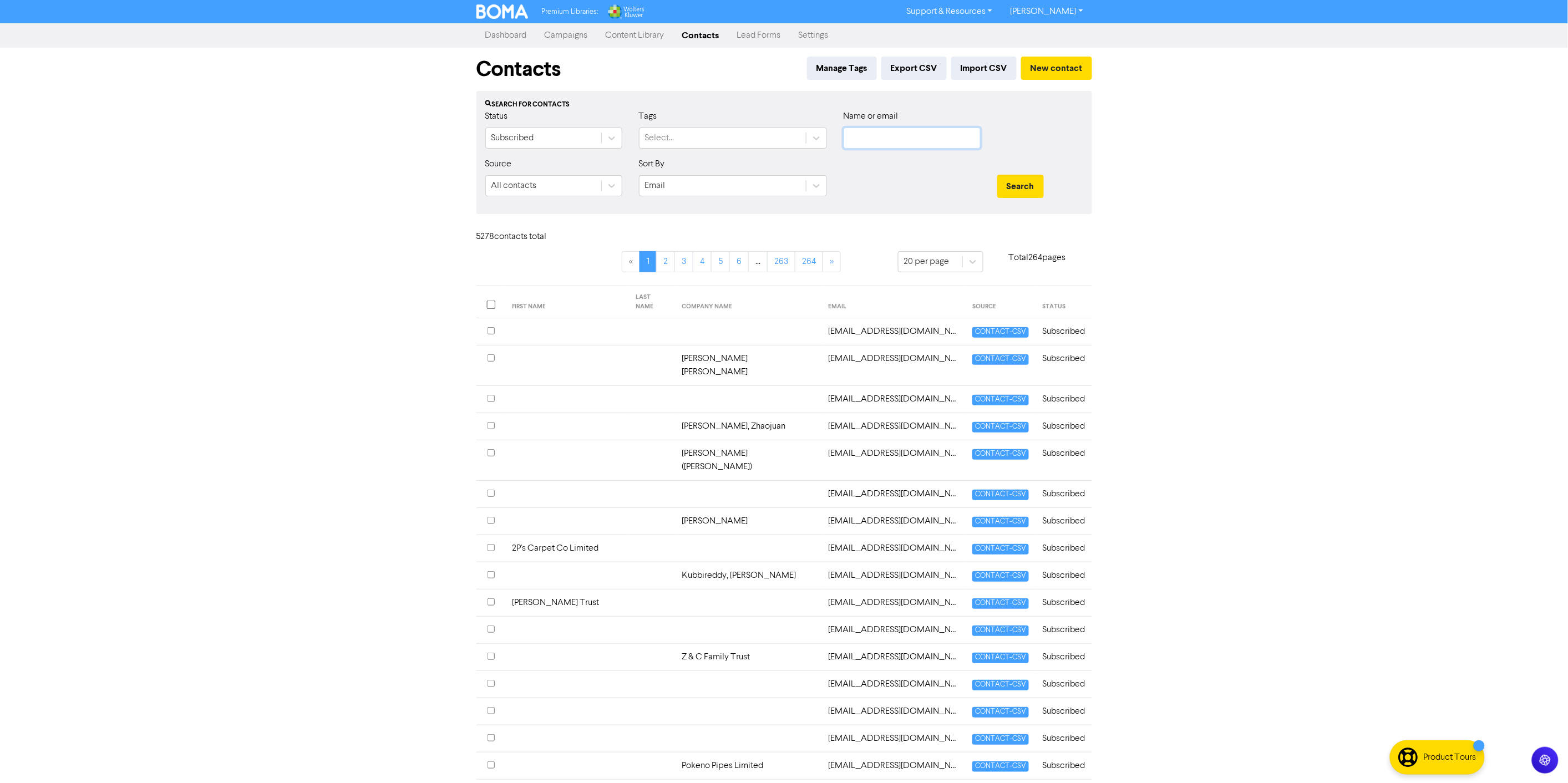
click at [889, 141] on input "text" at bounding box center [912, 138] width 137 height 21
click at [997, 175] on button "Search" at bounding box center [1020, 186] width 46 height 23
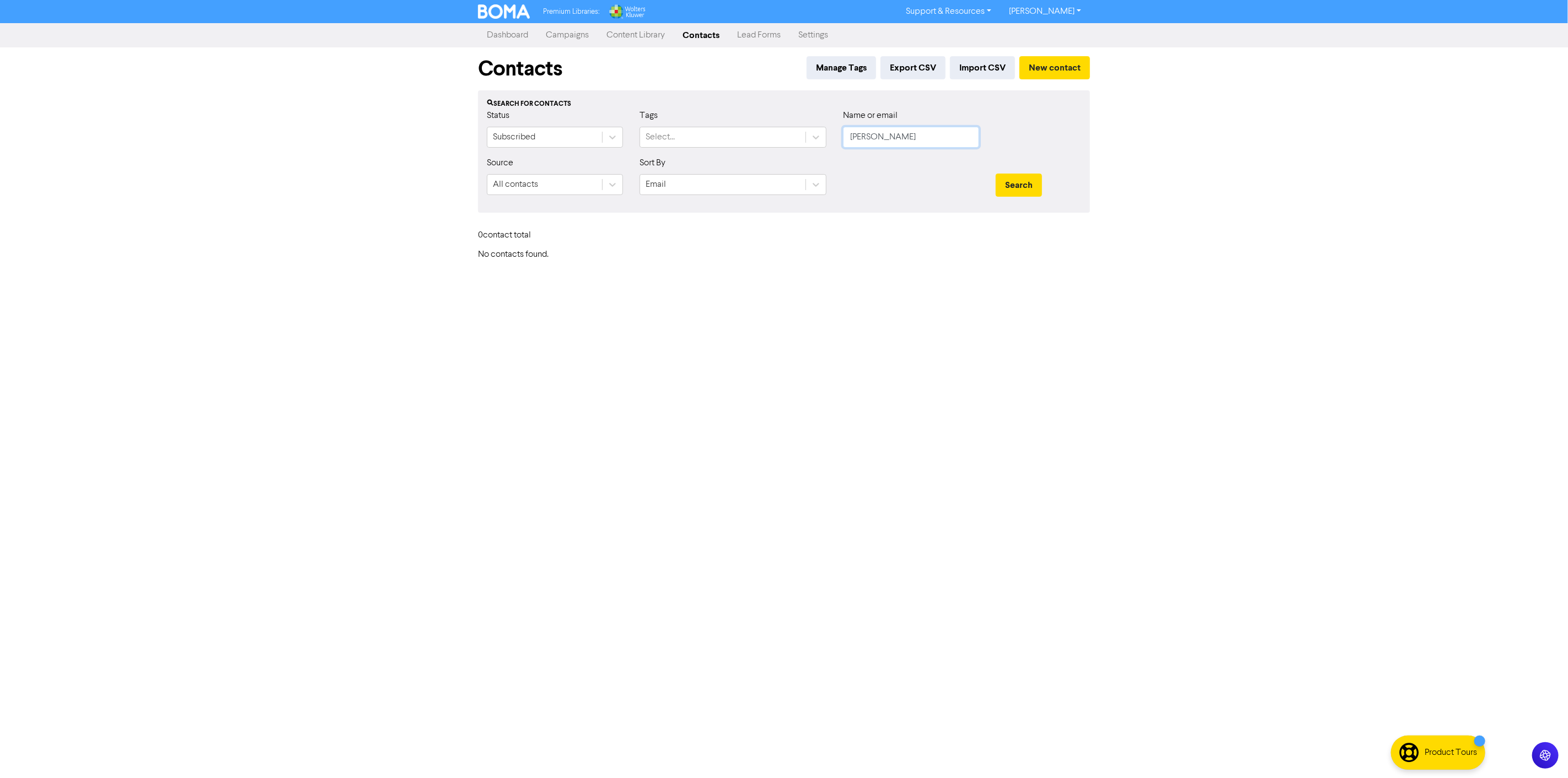
drag, startPoint x: 919, startPoint y: 134, endPoint x: 831, endPoint y: 136, distance: 88.0
click at [831, 136] on div "Status Subscribed Tags Select... Name or email NATHAN@LODGE" at bounding box center [784, 133] width 611 height 48
type input "E"
click at [897, 139] on input "E" at bounding box center [911, 137] width 136 height 21
paste input "" nathans@lodge.co.nz""
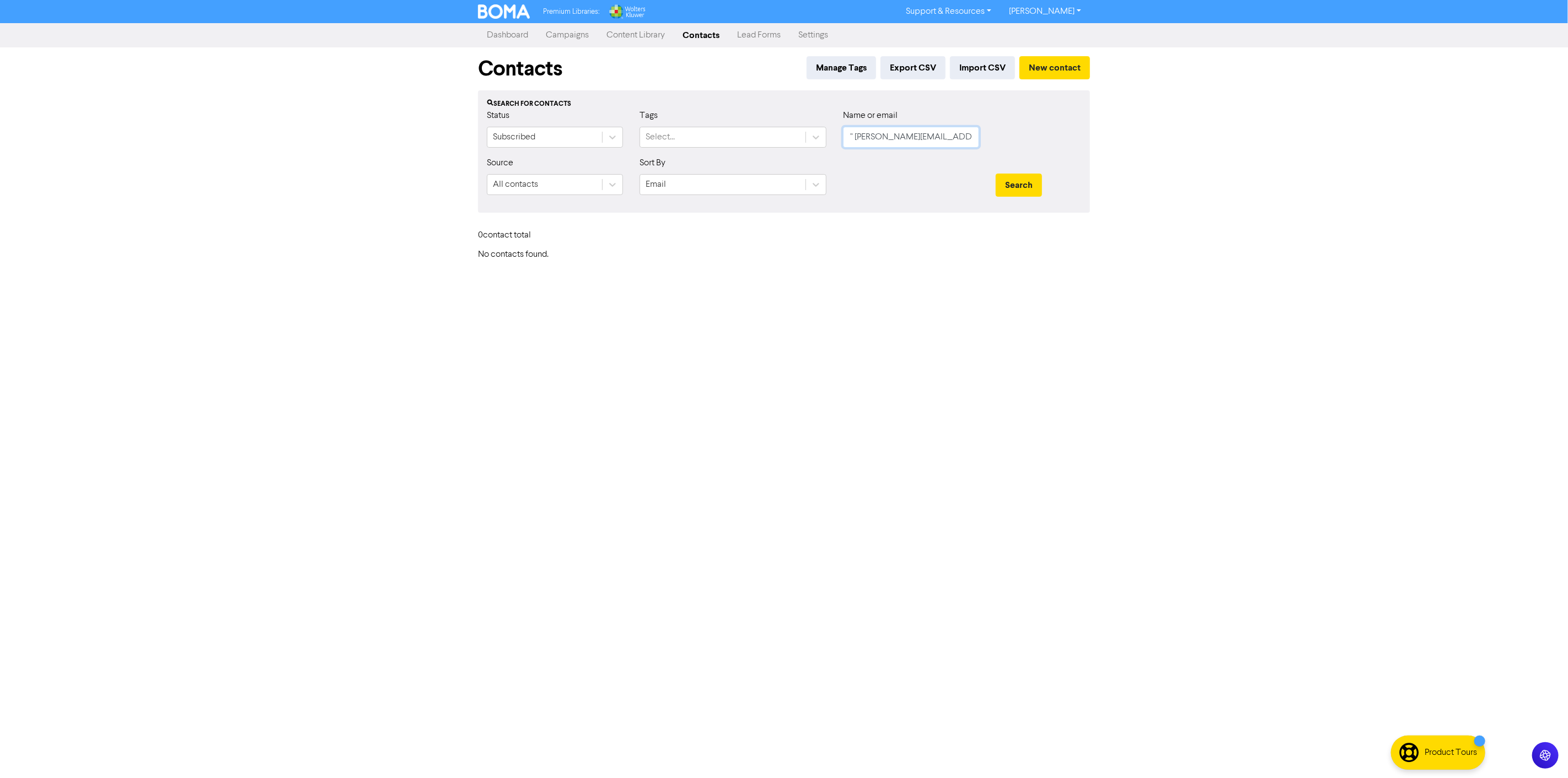
click at [996, 173] on button "Search" at bounding box center [1019, 185] width 46 height 23
click at [858, 139] on input "" nathans@lodge.co.nz"" at bounding box center [911, 137] width 136 height 21
click at [969, 140] on input "Nathans@lodge.co.nz"" at bounding box center [911, 137] width 136 height 21
click at [996, 173] on button "Search" at bounding box center [1019, 185] width 46 height 23
click at [1012, 189] on button "Search" at bounding box center [1019, 185] width 46 height 23
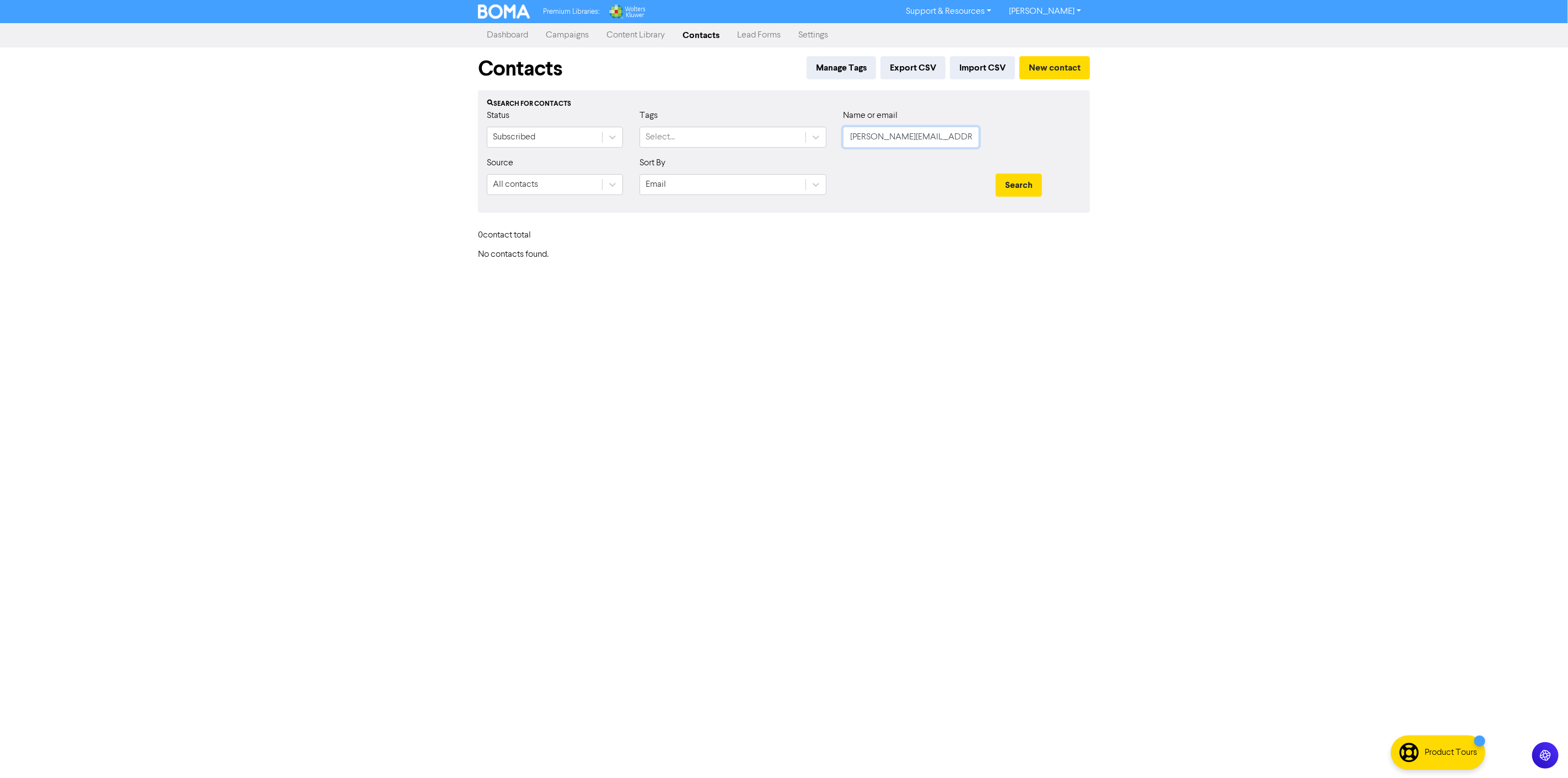
drag, startPoint x: 949, startPoint y: 140, endPoint x: 749, endPoint y: 112, distance: 202.0
click at [749, 112] on div "Status Subscribed Tags Select... Name or email Nathans@lodge.co.nz" at bounding box center [784, 133] width 611 height 48
click at [996, 173] on button "Search" at bounding box center [1019, 185] width 46 height 23
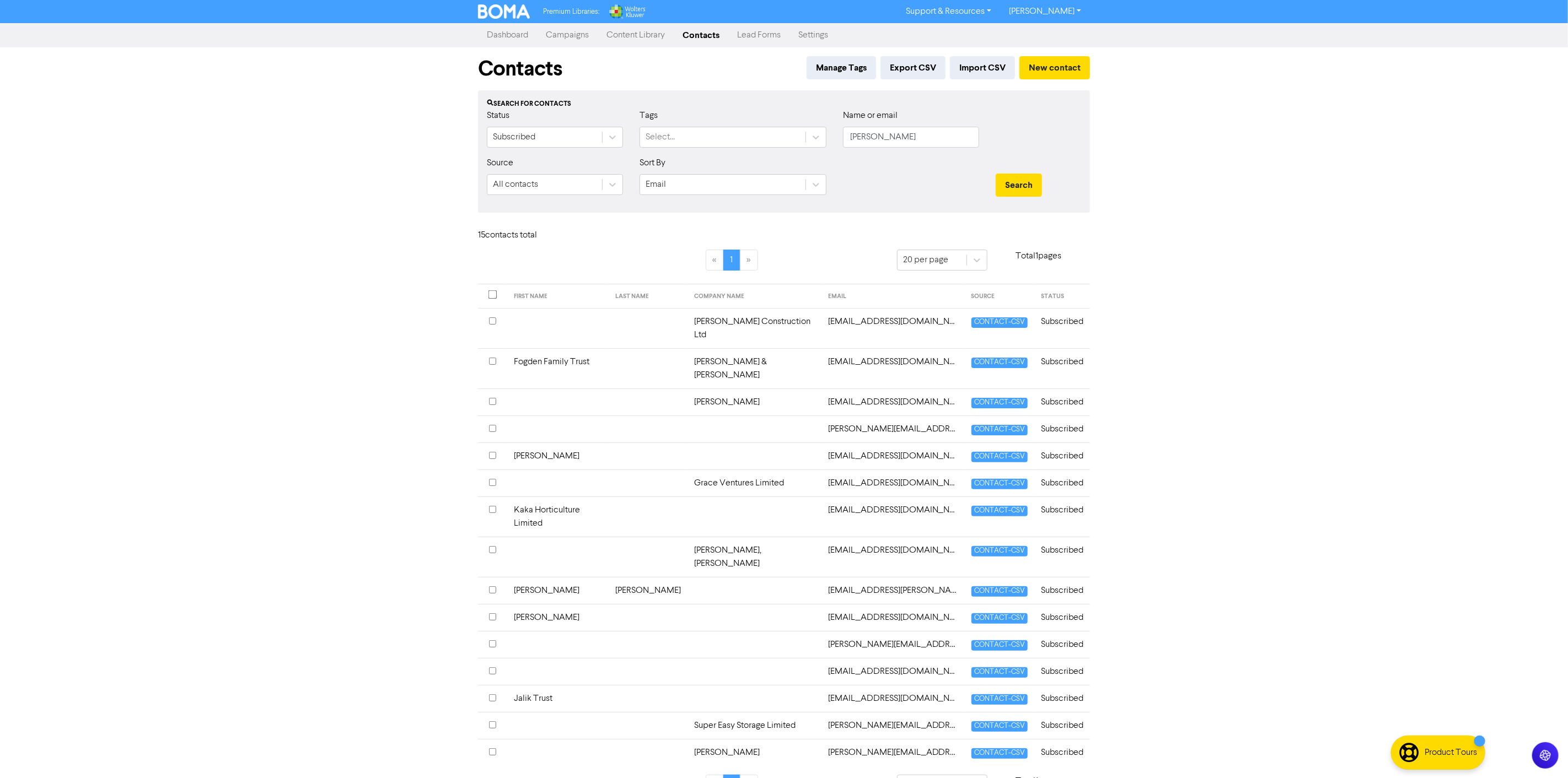
click at [753, 775] on li "»" at bounding box center [749, 786] width 18 height 21
drag, startPoint x: 923, startPoint y: 139, endPoint x: 699, endPoint y: 103, distance: 226.9
click at [699, 103] on div "Search for contacts Status Subscribed Tags Select... Name or email nATHAN Sourc…" at bounding box center [784, 151] width 612 height 122
click at [996, 173] on button "Search" at bounding box center [1019, 185] width 46 height 23
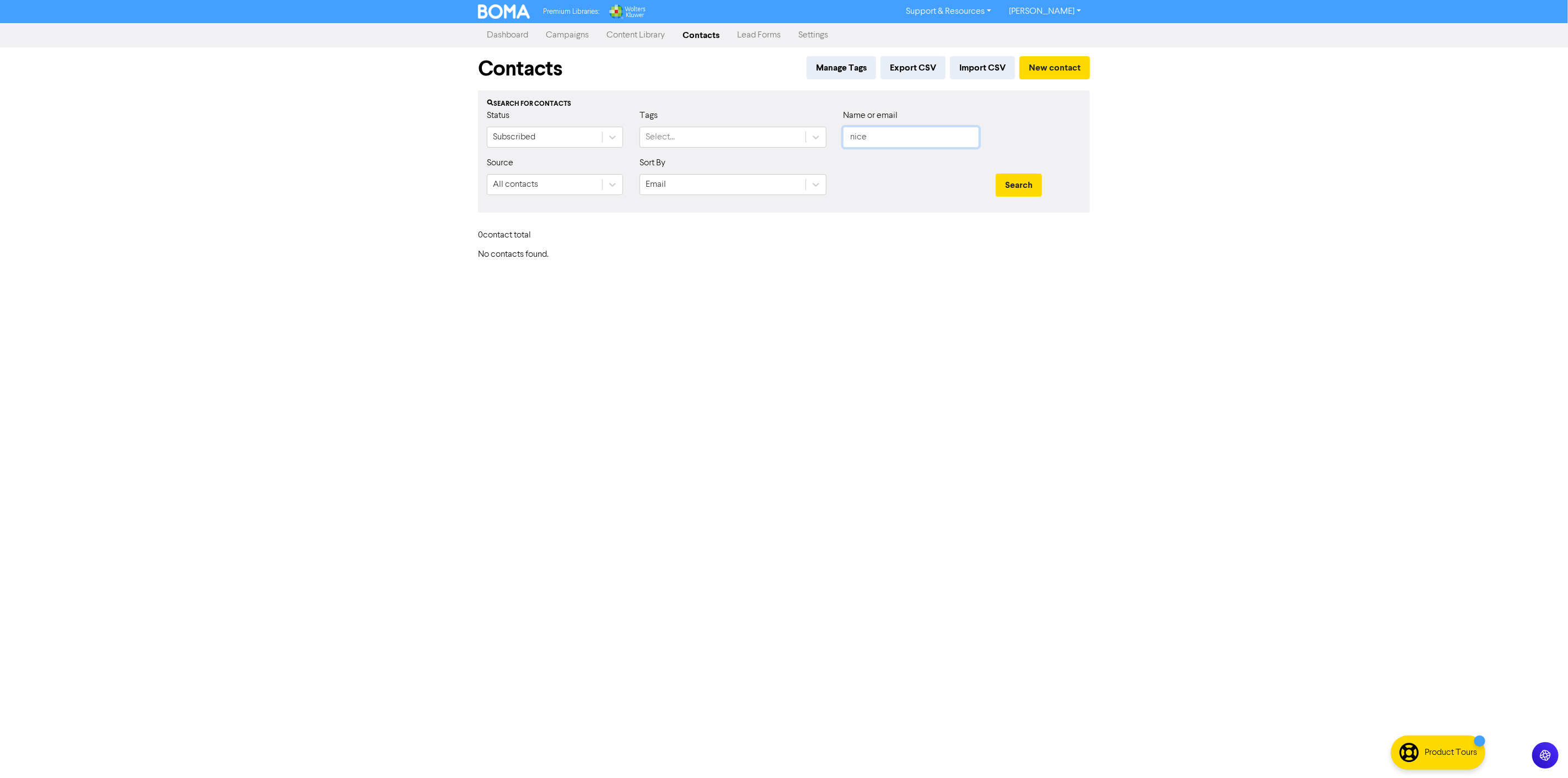
type input "nice"
click at [996, 173] on button "Search" at bounding box center [1019, 185] width 46 height 23
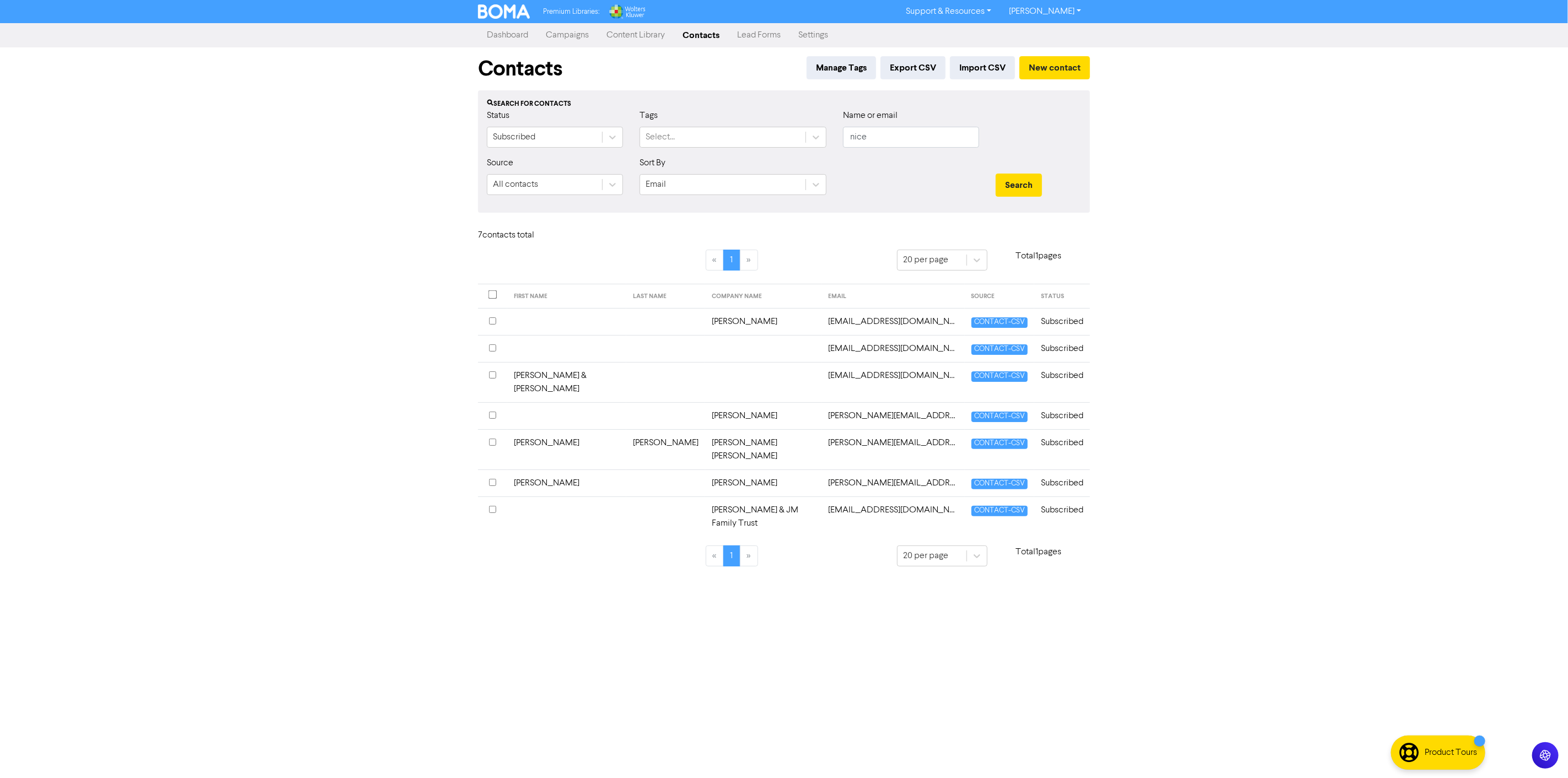
click at [609, 35] on link "Content Library" at bounding box center [636, 35] width 76 height 22
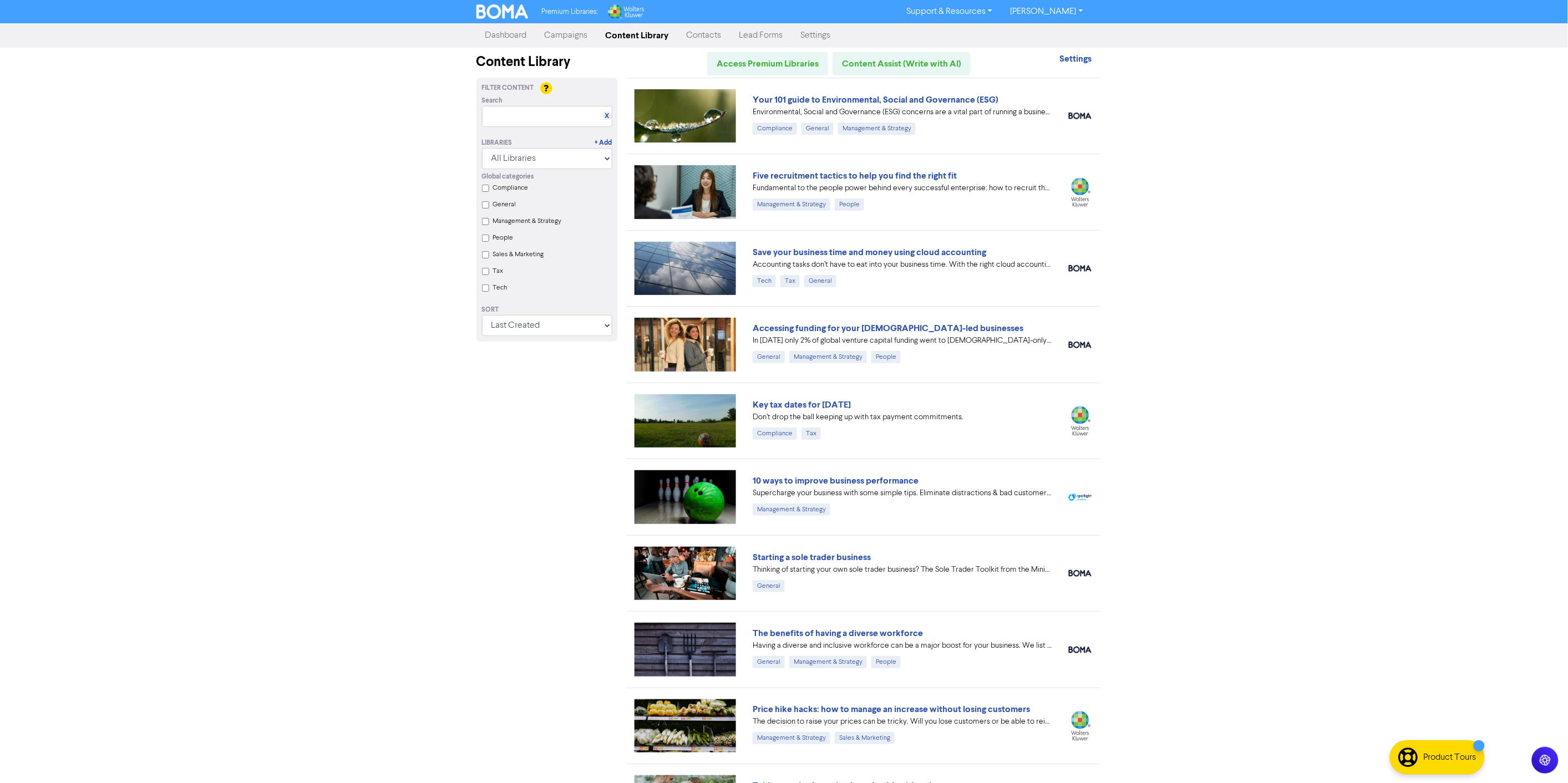
click at [561, 32] on link "Campaigns" at bounding box center [566, 35] width 61 height 22
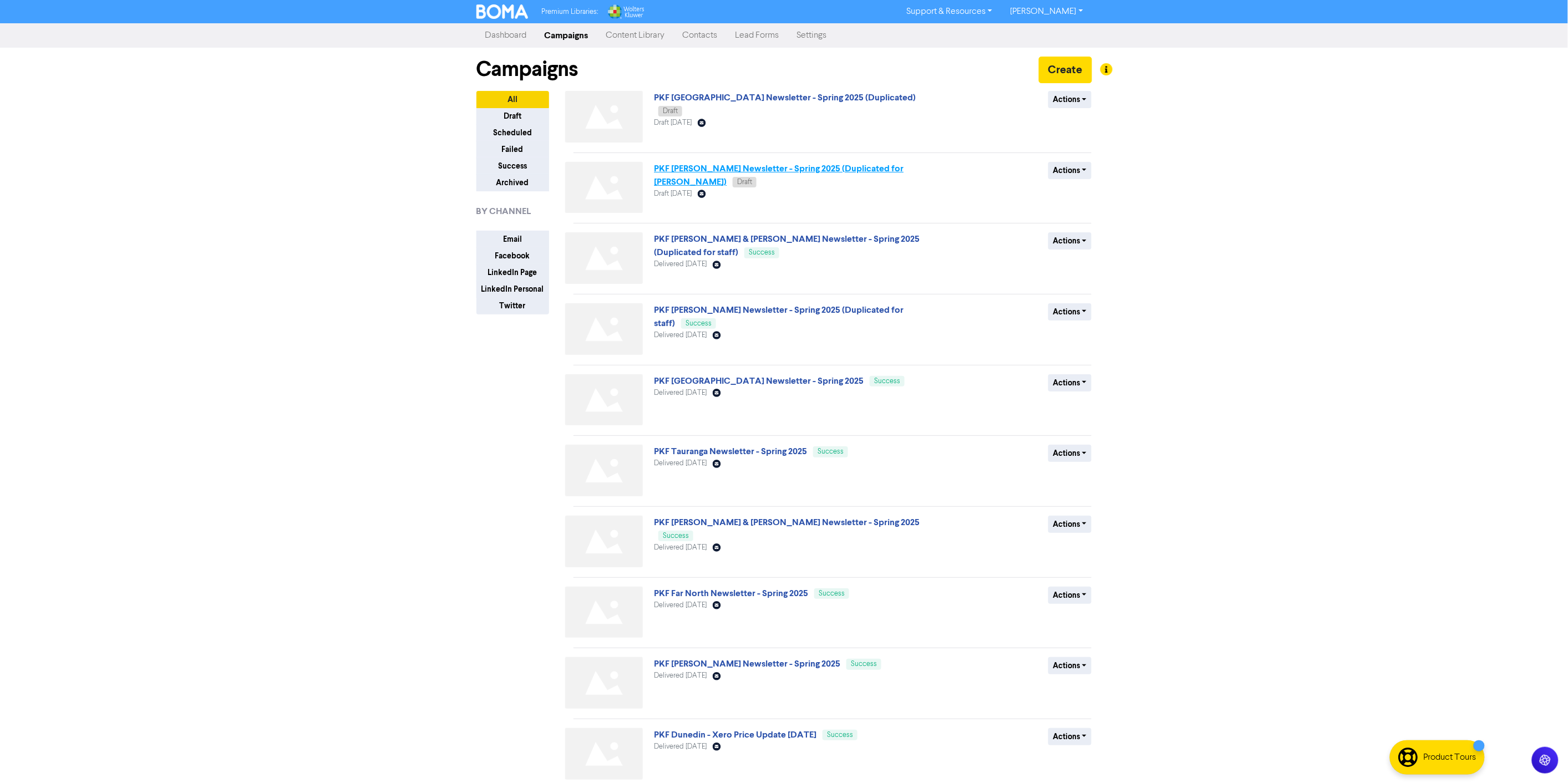
click at [852, 165] on link "PKF [PERSON_NAME] Newsletter - Spring 2025 (Duplicated for [PERSON_NAME])" at bounding box center [778, 175] width 249 height 24
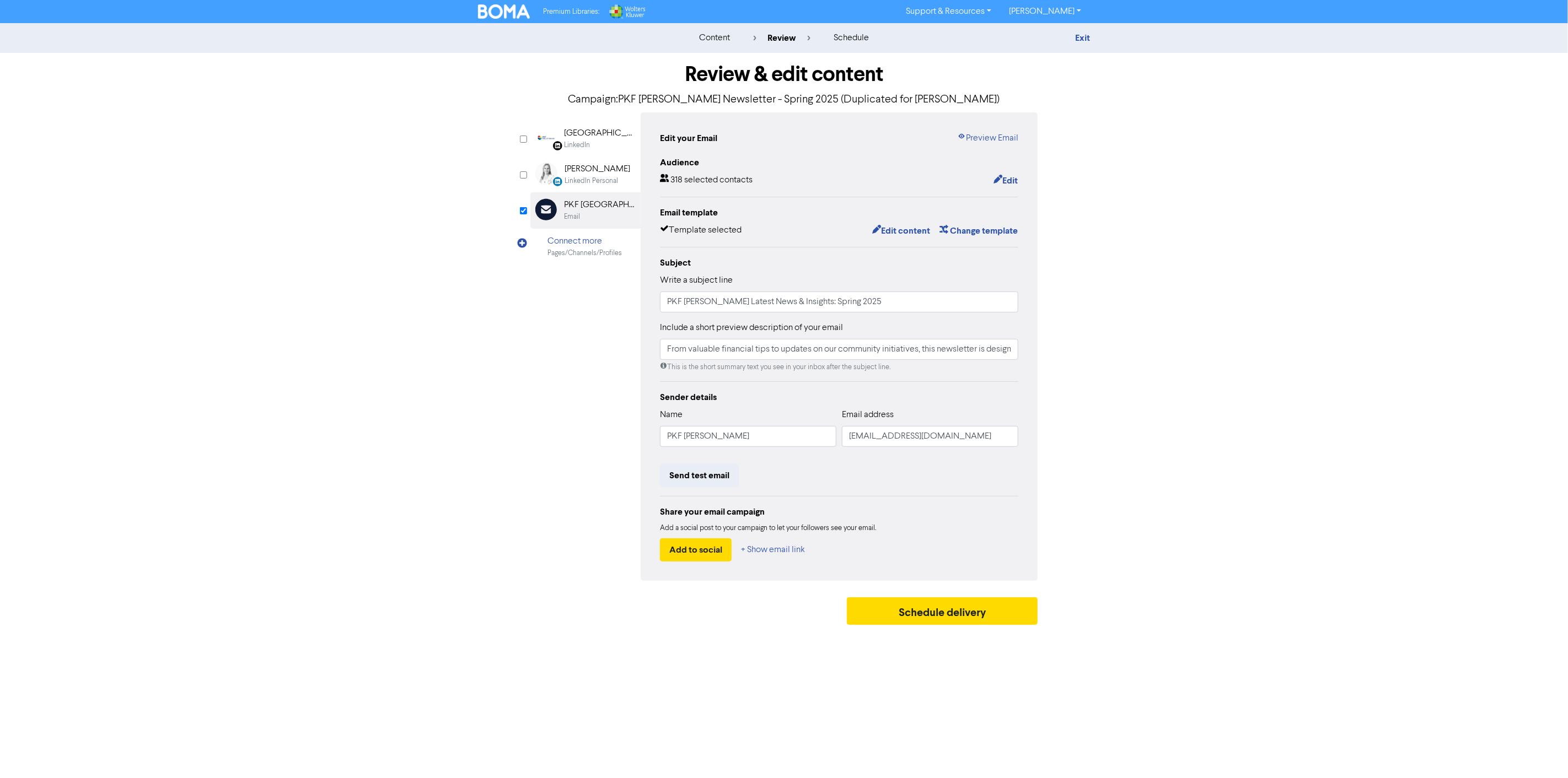
click at [588, 505] on div "LinkedIn Page Created with Sketch. [GEOGRAPHIC_DATA] LinkedIn LinkedIn Personal…" at bounding box center [784, 346] width 507 height 468
click at [710, 471] on button "Send test email" at bounding box center [699, 475] width 79 height 23
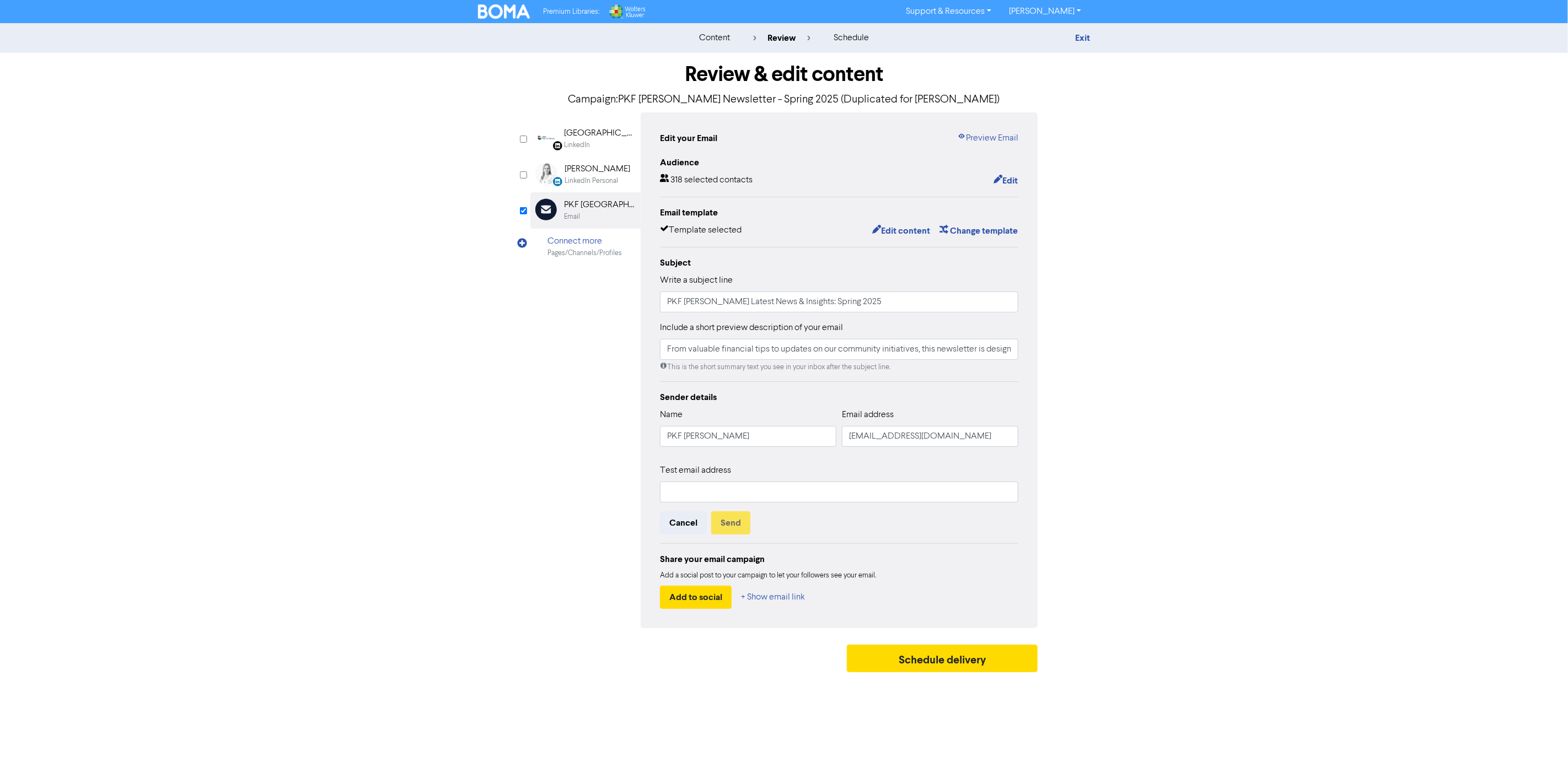
click at [694, 507] on div "Test email address Cancel Send" at bounding box center [839, 499] width 359 height 71
click at [679, 489] on input "text" at bounding box center [839, 492] width 359 height 21
type input "[EMAIL_ADDRESS][DOMAIN_NAME]"
click at [574, 544] on div "LinkedIn Page Created with Sketch. [GEOGRAPHIC_DATA] LinkedIn LinkedIn Personal…" at bounding box center [784, 370] width 507 height 516
click at [721, 522] on button "Send" at bounding box center [730, 523] width 39 height 23
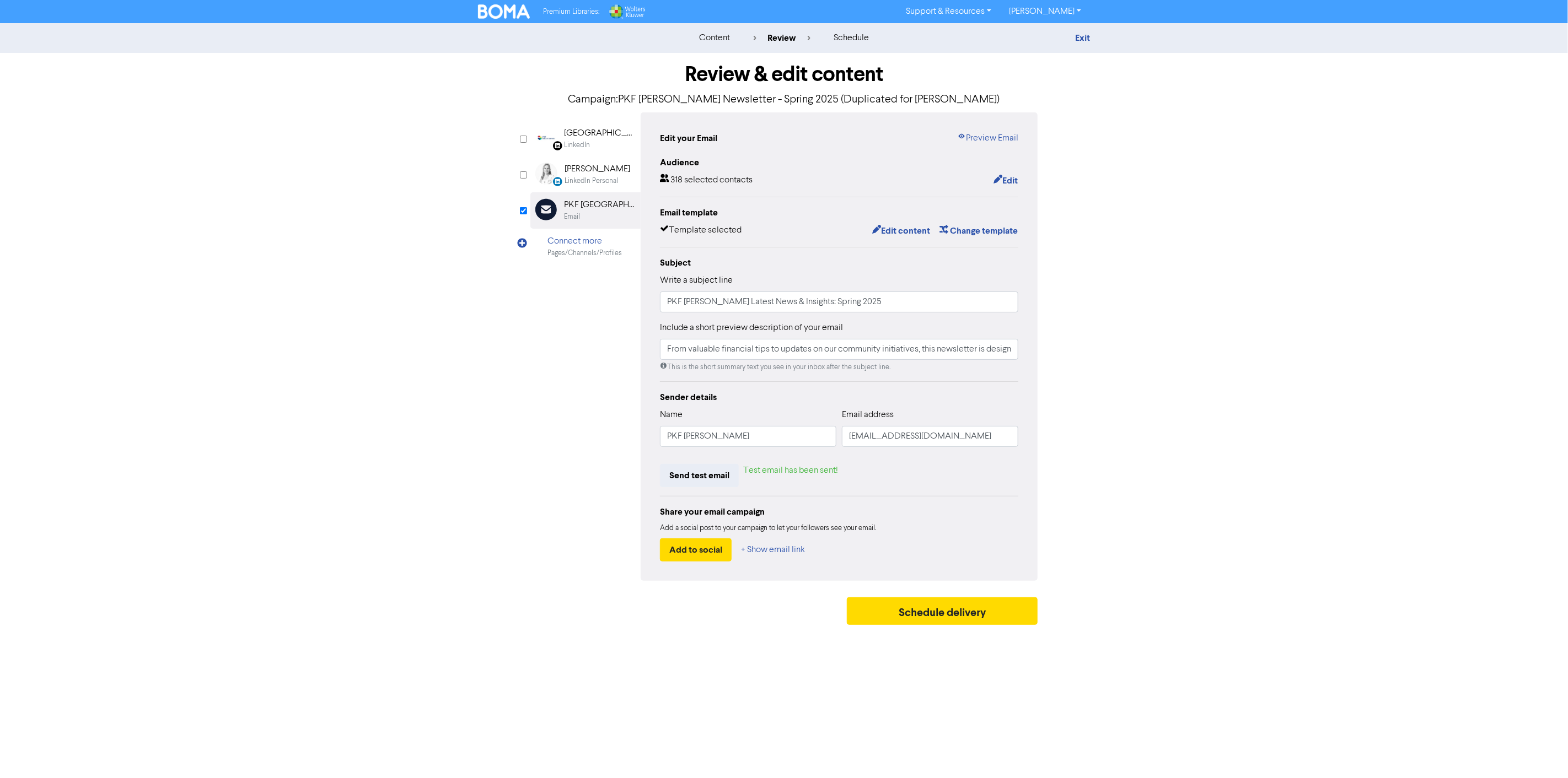
click at [1242, 254] on div "content review schedule Exit Review & edit content Campaign: PKF [PERSON_NAME] …" at bounding box center [784, 327] width 1568 height 607
click at [457, 438] on div "content review schedule Exit Review & edit content Campaign: PKF [PERSON_NAME] …" at bounding box center [784, 327] width 1568 height 607
click at [564, 436] on div "LinkedIn Page Created with Sketch. [GEOGRAPHIC_DATA] LinkedIn LinkedIn Personal…" at bounding box center [784, 346] width 507 height 468
click at [852, 658] on div "Premium Libraries: Support & Resources Video Tutorials FAQ & Guides Marketing E…" at bounding box center [784, 389] width 1568 height 778
click at [910, 355] on input "From valuable financial tips to updates on our community initiatives, this news…" at bounding box center [839, 350] width 359 height 21
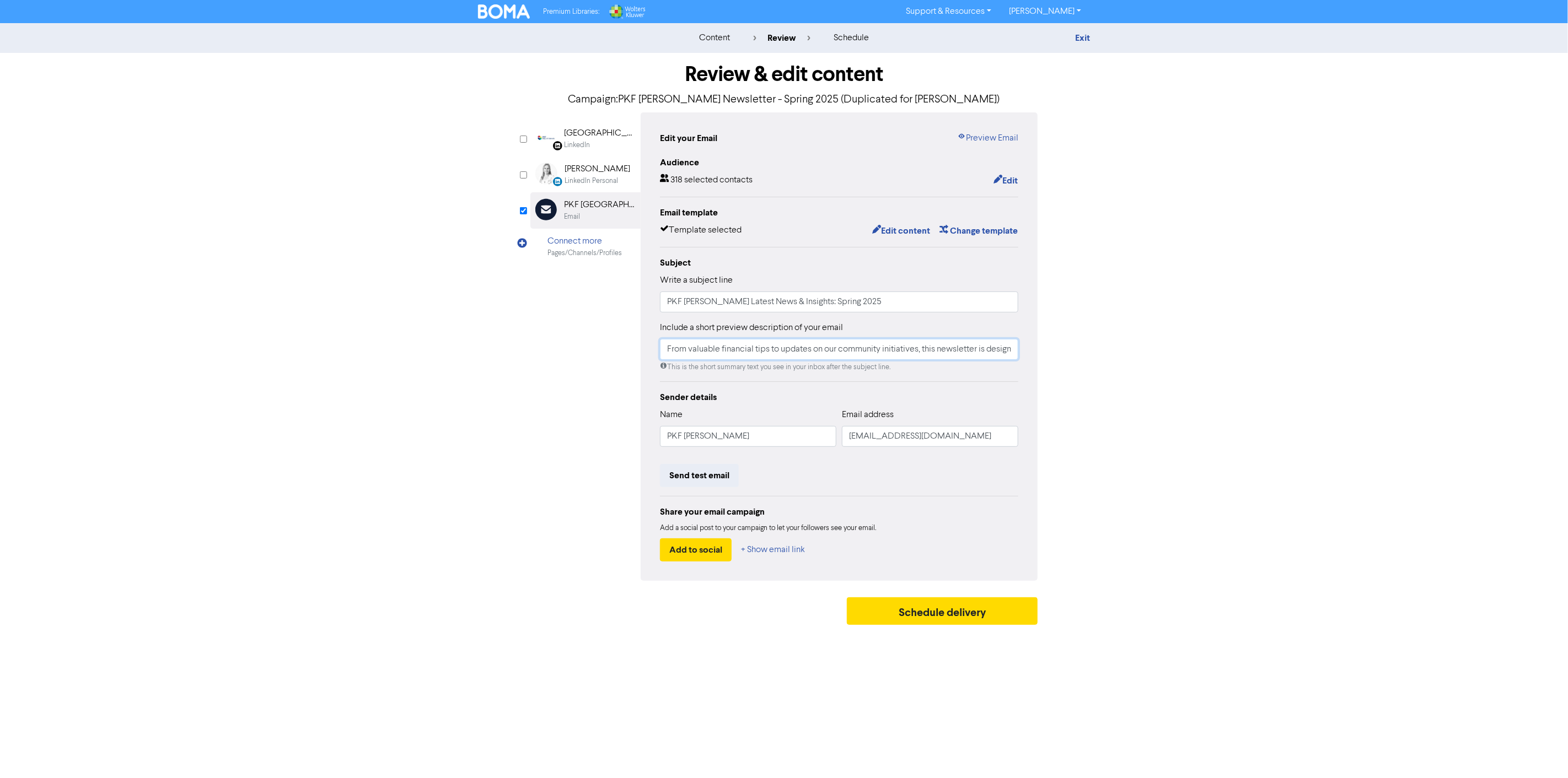
scroll to position [0, 235]
click at [462, 447] on div "content review schedule Exit Review & edit content Campaign: PKF [PERSON_NAME] …" at bounding box center [784, 327] width 1568 height 607
click at [987, 132] on link "Preview Email" at bounding box center [987, 138] width 61 height 13
click at [571, 489] on div "LinkedIn Page Created with Sketch. [GEOGRAPHIC_DATA] LinkedIn LinkedIn Personal…" at bounding box center [784, 346] width 507 height 468
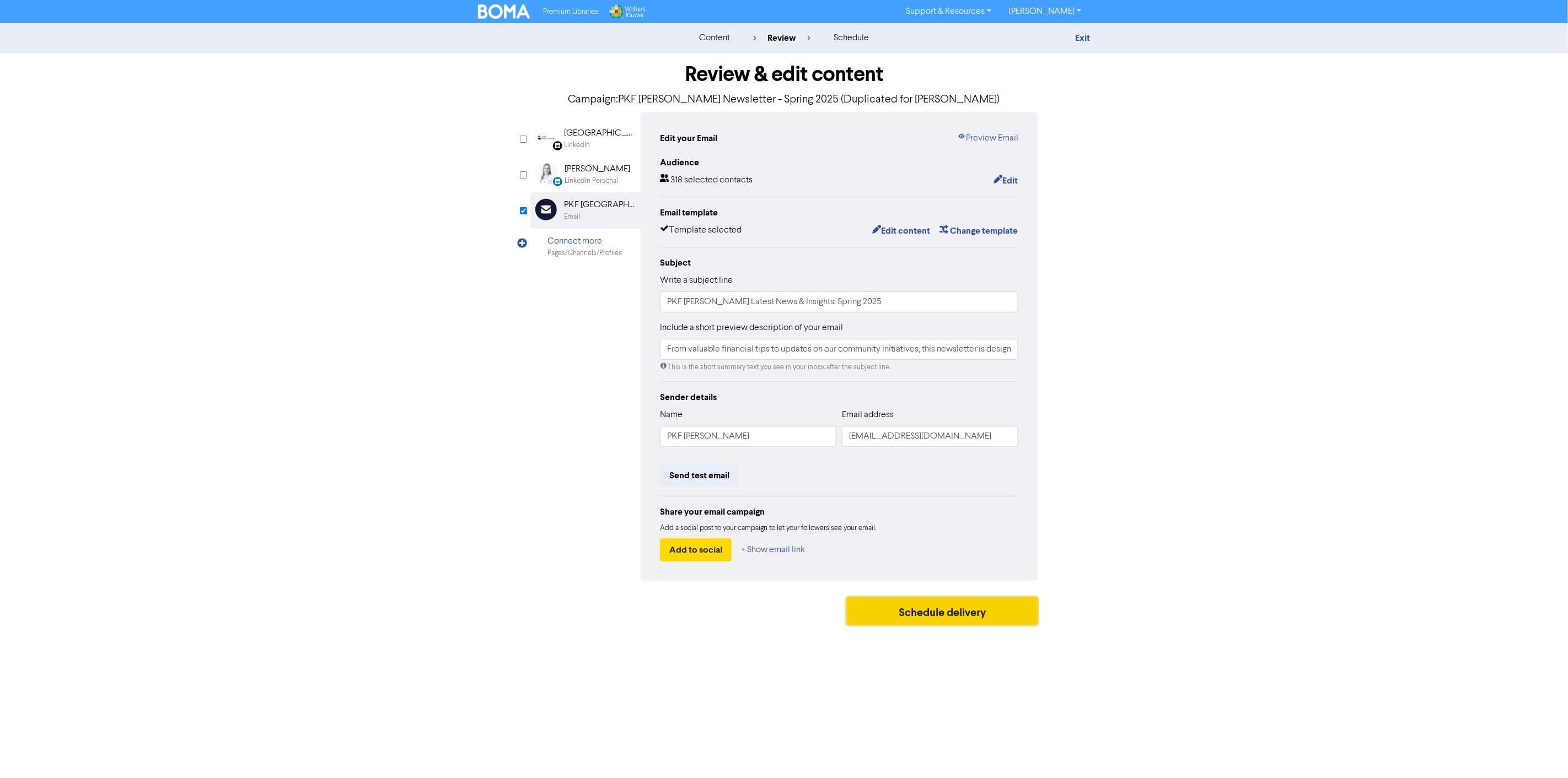
click at [904, 614] on button "Schedule delivery" at bounding box center [943, 611] width 191 height 27
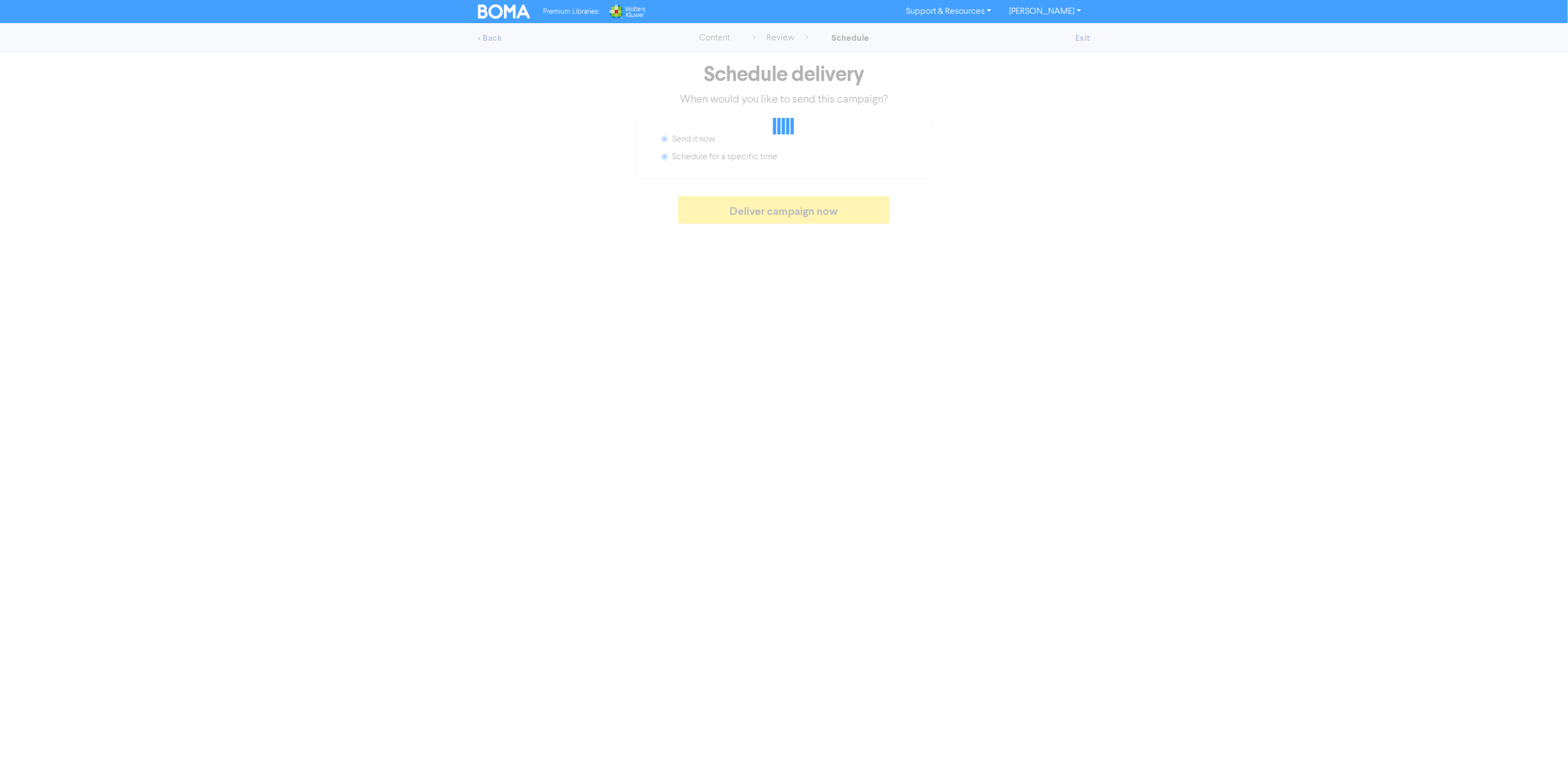
radio input "false"
radio input "true"
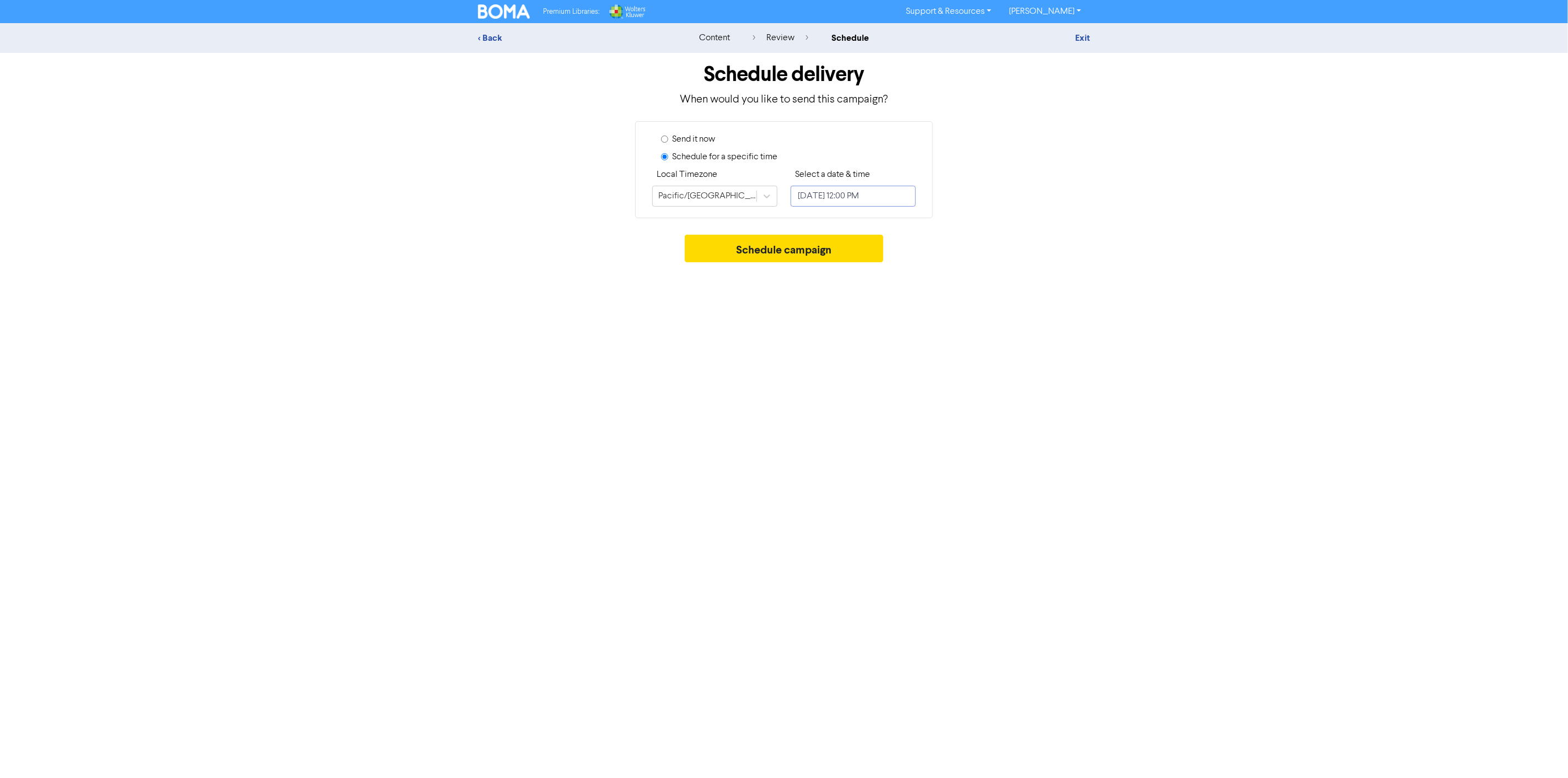
select select "9"
click at [806, 195] on input "October 14, 2025 12:00 PM" at bounding box center [853, 196] width 125 height 21
click at [821, 307] on div "13" at bounding box center [822, 306] width 15 height 15
type input "October 13, 2025 12:00 PM"
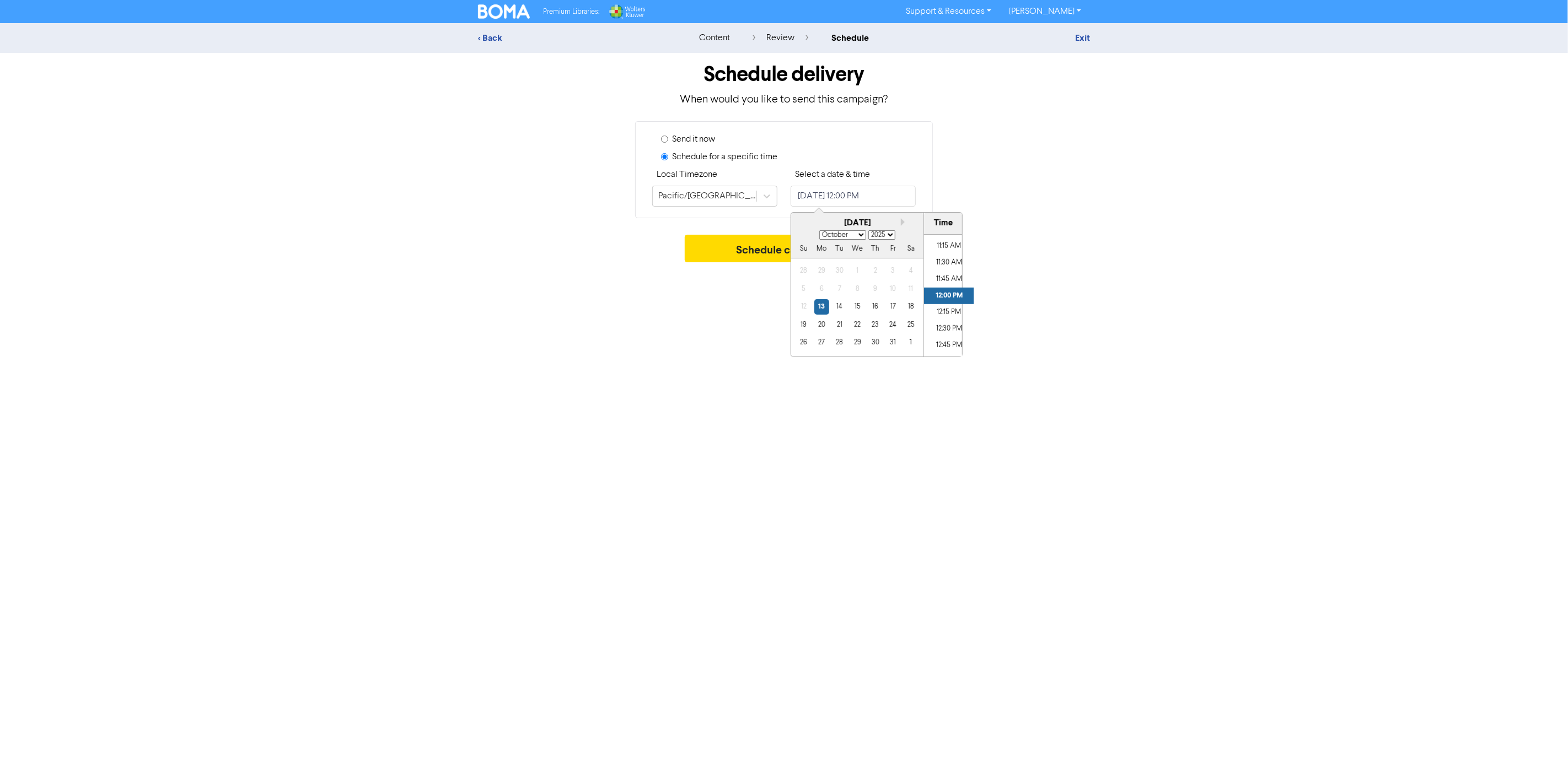
click at [1040, 252] on div "Schedule campaign" at bounding box center [784, 250] width 612 height 33
click at [680, 135] on label "Send it now" at bounding box center [693, 139] width 43 height 13
click at [668, 135] on input "Send it now" at bounding box center [665, 139] width 7 height 7
radio input "true"
radio input "false"
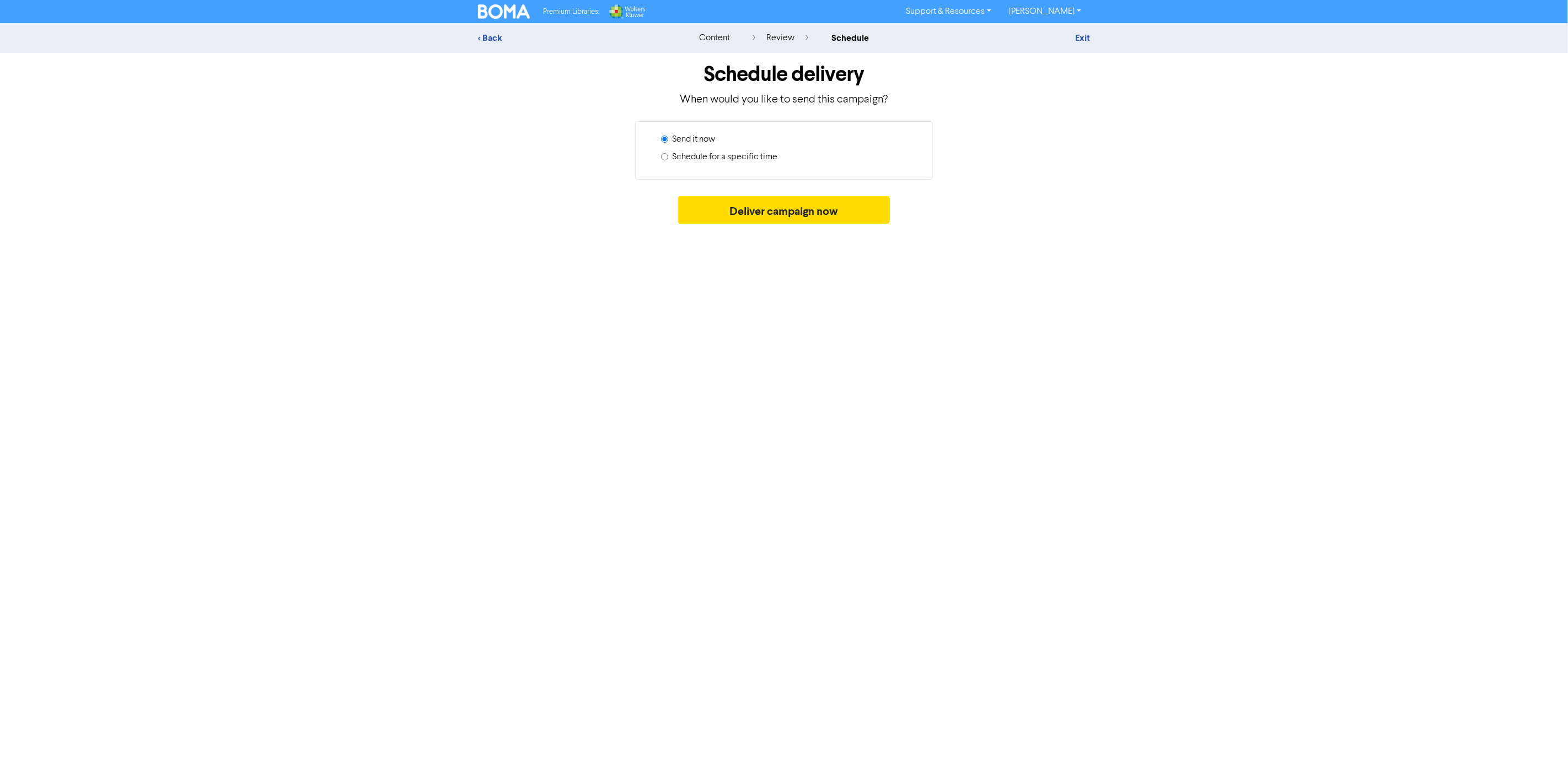
click at [573, 237] on div "Premium Libraries: Support & Resources Video Tutorials FAQ & Guides Marketing E…" at bounding box center [784, 389] width 1568 height 778
click at [740, 212] on button "Deliver campaign now" at bounding box center [784, 210] width 212 height 27
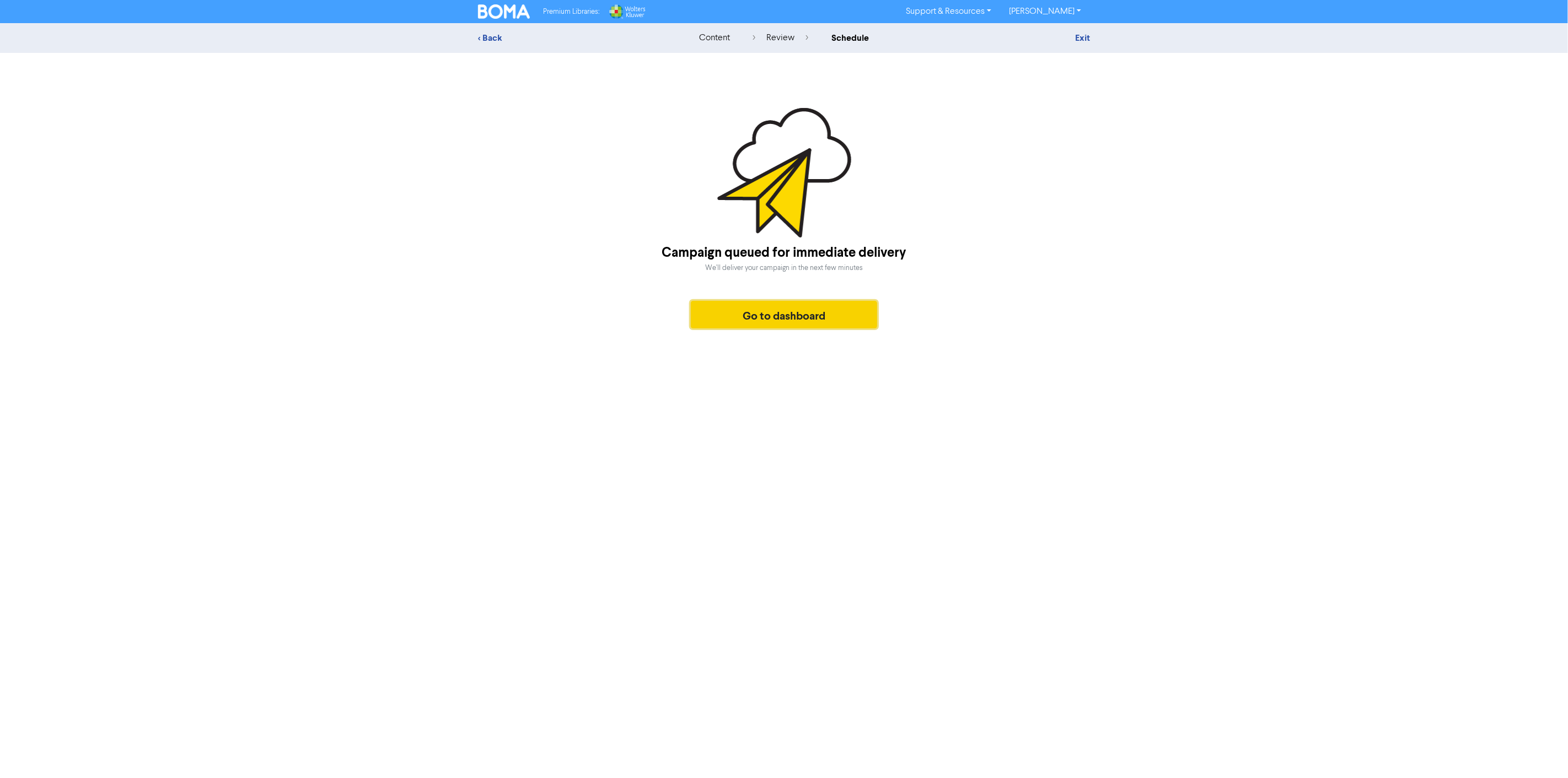
click at [782, 325] on button "Go to dashboard" at bounding box center [784, 314] width 187 height 27
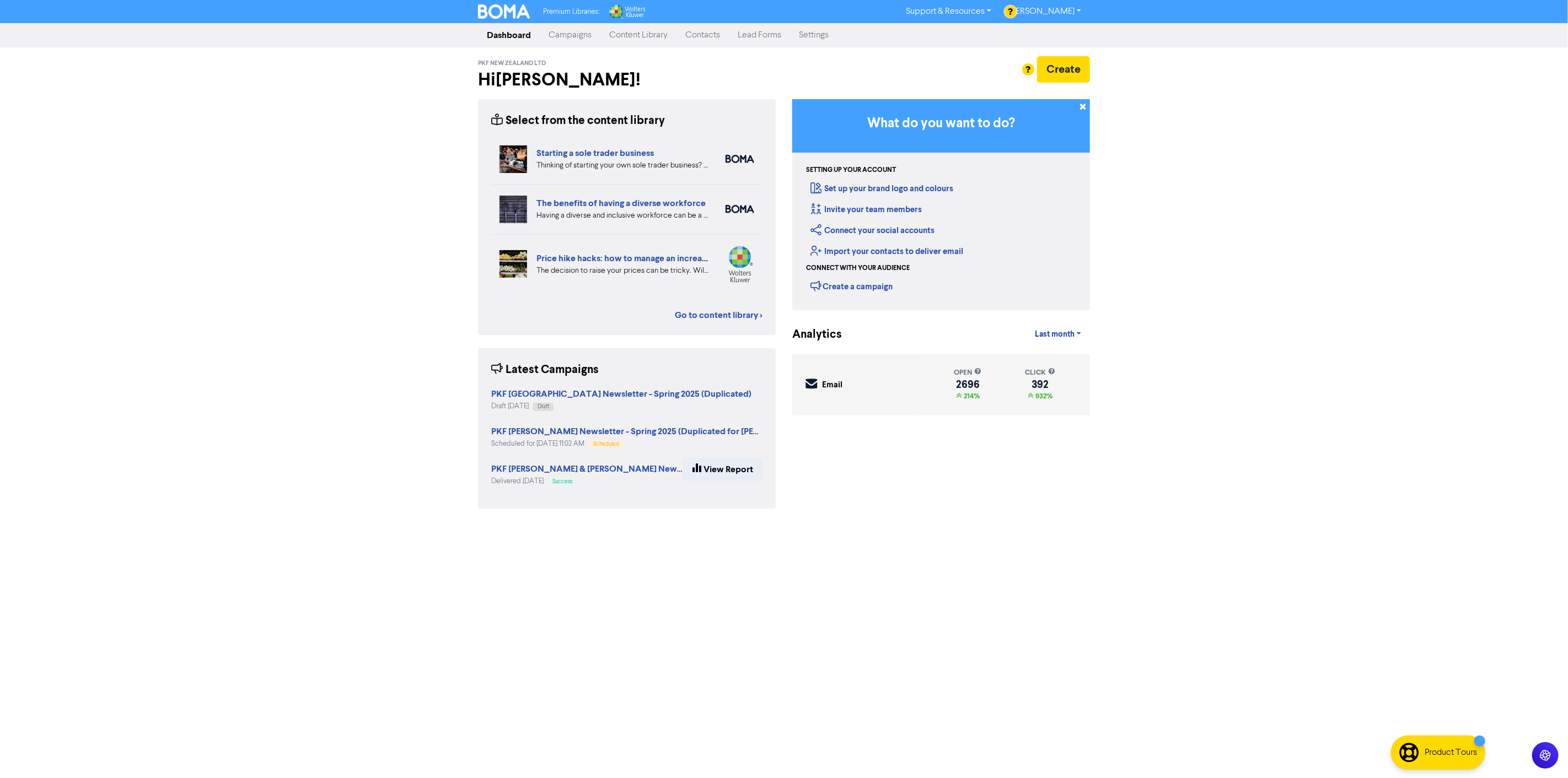
click at [282, 375] on div "Premium Libraries: Support & Resources Video Tutorials FAQ & Guides Marketing E…" at bounding box center [784, 389] width 1568 height 778
click at [560, 35] on link "Campaigns" at bounding box center [570, 35] width 61 height 22
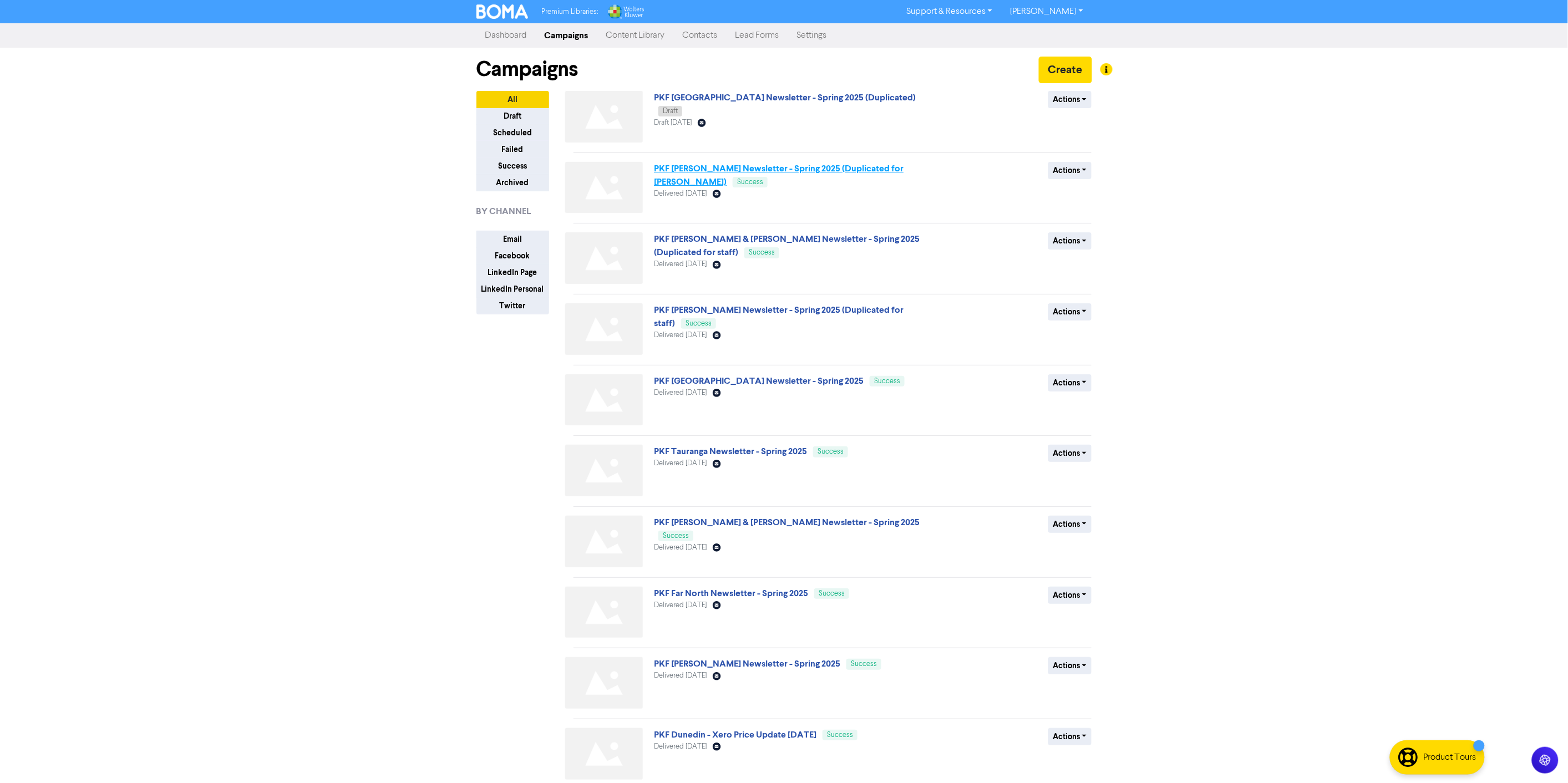
click at [818, 168] on link "PKF [PERSON_NAME] Newsletter - Spring 2025 (Duplicated for [PERSON_NAME])" at bounding box center [778, 175] width 249 height 24
